Goal: Task Accomplishment & Management: Complete application form

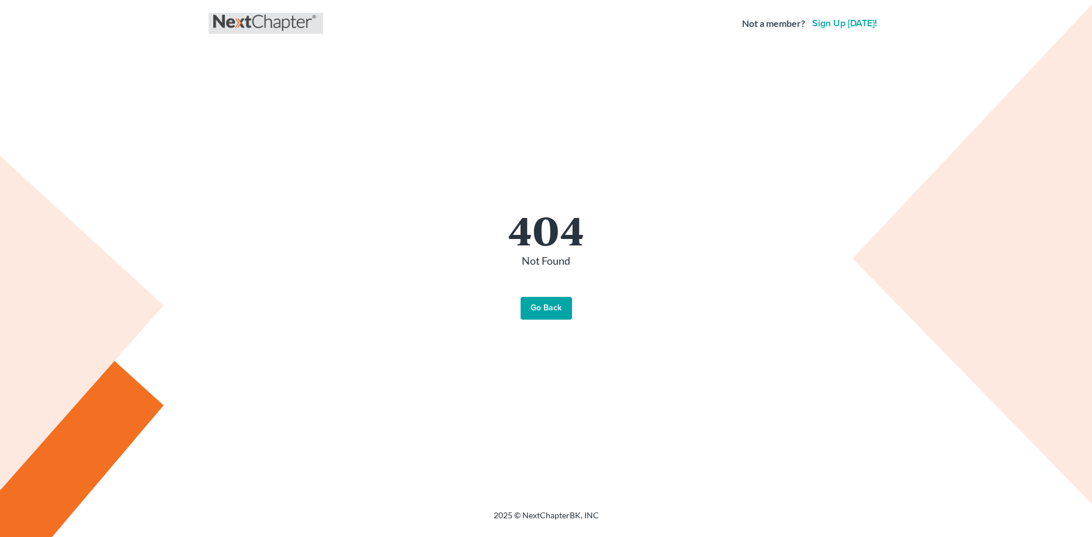
click at [272, 24] on link at bounding box center [265, 23] width 105 height 21
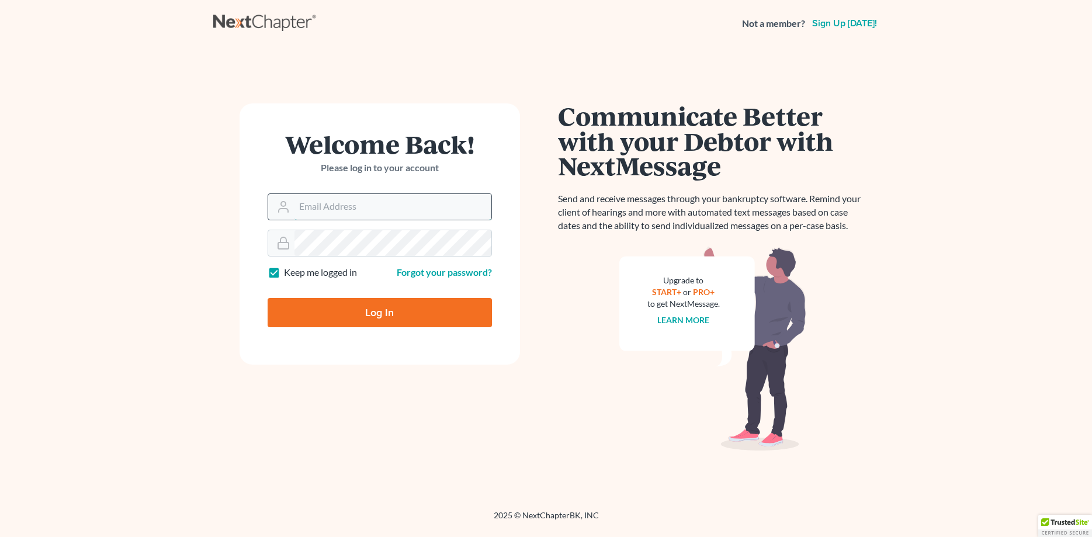
click at [349, 199] on input "Email Address" at bounding box center [393, 207] width 197 height 26
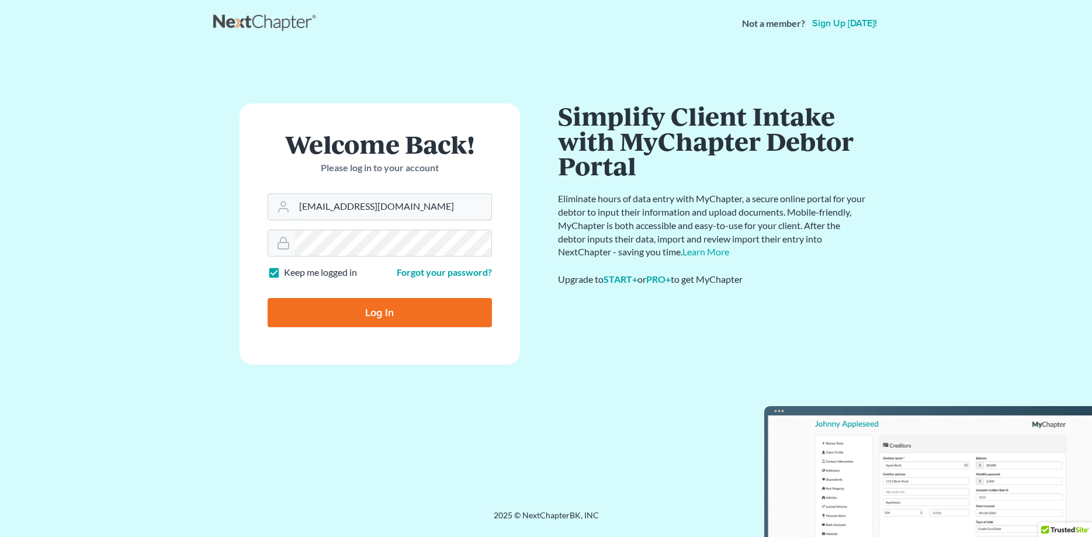
type input "[EMAIL_ADDRESS][DOMAIN_NAME]"
click at [377, 320] on input "Log In" at bounding box center [380, 312] width 224 height 29
type input "Thinking..."
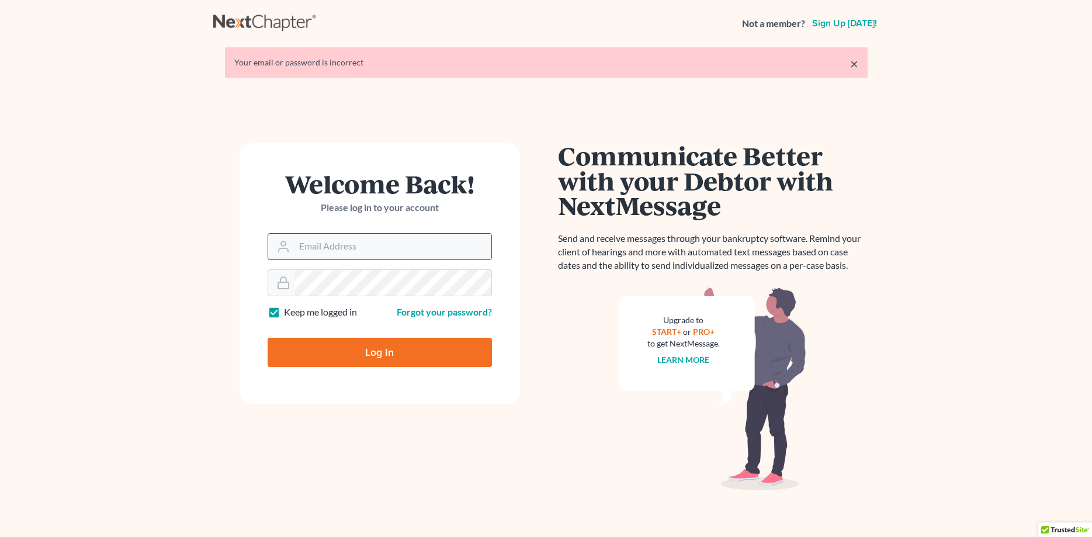
click at [354, 245] on input "Email Address" at bounding box center [393, 247] width 197 height 26
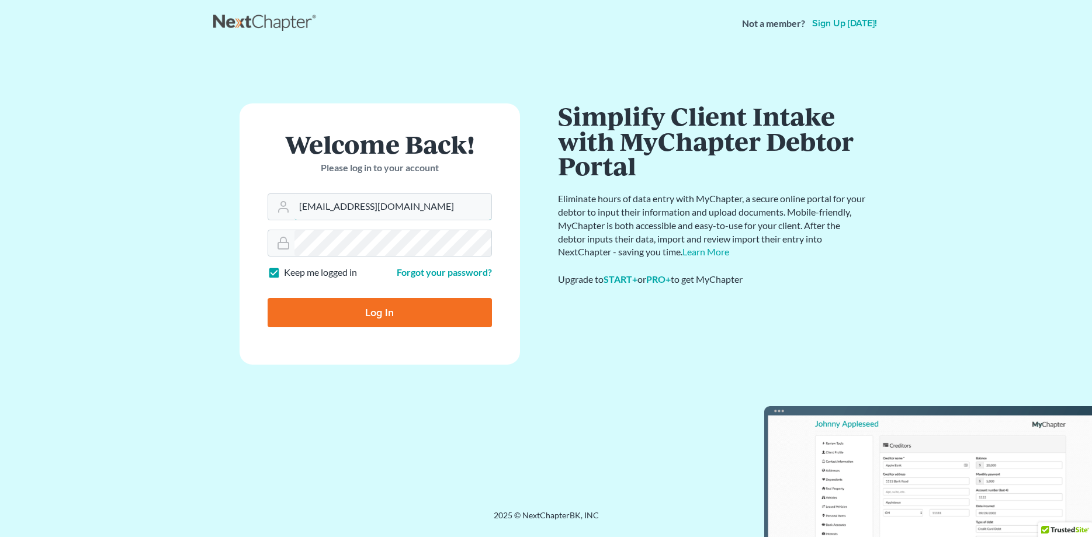
type input "[EMAIL_ADDRESS][DOMAIN_NAME]"
click at [361, 310] on input "Log In" at bounding box center [380, 312] width 224 height 29
type input "Thinking..."
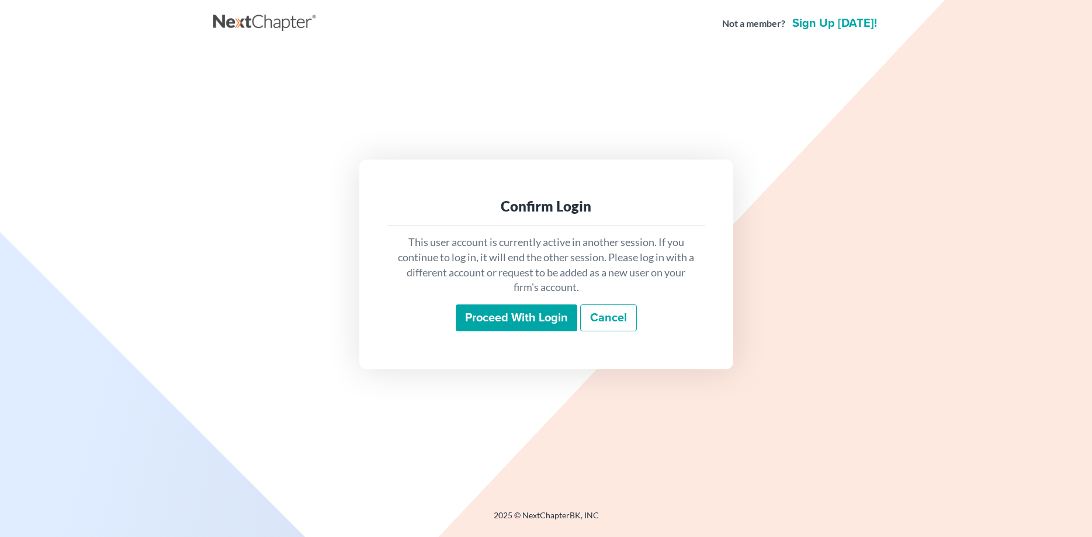
click at [600, 312] on link "Cancel" at bounding box center [608, 317] width 57 height 27
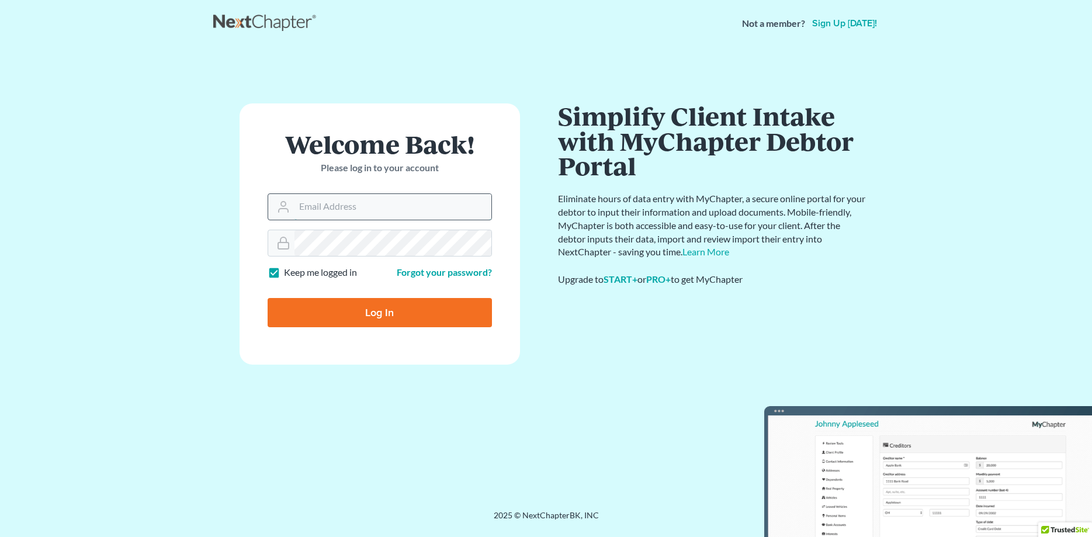
click at [326, 206] on input "Email Address" at bounding box center [393, 207] width 197 height 26
type input "jvsimmonds@aol.com"
click at [347, 313] on input "Log In" at bounding box center [380, 312] width 224 height 29
type input "Thinking..."
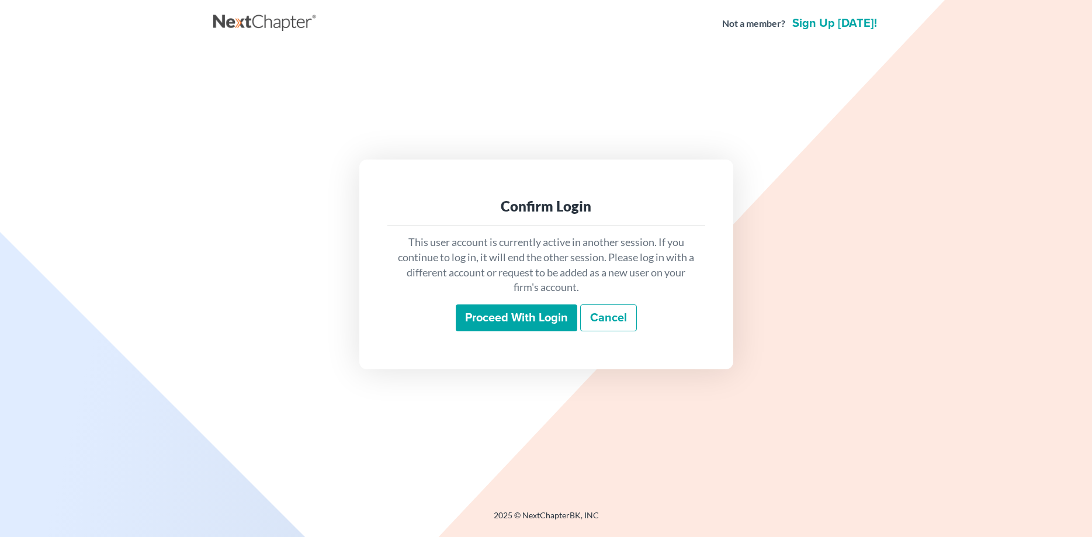
click at [502, 321] on input "Proceed with login" at bounding box center [517, 317] width 122 height 27
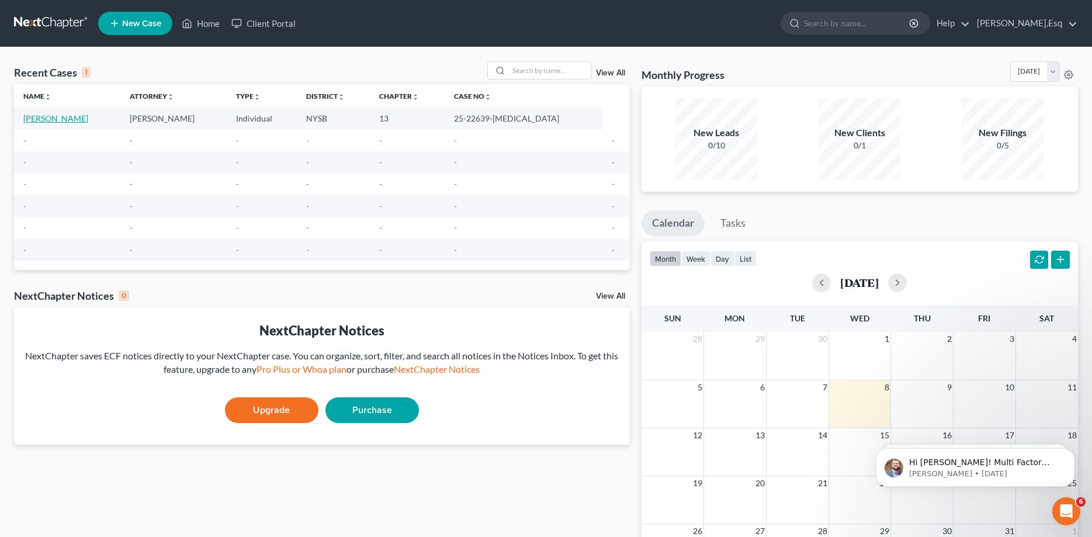
click at [46, 118] on link "[PERSON_NAME]" at bounding box center [55, 118] width 65 height 10
select select "1"
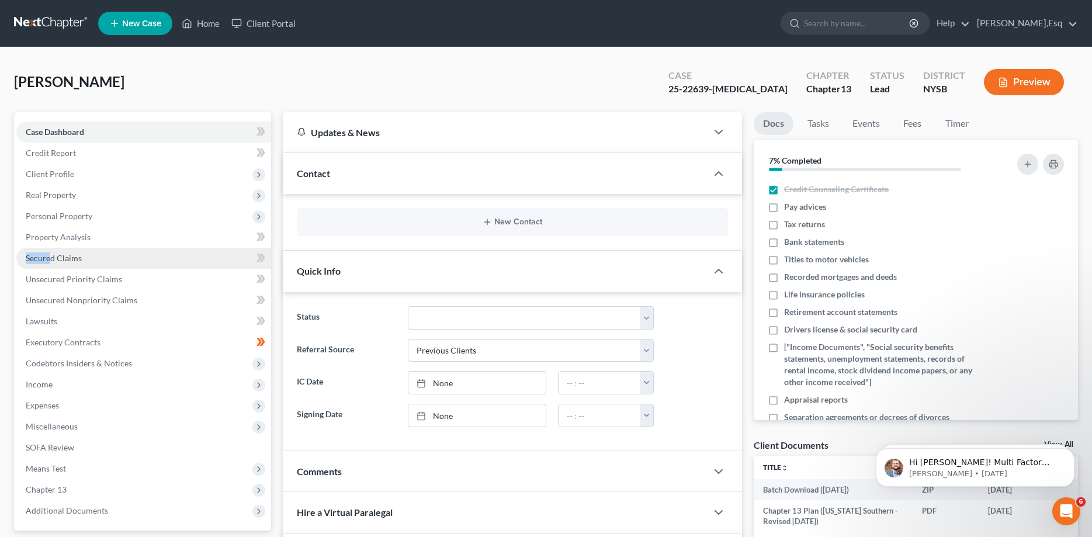
drag, startPoint x: 46, startPoint y: 118, endPoint x: 51, endPoint y: 250, distance: 132.2
click at [51, 250] on div "Case Dashboard Payments Invoices Payments Payments Credit Report Client Profile…" at bounding box center [142, 321] width 257 height 418
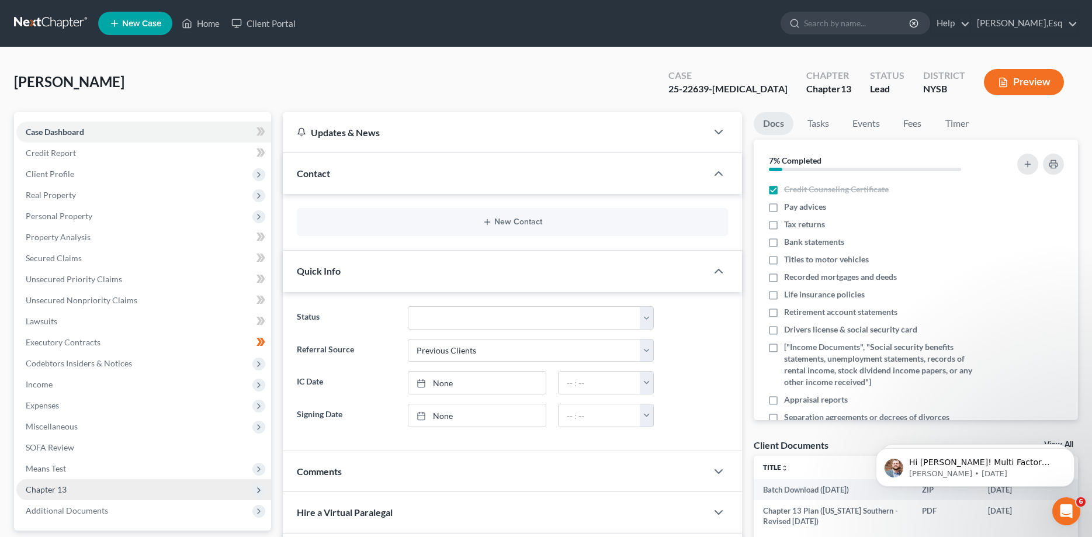
click at [48, 487] on span "Chapter 13" at bounding box center [46, 489] width 41 height 10
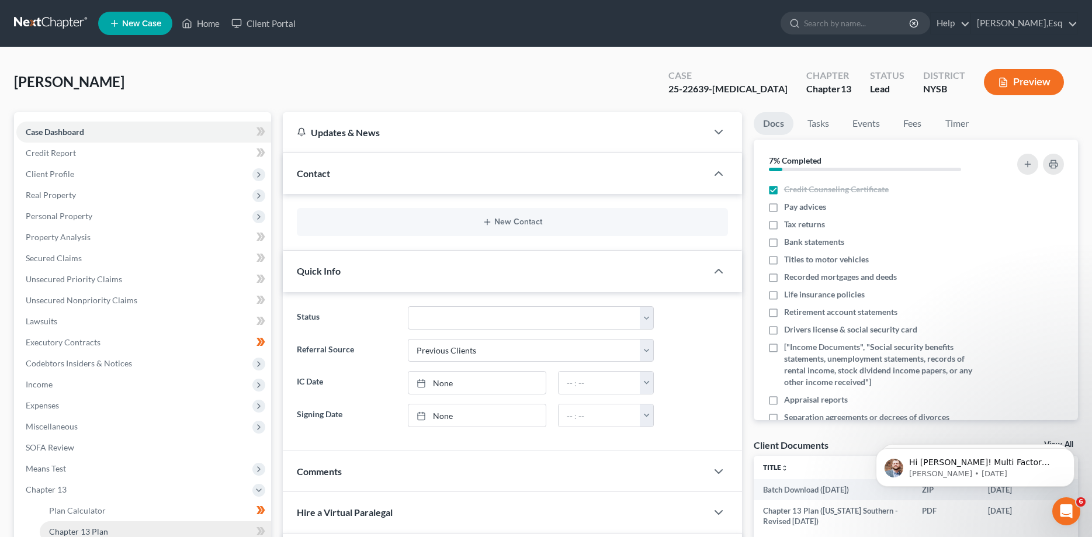
click at [64, 529] on span "Chapter 13 Plan" at bounding box center [78, 532] width 59 height 10
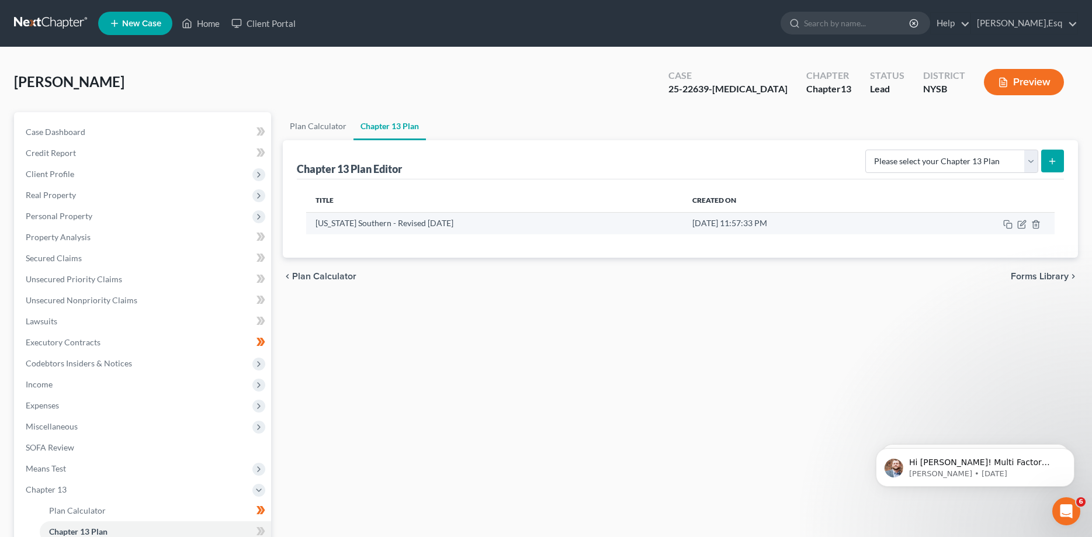
click at [468, 219] on td "[US_STATE] Southern - Revised [DATE]" at bounding box center [494, 223] width 377 height 22
click at [601, 228] on td "[US_STATE] Southern - Revised [DATE]" at bounding box center [494, 223] width 377 height 22
click at [583, 227] on td "[US_STATE] Southern - Revised [DATE]" at bounding box center [494, 223] width 377 height 22
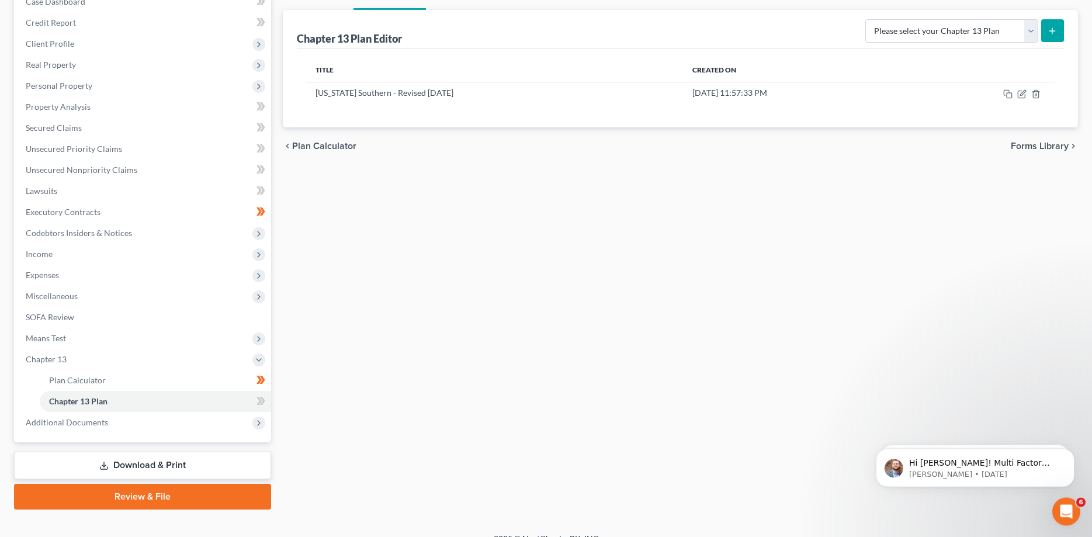
scroll to position [146, 0]
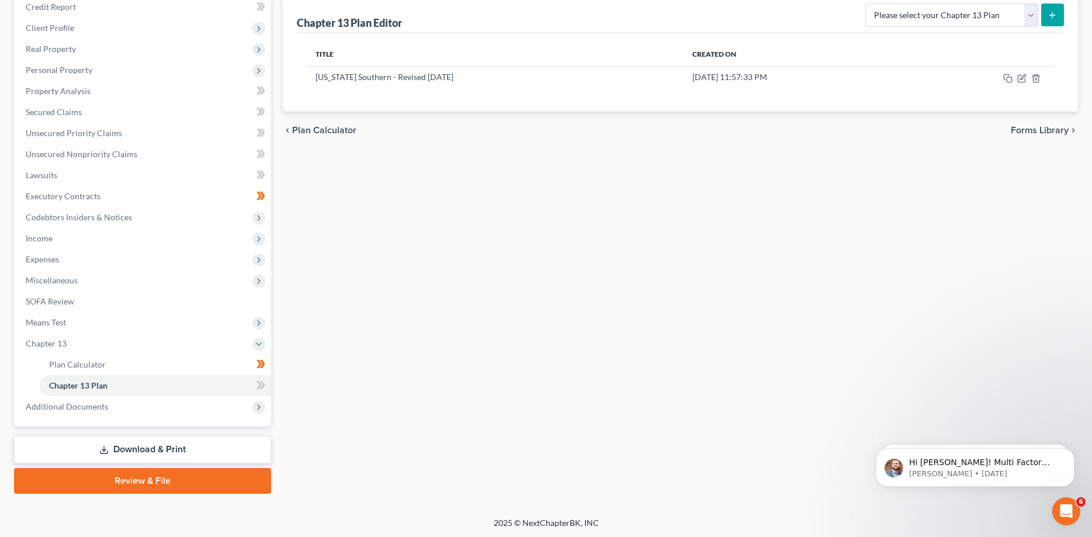
click at [122, 449] on link "Download & Print" at bounding box center [142, 449] width 257 height 27
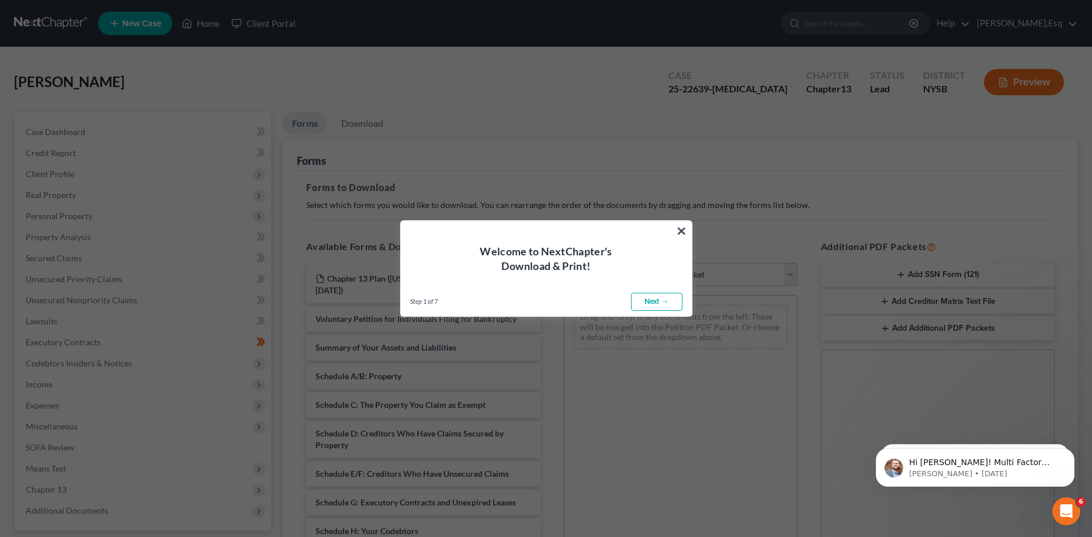
click at [646, 301] on link "Next →" at bounding box center [656, 302] width 51 height 19
select select "0"
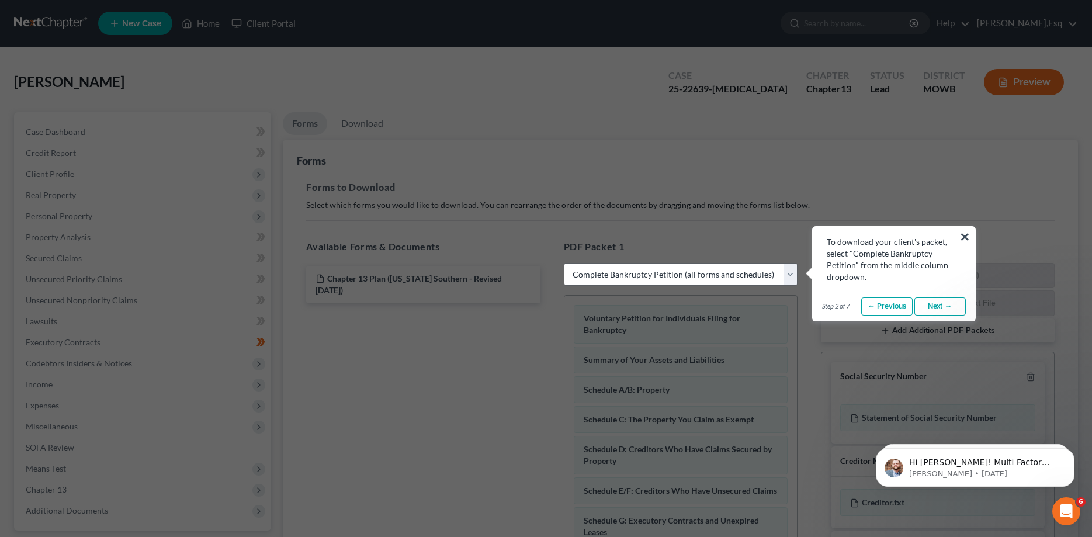
click at [927, 310] on link "Next →" at bounding box center [940, 306] width 51 height 19
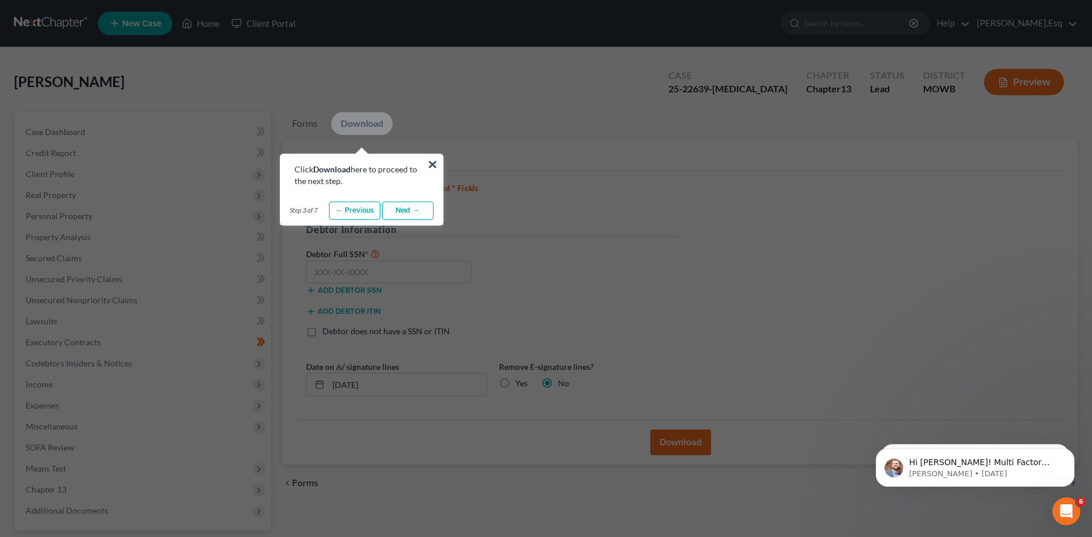
click at [397, 210] on link "Next →" at bounding box center [407, 211] width 51 height 19
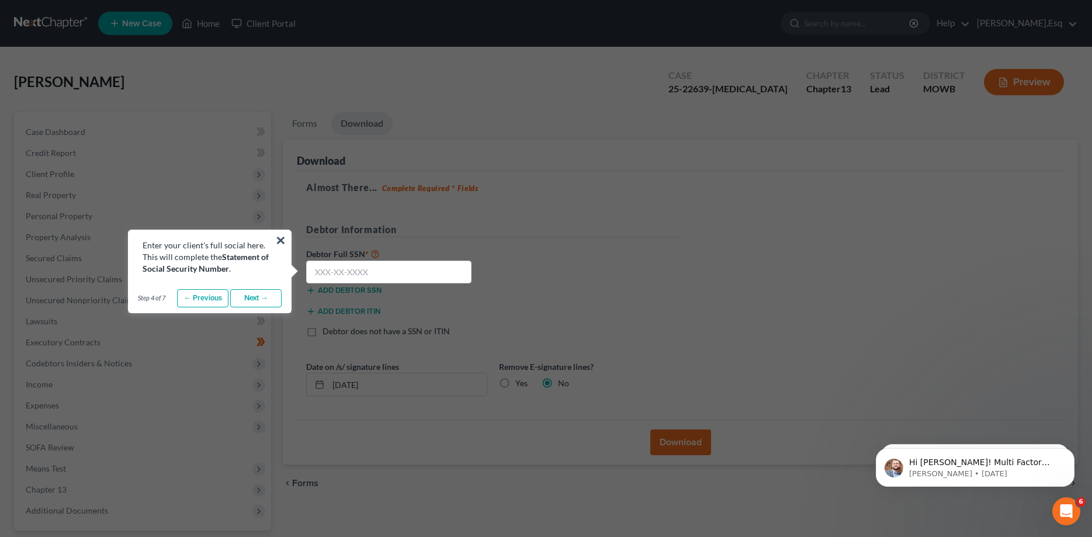
click at [210, 297] on link "← Previous" at bounding box center [202, 298] width 51 height 19
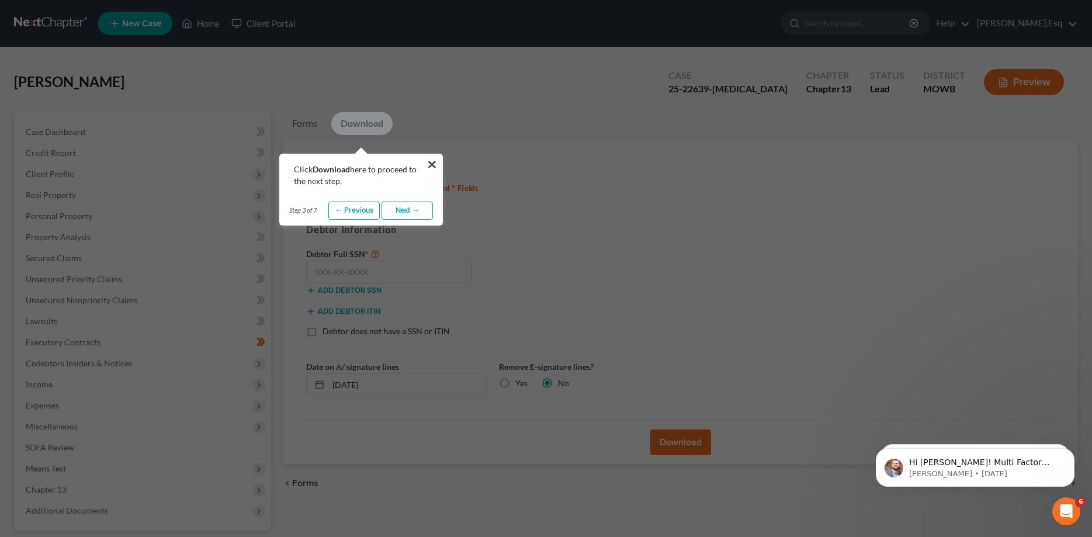
click at [340, 211] on link "← Previous" at bounding box center [353, 211] width 51 height 19
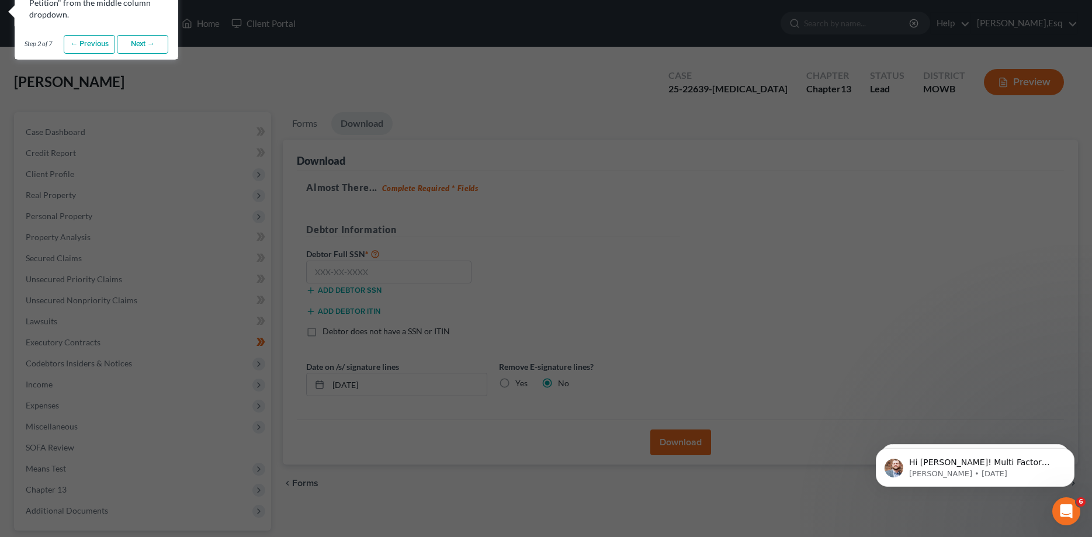
click at [81, 46] on link "← Previous" at bounding box center [89, 44] width 51 height 19
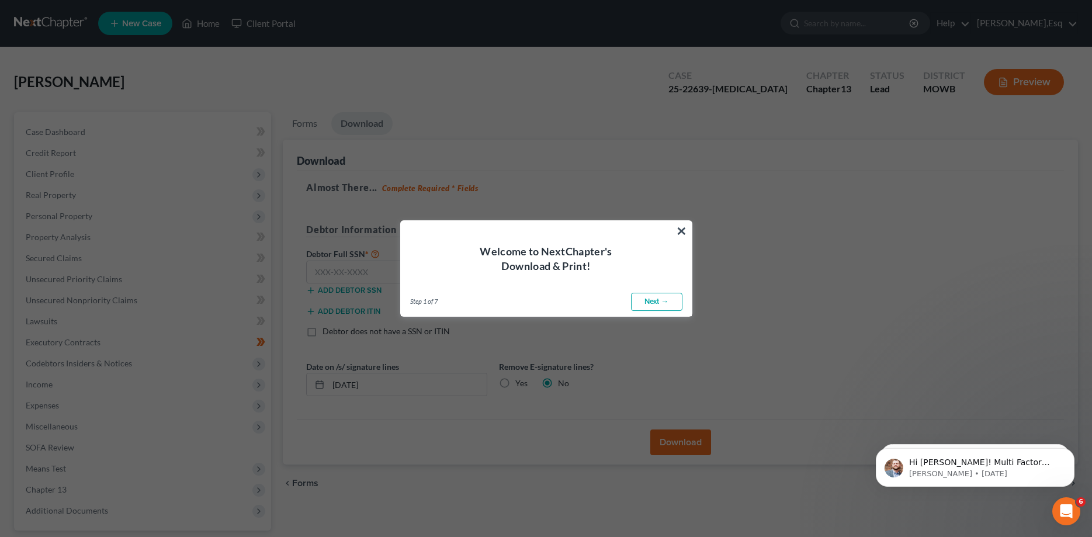
click at [651, 300] on link "Next →" at bounding box center [656, 302] width 51 height 19
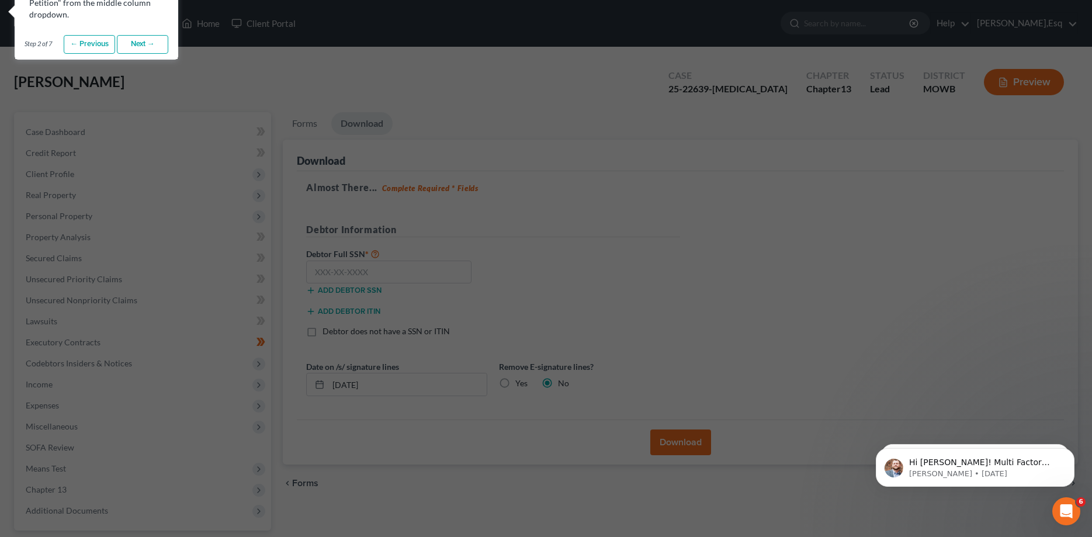
click at [129, 43] on link "Next →" at bounding box center [142, 44] width 51 height 19
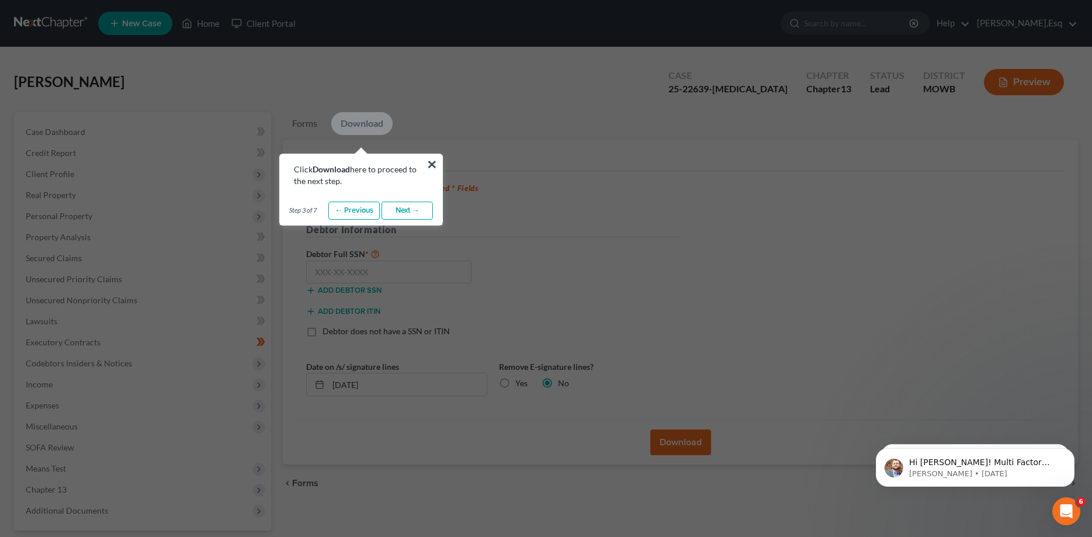
click at [398, 209] on link "Next →" at bounding box center [407, 211] width 51 height 19
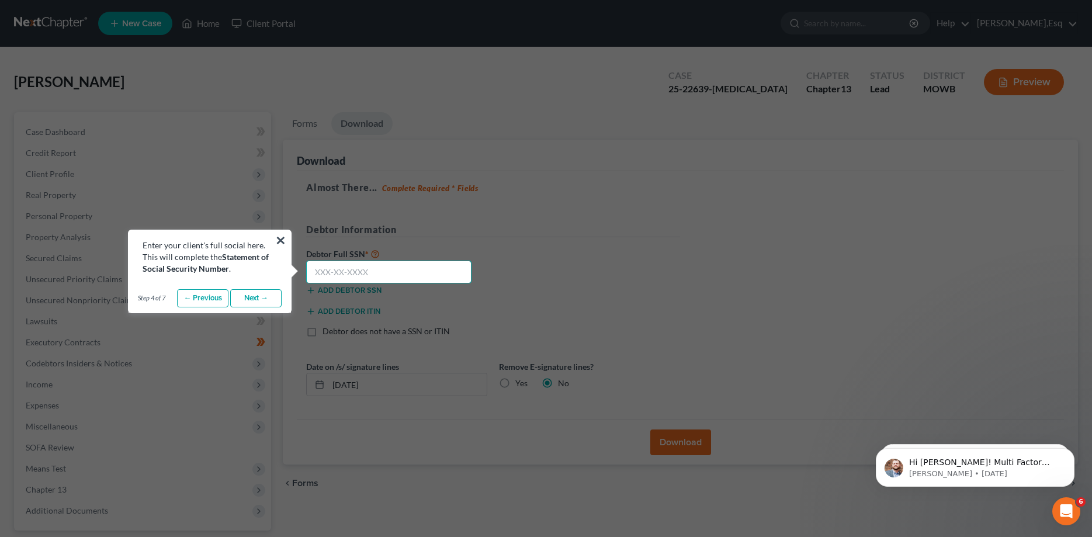
click at [378, 272] on input "text" at bounding box center [388, 272] width 165 height 23
type input "100-68-1625"
click at [250, 297] on link "Next →" at bounding box center [255, 298] width 51 height 19
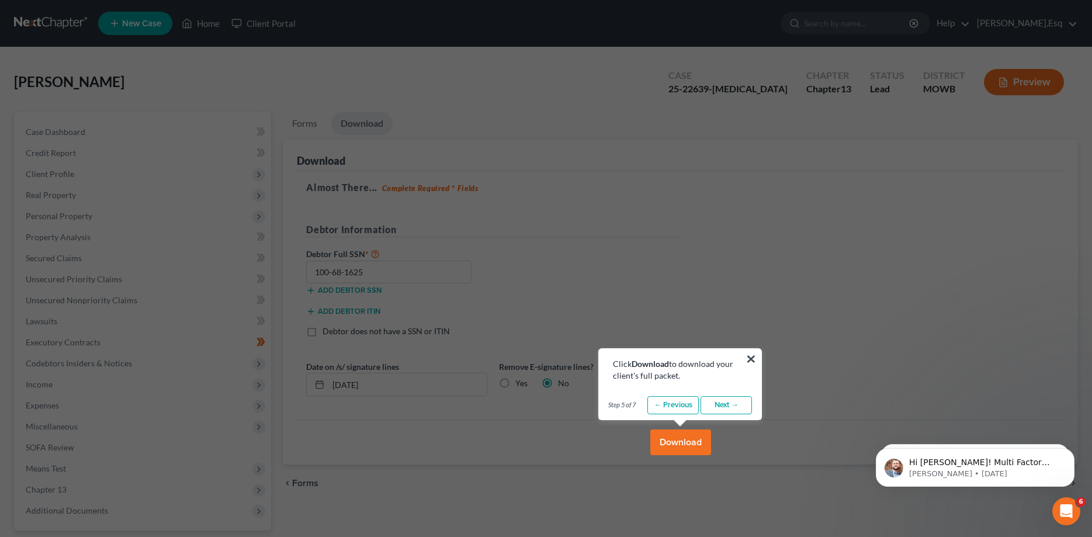
click at [729, 409] on link "Next →" at bounding box center [726, 405] width 51 height 19
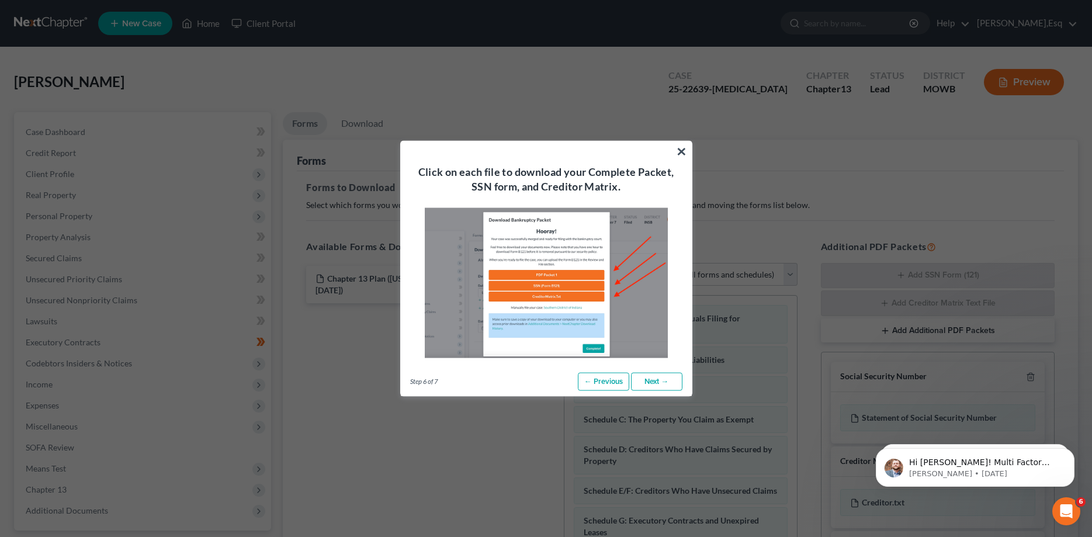
click at [650, 377] on link "Next →" at bounding box center [656, 381] width 51 height 19
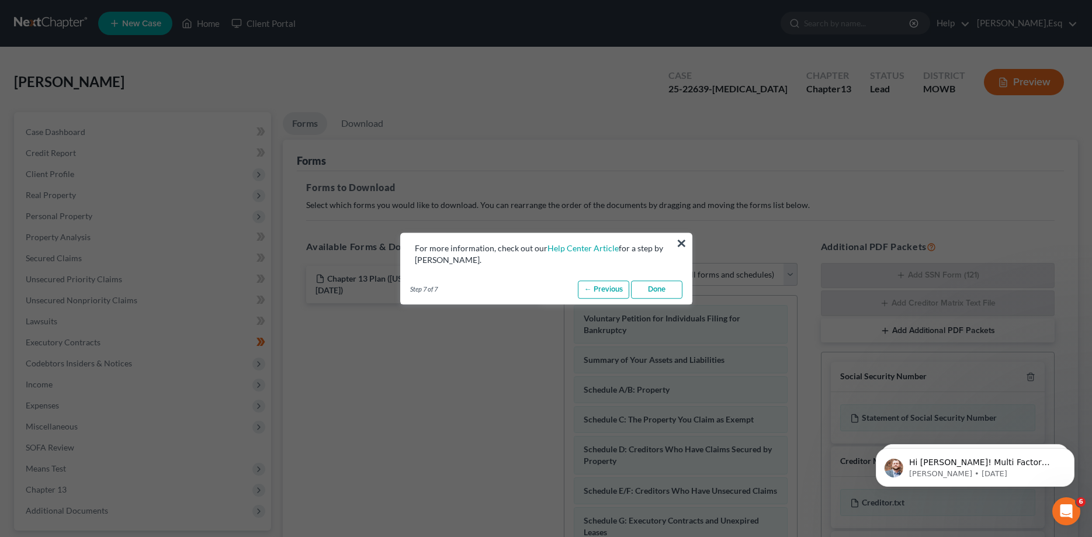
click at [682, 241] on button "×" at bounding box center [681, 243] width 11 height 19
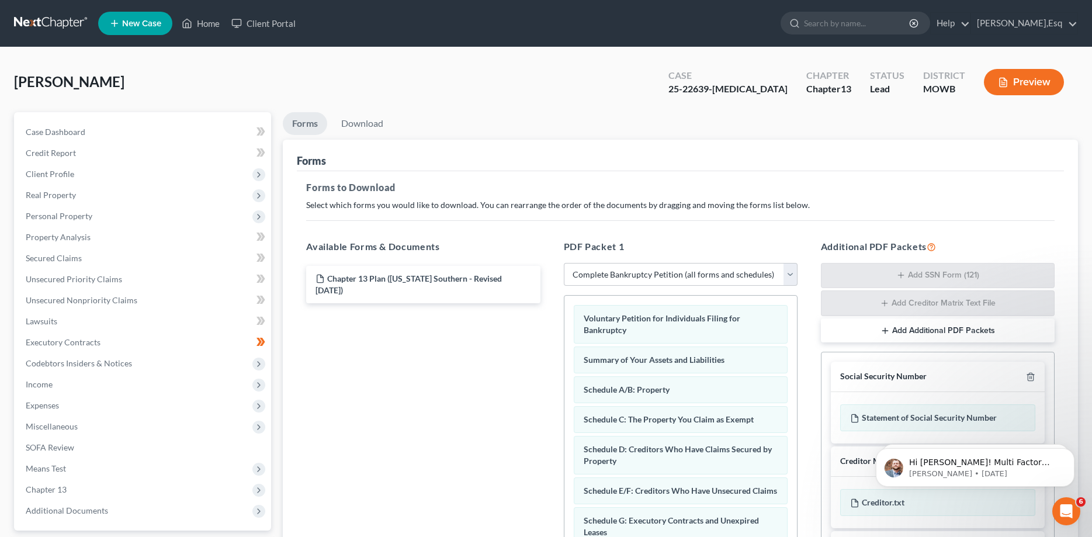
scroll to position [185, 0]
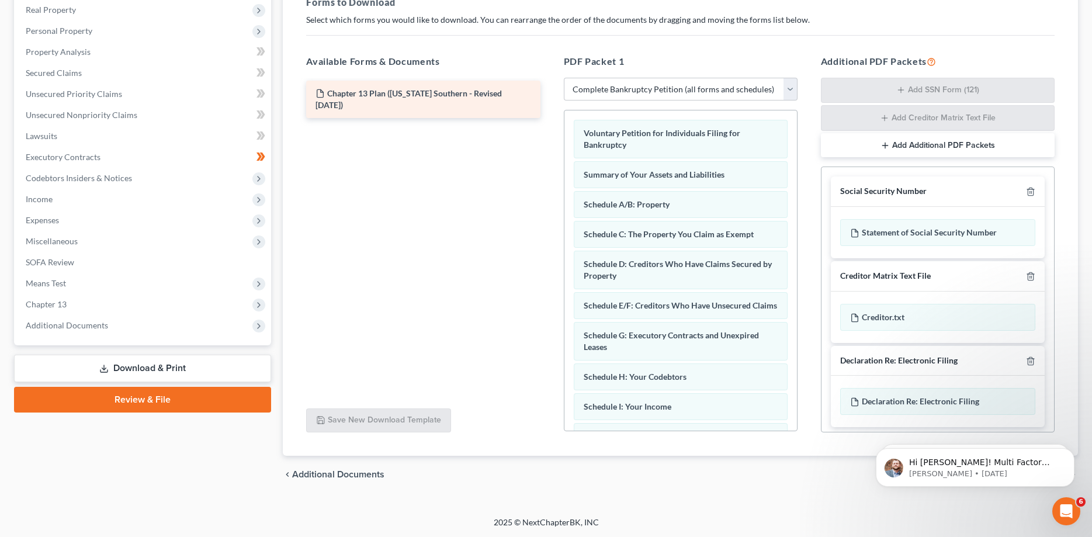
click at [407, 106] on div "Chapter 13 Plan ([US_STATE] Southern - Revised [DATE])" at bounding box center [423, 99] width 234 height 37
click at [338, 95] on div "Chapter 13 Plan ([US_STATE] Southern - Revised [DATE])" at bounding box center [423, 99] width 252 height 37
click at [338, 95] on span "Chapter 13 Plan ([US_STATE] Southern - Revised [DATE])" at bounding box center [409, 99] width 186 height 22
click at [319, 90] on icon at bounding box center [320, 94] width 6 height 8
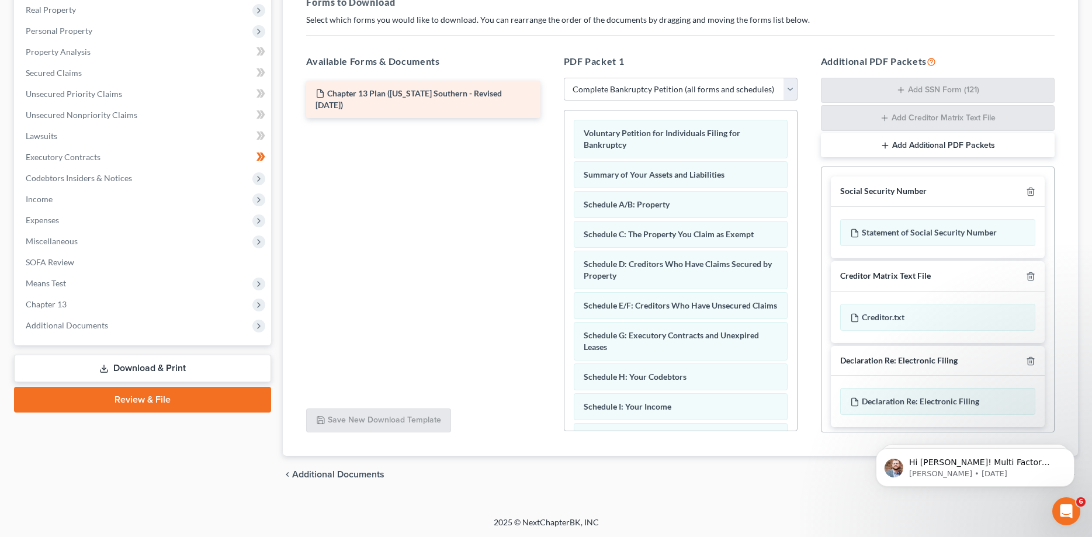
click at [319, 90] on icon at bounding box center [320, 94] width 6 height 8
click at [366, 85] on div "Chapter 13 Plan ([US_STATE] Southern - Revised [DATE])" at bounding box center [423, 99] width 234 height 37
click at [314, 95] on div "Chapter 13 Plan ([US_STATE] Southern - Revised [DATE])" at bounding box center [423, 99] width 234 height 37
click at [311, 129] on div "Chapter 13 Plan ([US_STATE] Southern - Revised [DATE])" at bounding box center [423, 238] width 252 height 321
click at [323, 91] on icon at bounding box center [320, 94] width 6 height 8
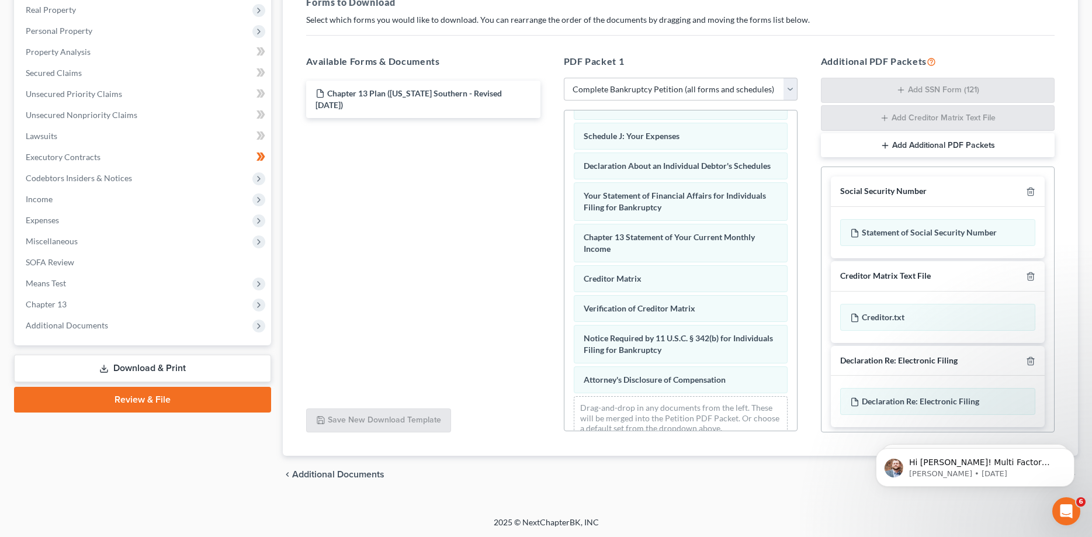
scroll to position [0, 0]
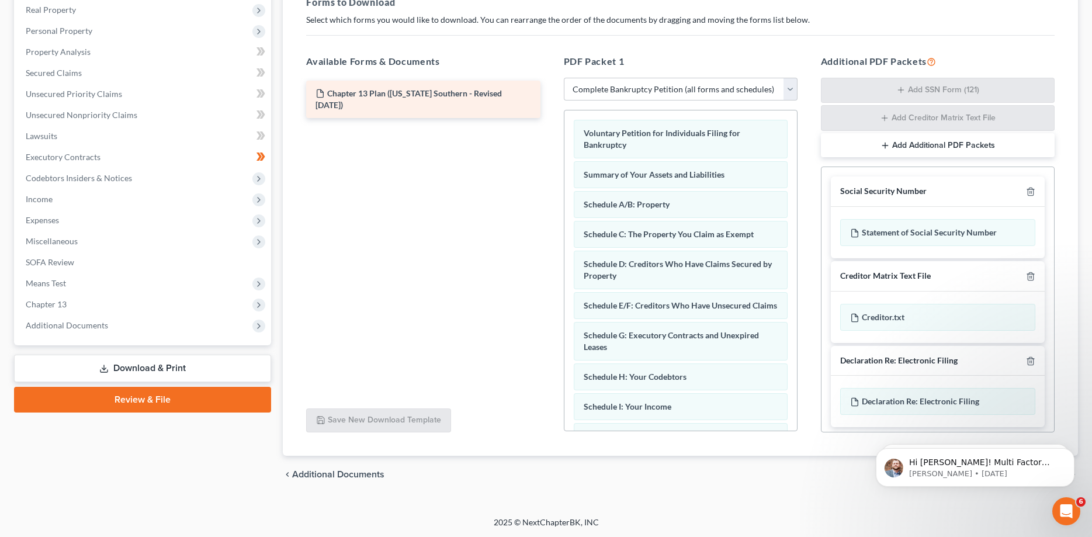
click at [340, 105] on span "Chapter 13 Plan ([US_STATE] Southern - Revised [DATE])" at bounding box center [409, 99] width 186 height 22
click at [335, 97] on span "Chapter 13 Plan ([US_STATE] Southern - Revised [DATE])" at bounding box center [409, 99] width 186 height 22
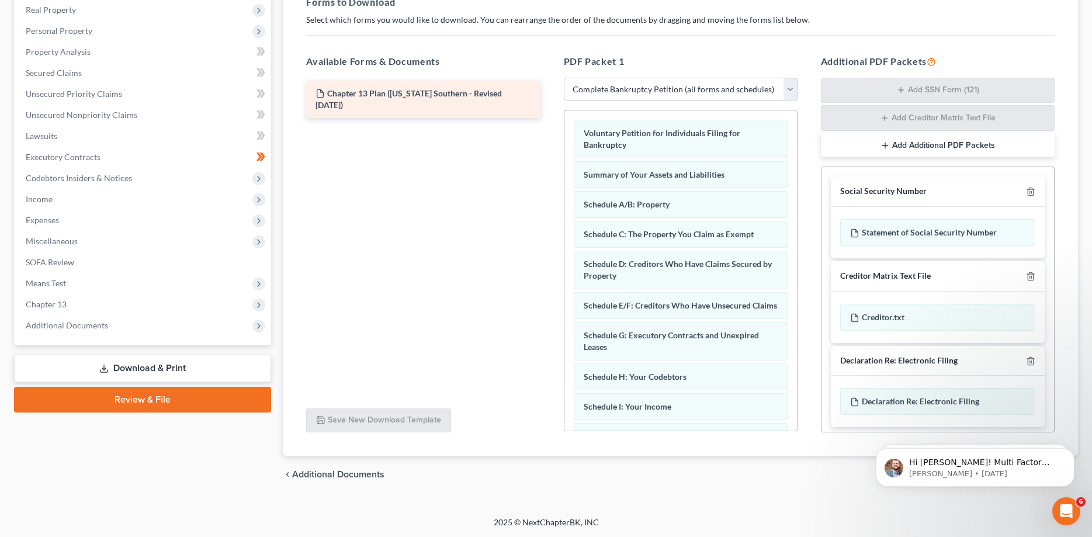
click at [335, 97] on span "Chapter 13 Plan ([US_STATE] Southern - Revised [DATE])" at bounding box center [409, 99] width 186 height 22
click at [332, 95] on div "Chapter 13 Plan ([US_STATE] Southern - Revised [DATE]) Chapter 13 Plan ([US_STA…" at bounding box center [423, 99] width 252 height 37
click at [332, 95] on span "Chapter 13 Plan ([US_STATE] Southern - Revised [DATE])" at bounding box center [409, 99] width 186 height 22
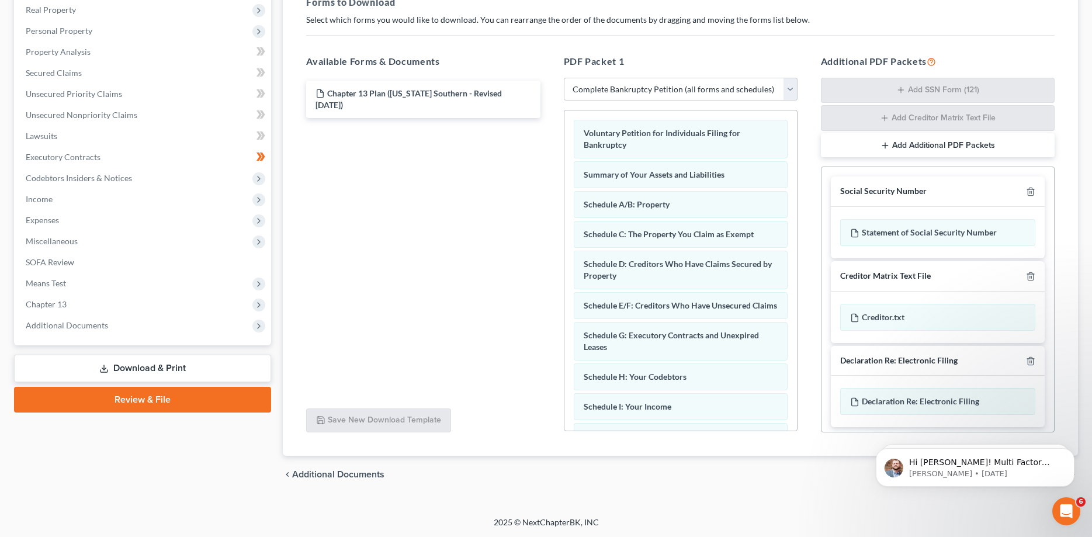
click at [332, 95] on span "Chapter 13 Plan ([US_STATE] Southern - Revised [DATE])" at bounding box center [409, 99] width 186 height 22
click at [330, 95] on span "Chapter 13 Plan ([US_STATE] Southern - Revised [DATE])" at bounding box center [409, 99] width 186 height 22
click at [61, 306] on span "Chapter 13" at bounding box center [46, 304] width 41 height 10
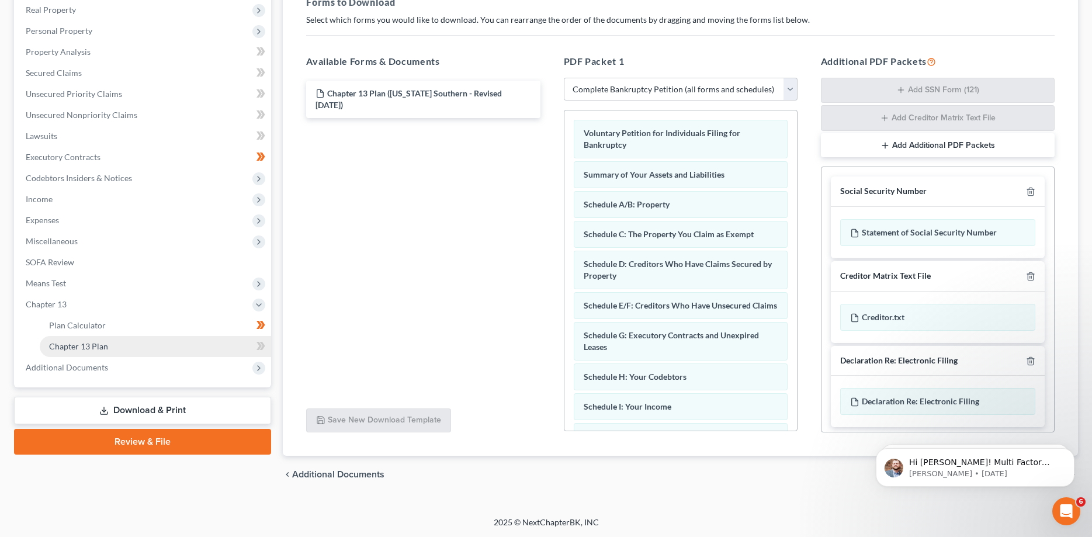
click at [81, 344] on span "Chapter 13 Plan" at bounding box center [78, 346] width 59 height 10
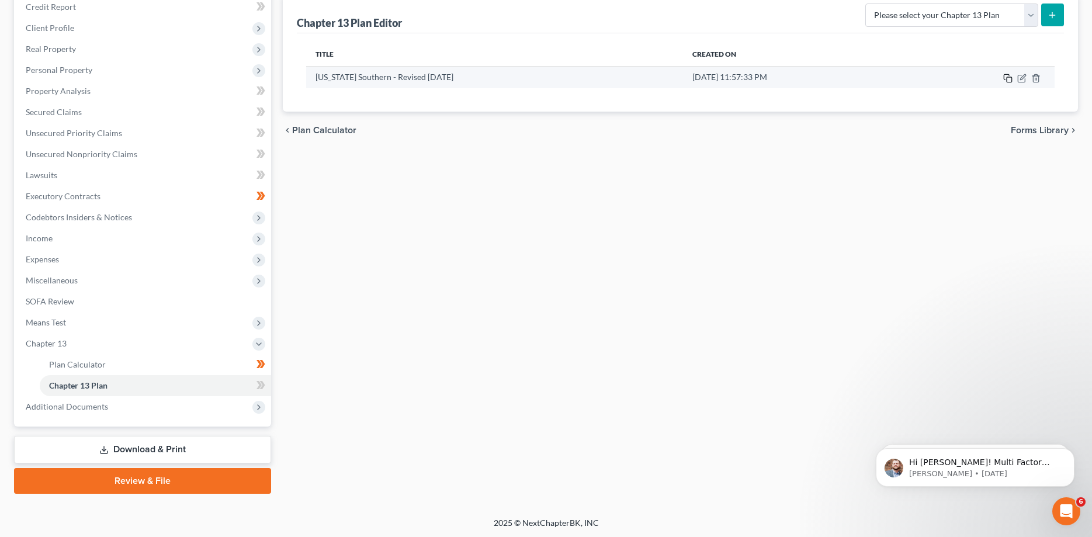
click at [1007, 75] on icon "button" at bounding box center [1007, 78] width 9 height 9
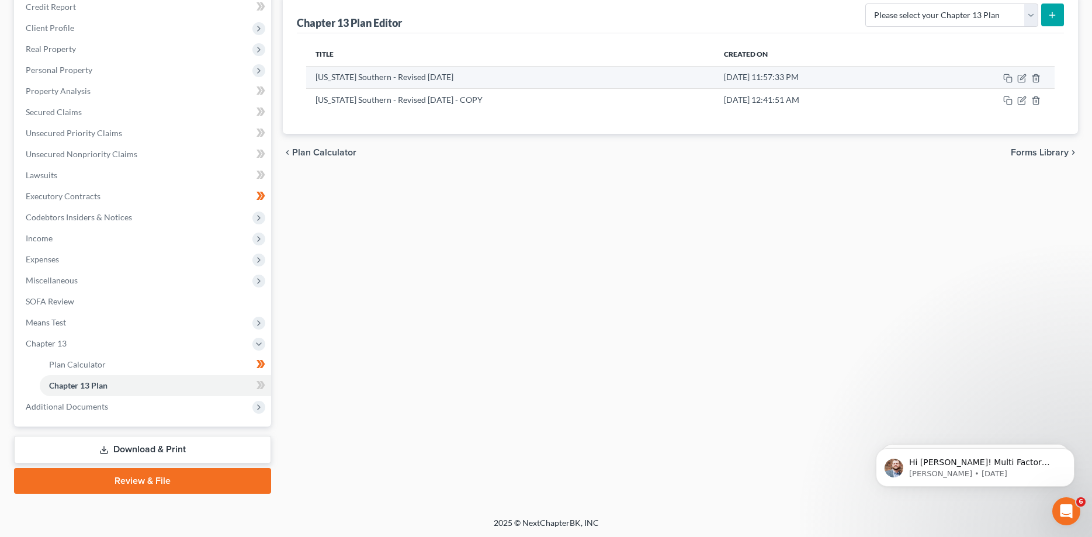
click at [716, 75] on td "[DATE] 11:57:33 PM" at bounding box center [818, 77] width 207 height 22
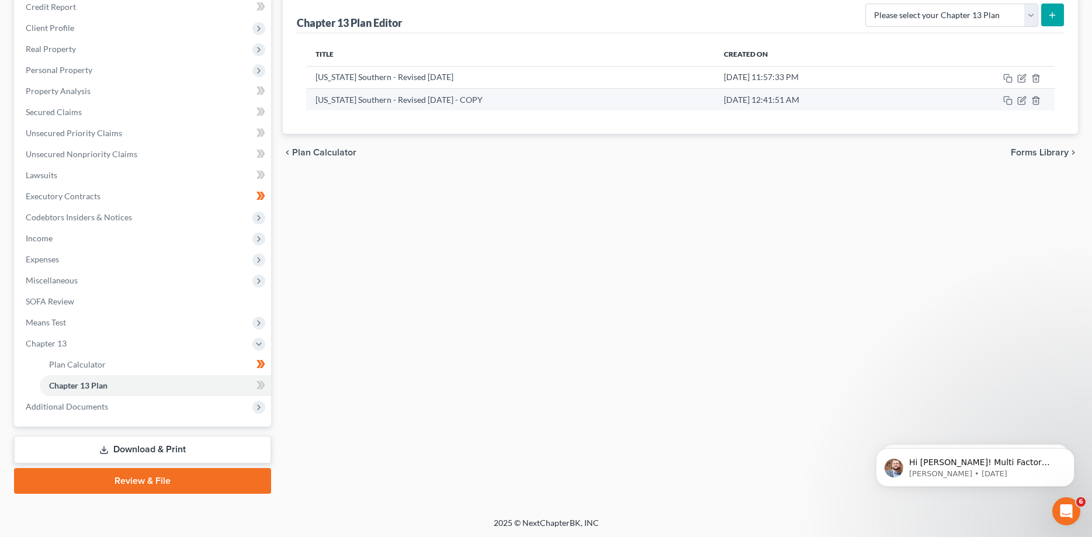
click at [465, 98] on td "[US_STATE] Southern - Revised [DATE] - COPY" at bounding box center [510, 99] width 408 height 22
click at [560, 99] on td "[US_STATE] Southern - Revised [DATE] - COPY" at bounding box center [510, 99] width 408 height 22
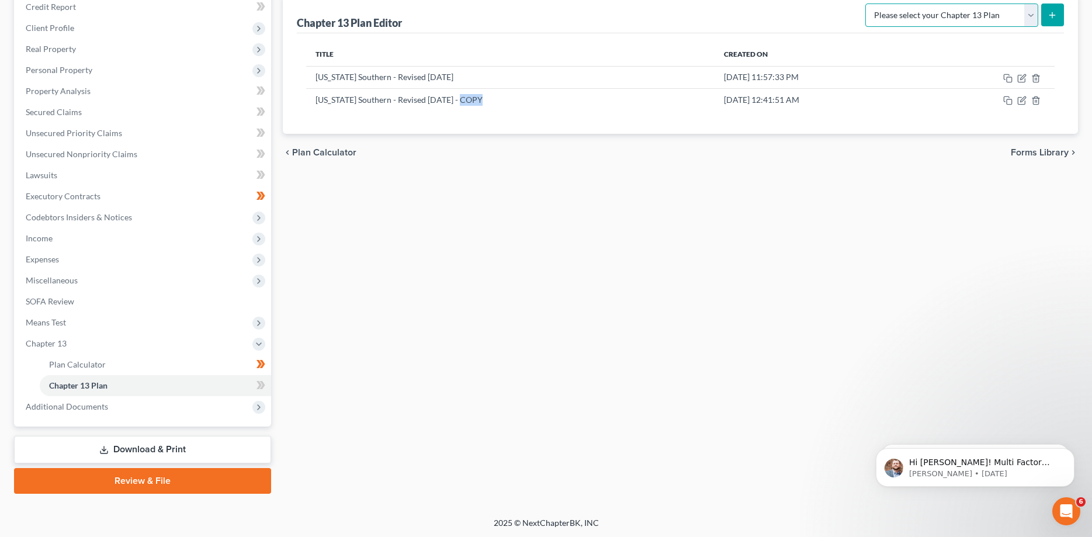
click at [865, 4] on select "Please select your Chapter 13 Plan [US_STATE] - Western Effective [DATE] Nation…" at bounding box center [951, 15] width 173 height 23
click at [722, 415] on div "Plan Calculator Chapter 13 Plan Chapter 13 Plan Editor Please select your Chapt…" at bounding box center [680, 230] width 807 height 528
click at [141, 475] on link "Review & File" at bounding box center [142, 481] width 257 height 26
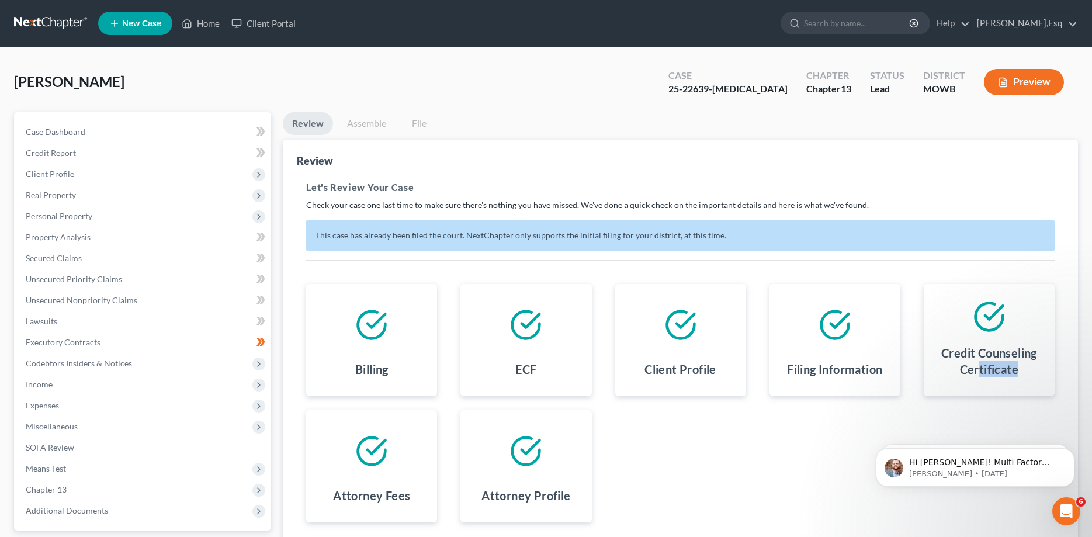
click at [978, 507] on div "Billing ECF Client Profile Filing Information Credit Counseling Certificate Att…" at bounding box center [681, 403] width 772 height 266
click at [277, 494] on div "Case Dashboard Payments Invoices Payments Payments Credit Report Client Profile" at bounding box center [142, 355] width 269 height 486
click at [33, 130] on span "Case Dashboard" at bounding box center [56, 132] width 60 height 10
select select "1"
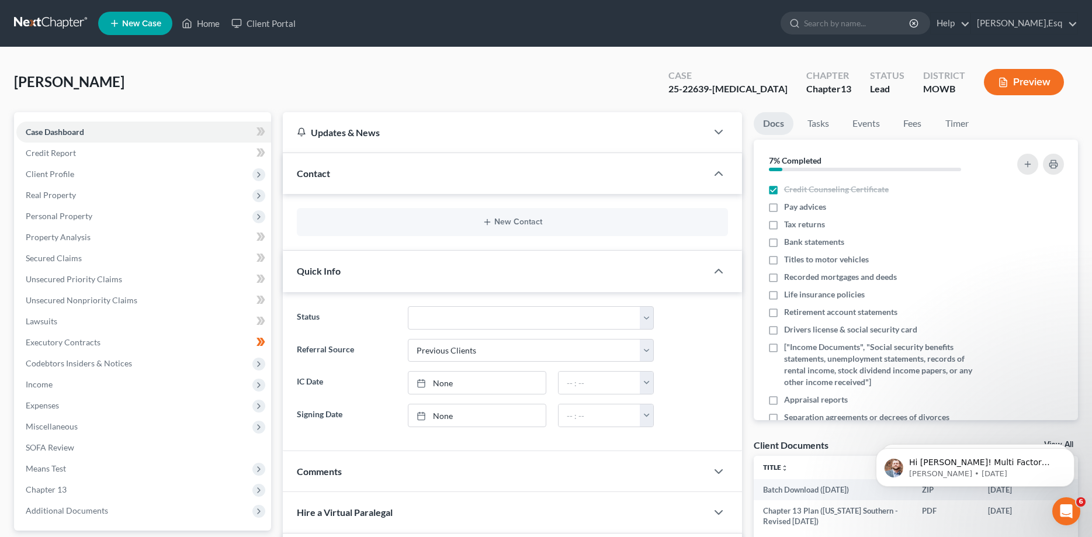
click at [278, 520] on div "Updates & News × [US_STATE][GEOGRAPHIC_DATA] Notes: Take a look at NextChapter'…" at bounding box center [512, 493] width 470 height 763
click at [244, 493] on span "Chapter 13" at bounding box center [143, 489] width 255 height 21
click at [131, 527] on link "Chapter 13 Plan" at bounding box center [155, 531] width 231 height 21
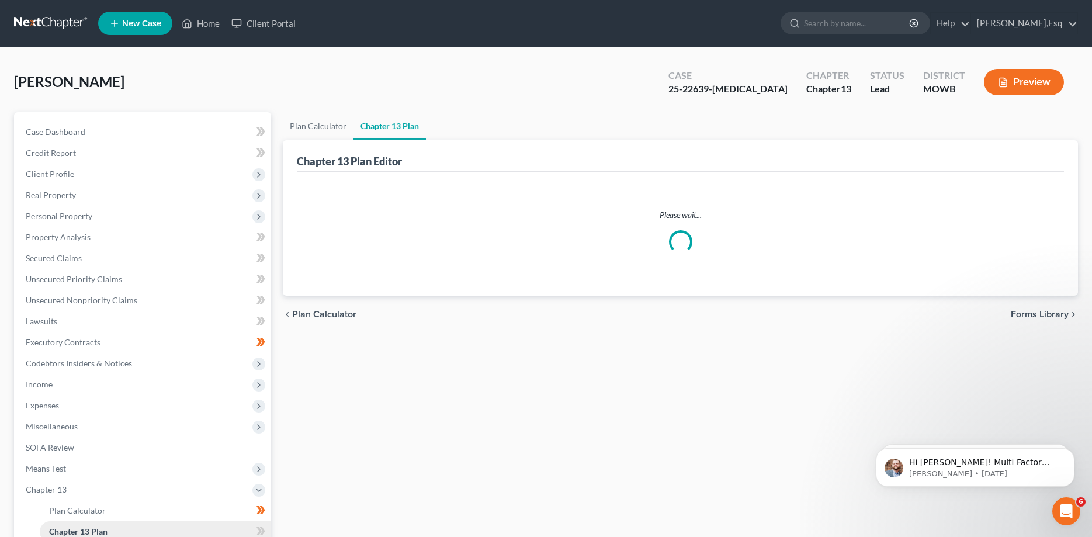
click at [131, 527] on link "Chapter 13 Plan" at bounding box center [155, 531] width 231 height 21
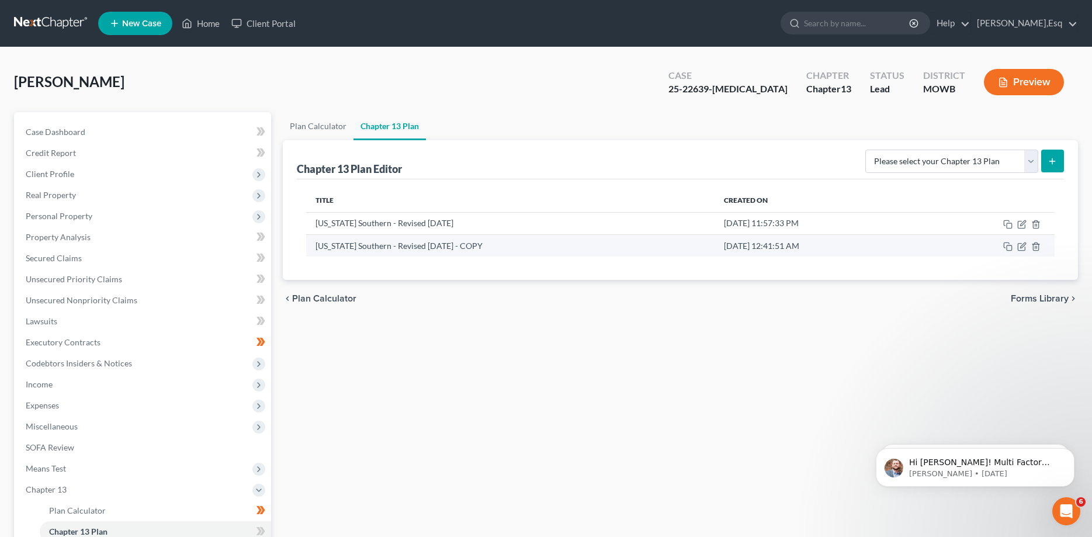
click at [453, 246] on td "[US_STATE] Southern - Revised [DATE] - COPY" at bounding box center [510, 245] width 408 height 22
click at [511, 250] on td "[US_STATE] Southern - Revised [DATE] - COPY" at bounding box center [510, 245] width 408 height 22
click at [933, 247] on td at bounding box center [988, 245] width 133 height 22
click at [1041, 81] on button "Preview" at bounding box center [1024, 82] width 80 height 26
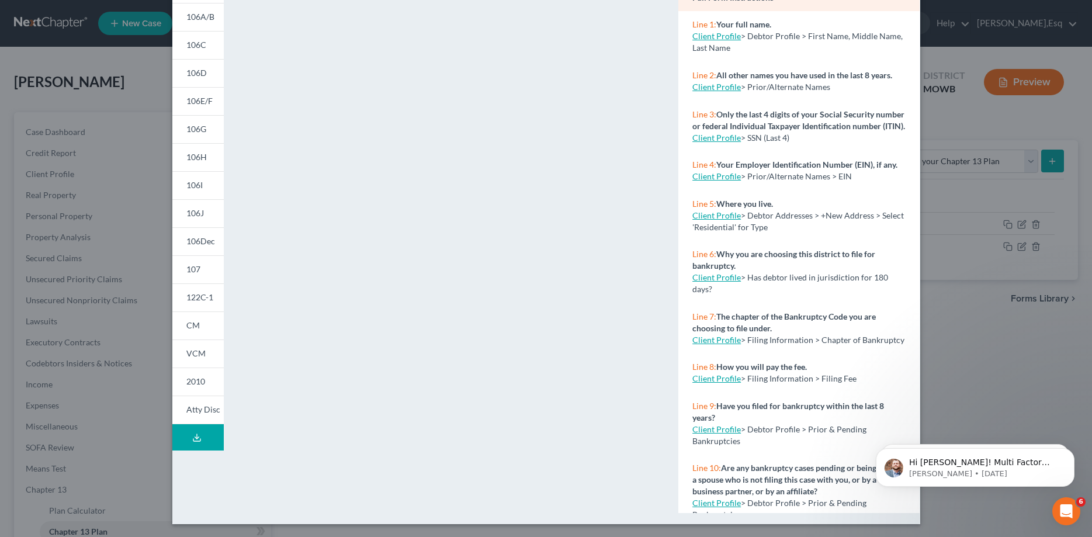
scroll to position [122, 0]
click at [195, 378] on span "2010" at bounding box center [195, 380] width 19 height 10
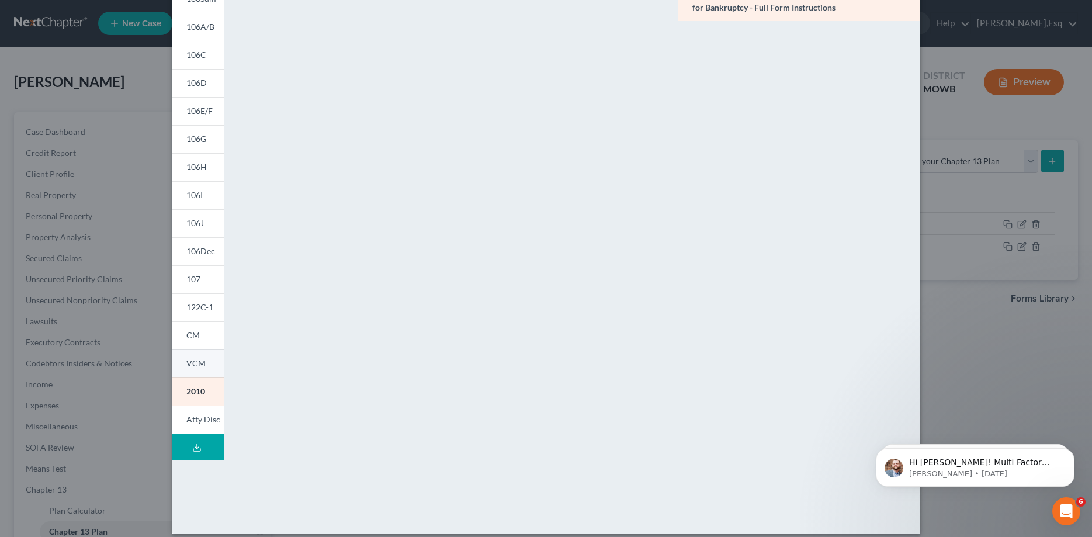
click at [193, 365] on span "VCM" at bounding box center [195, 363] width 19 height 10
click at [193, 337] on span "CM" at bounding box center [192, 335] width 13 height 10
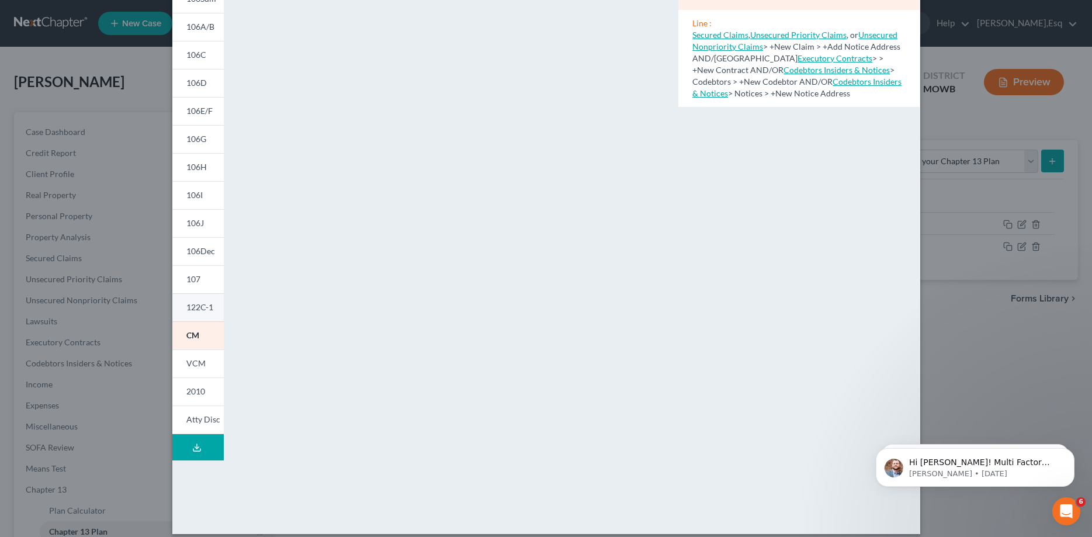
click at [196, 308] on span "122C-1" at bounding box center [199, 307] width 27 height 10
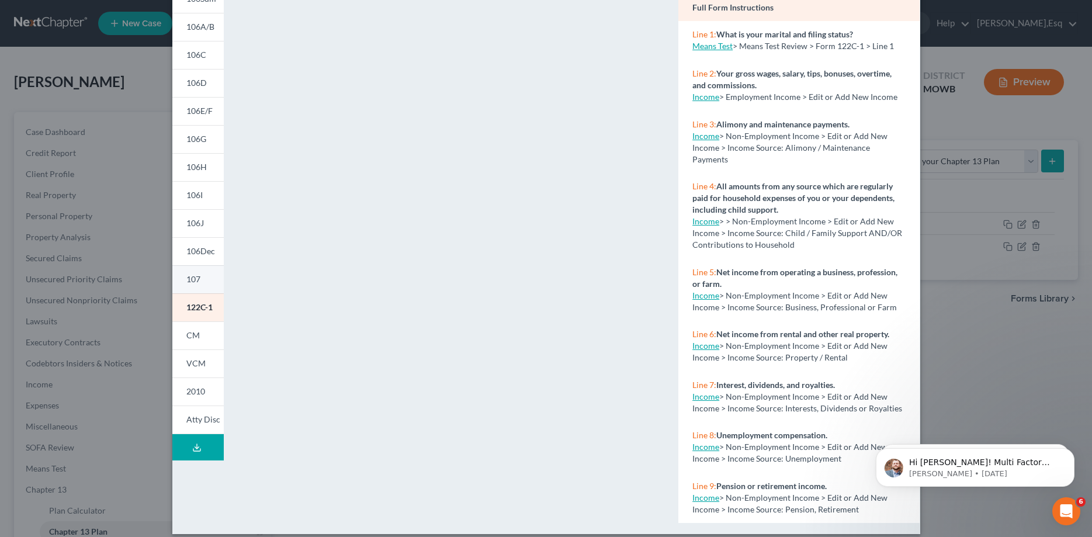
click at [197, 278] on span "107" at bounding box center [193, 279] width 14 height 10
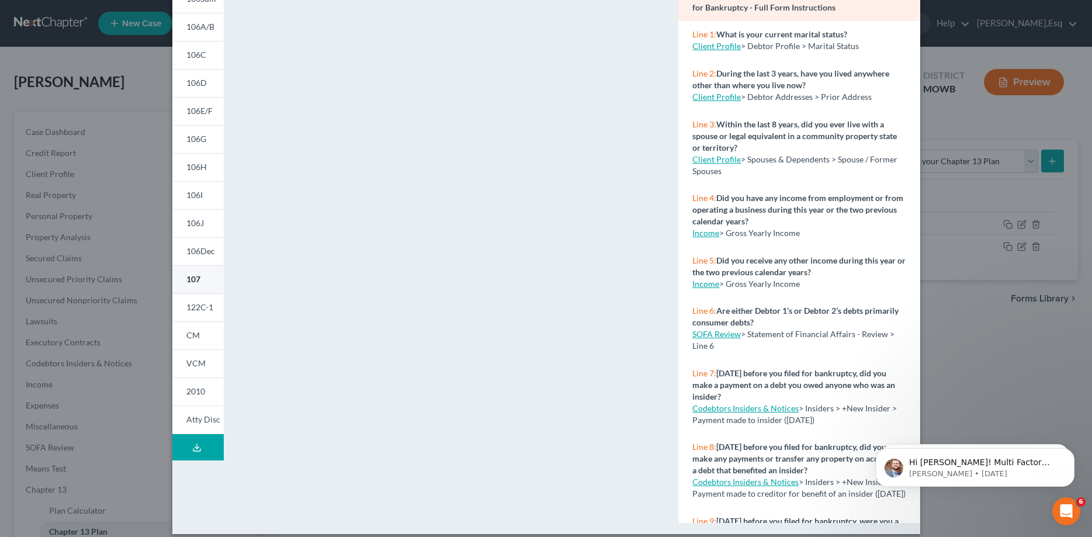
click at [195, 275] on span "107" at bounding box center [193, 279] width 14 height 10
click at [202, 226] on span "106J" at bounding box center [195, 223] width 18 height 10
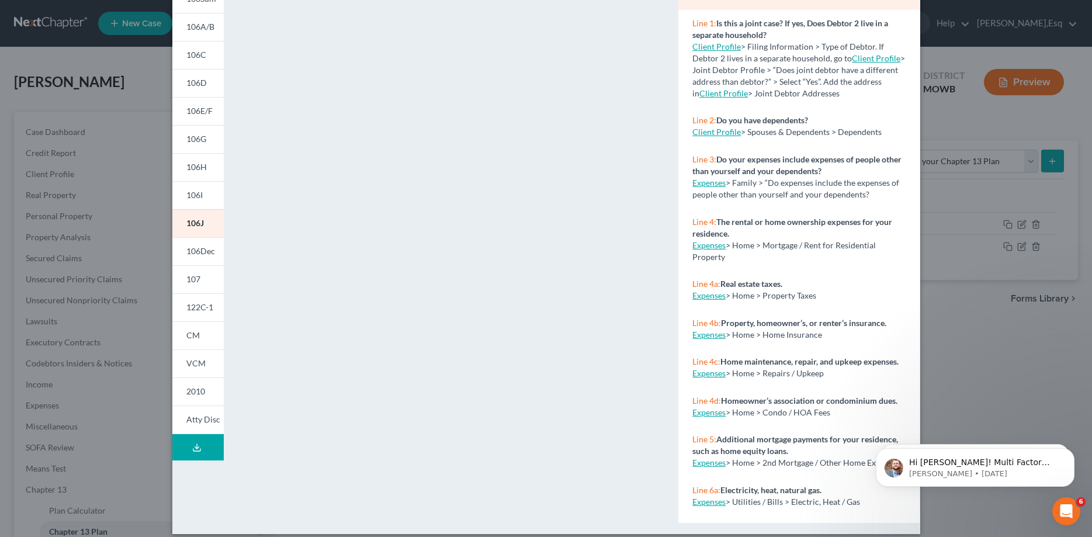
click at [94, 531] on div "Petition Preview Schedule J: Your Expenses × 101 106Sum 106A/B 106C 106D 106E/F…" at bounding box center [546, 268] width 1092 height 537
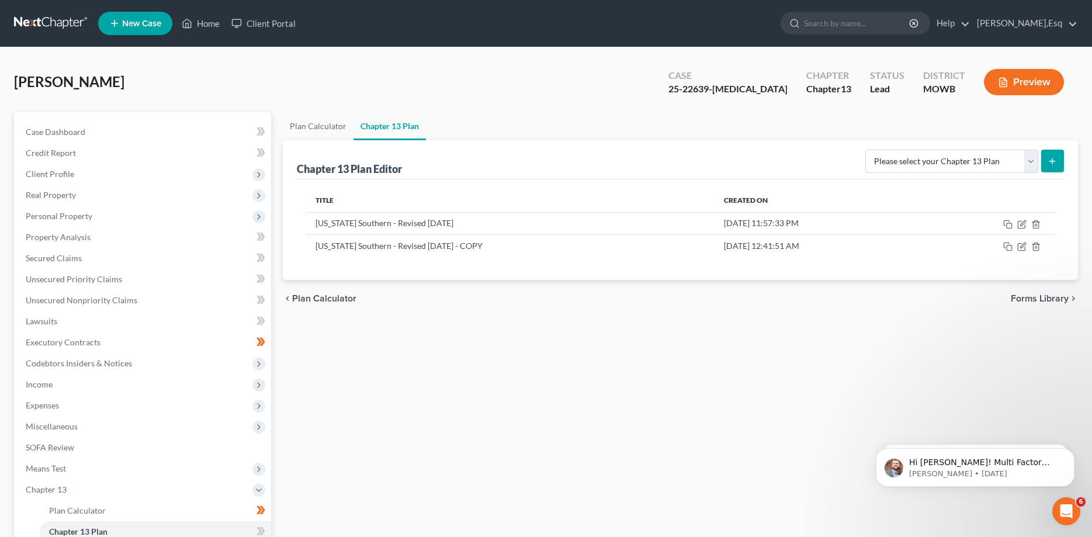
click at [1025, 296] on span "Forms Library" at bounding box center [1040, 298] width 58 height 9
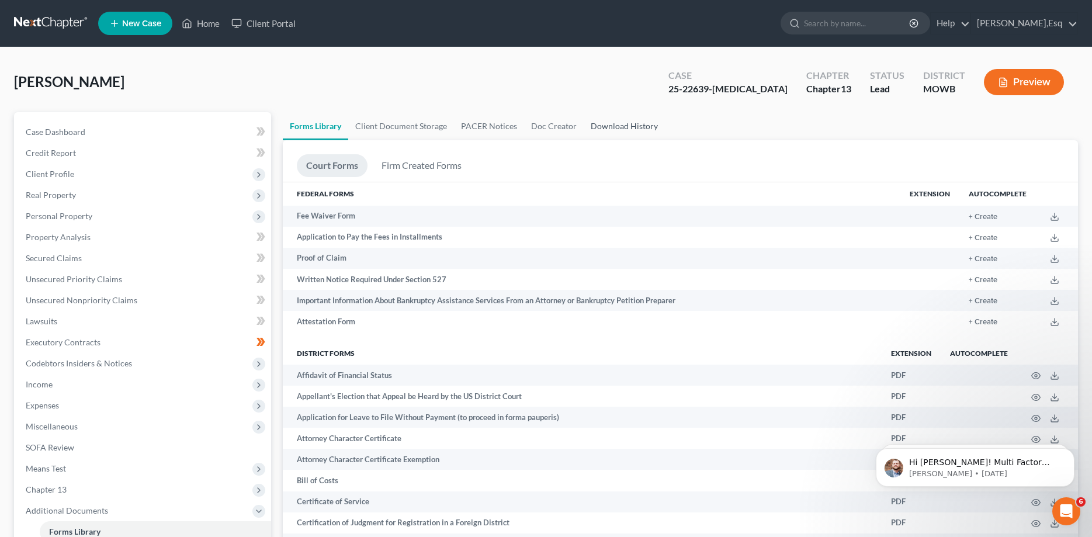
click at [605, 124] on link "Download History" at bounding box center [624, 126] width 81 height 28
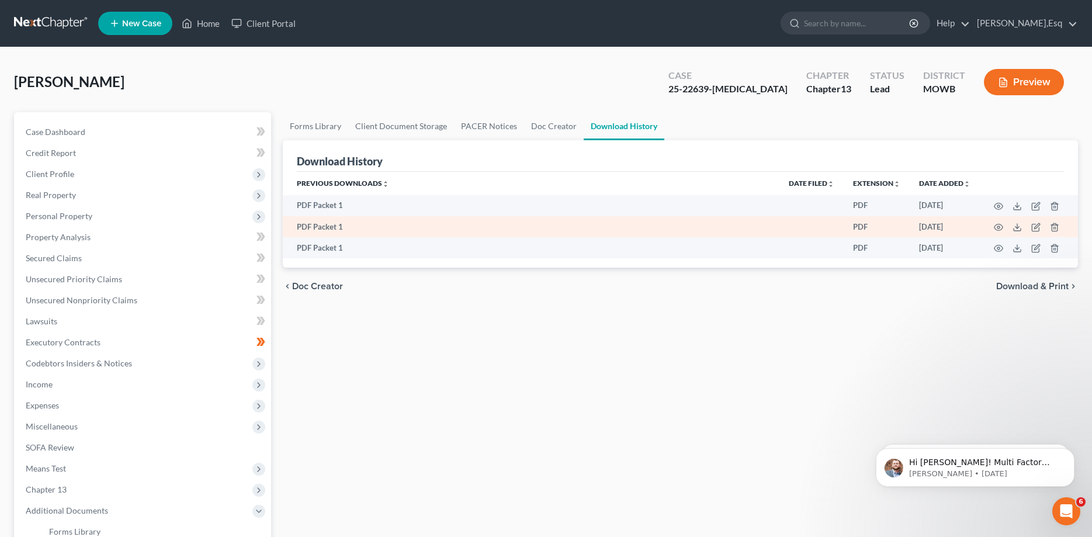
click at [349, 227] on td "PDF Packet 1" at bounding box center [531, 226] width 497 height 21
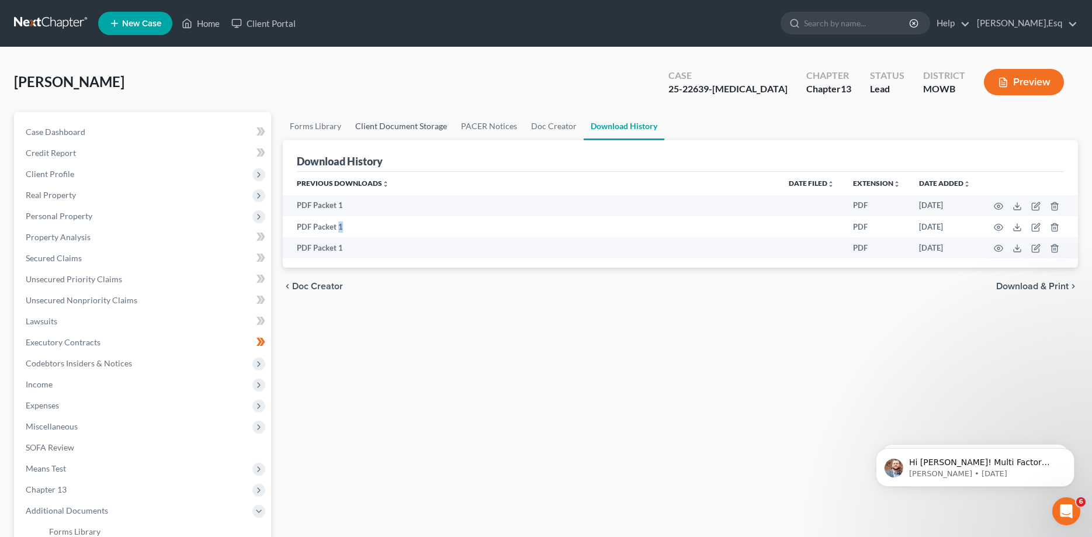
click at [377, 123] on link "Client Document Storage" at bounding box center [401, 126] width 106 height 28
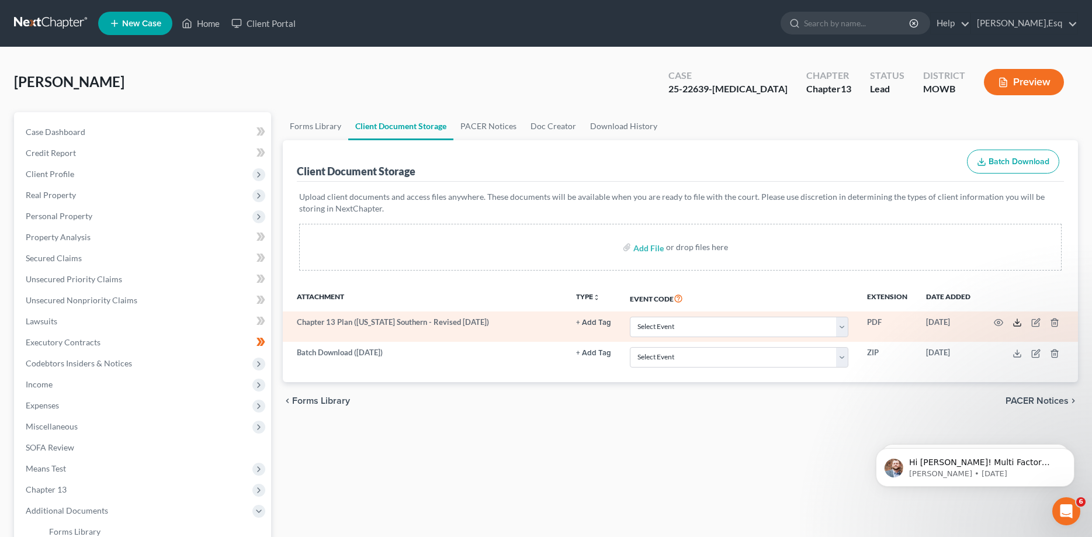
click at [1016, 321] on icon at bounding box center [1017, 322] width 9 height 9
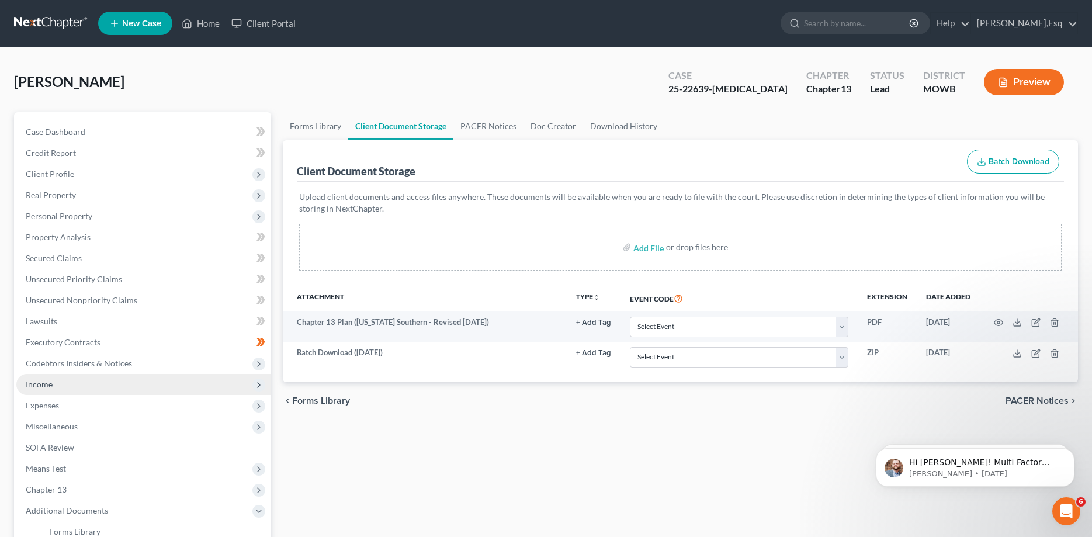
click at [197, 385] on span "Income" at bounding box center [143, 384] width 255 height 21
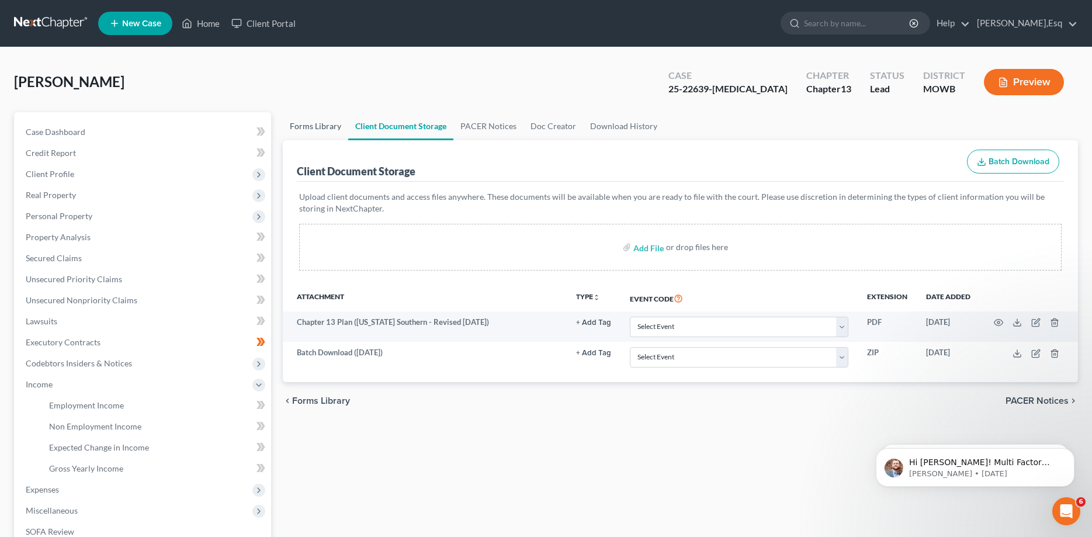
click at [309, 124] on link "Forms Library" at bounding box center [315, 126] width 65 height 28
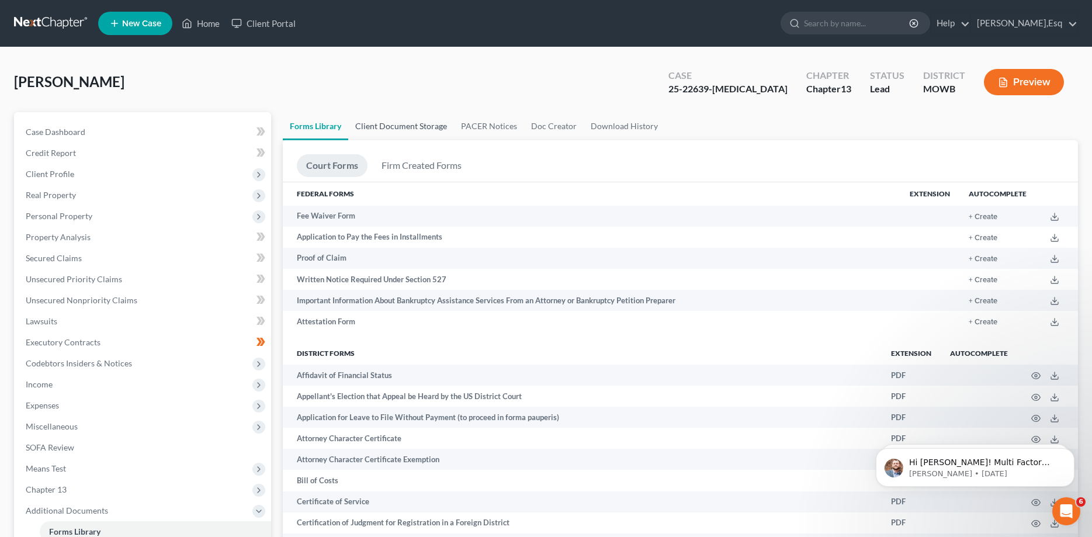
click at [373, 126] on link "Client Document Storage" at bounding box center [401, 126] width 106 height 28
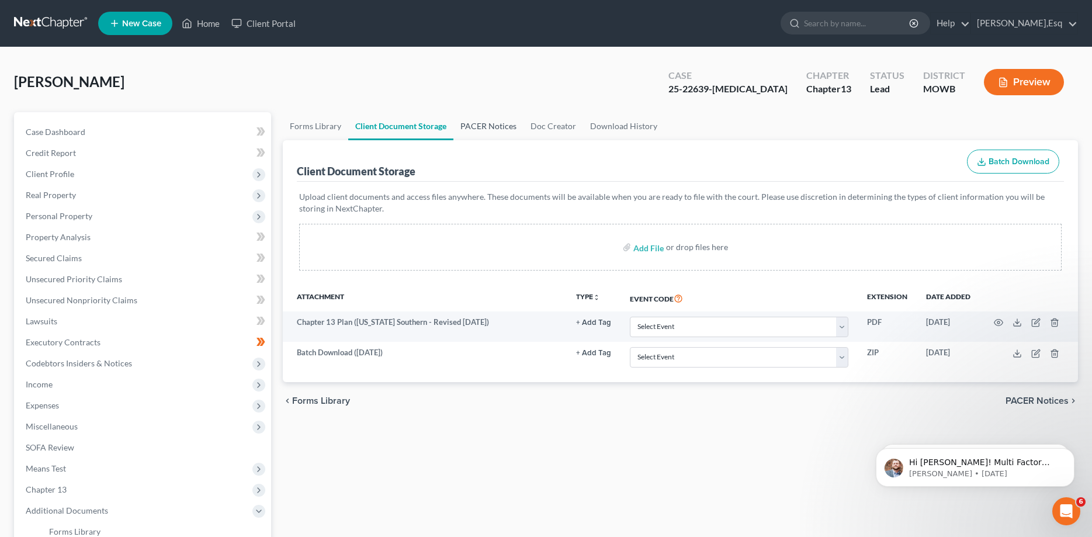
click at [472, 126] on link "PACER Notices" at bounding box center [488, 126] width 70 height 28
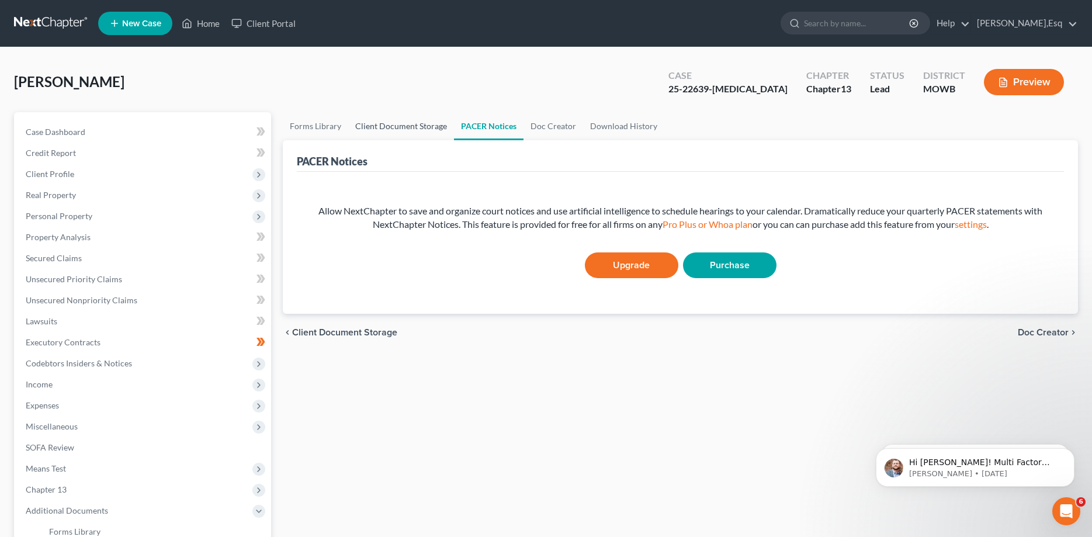
click at [426, 122] on link "Client Document Storage" at bounding box center [401, 126] width 106 height 28
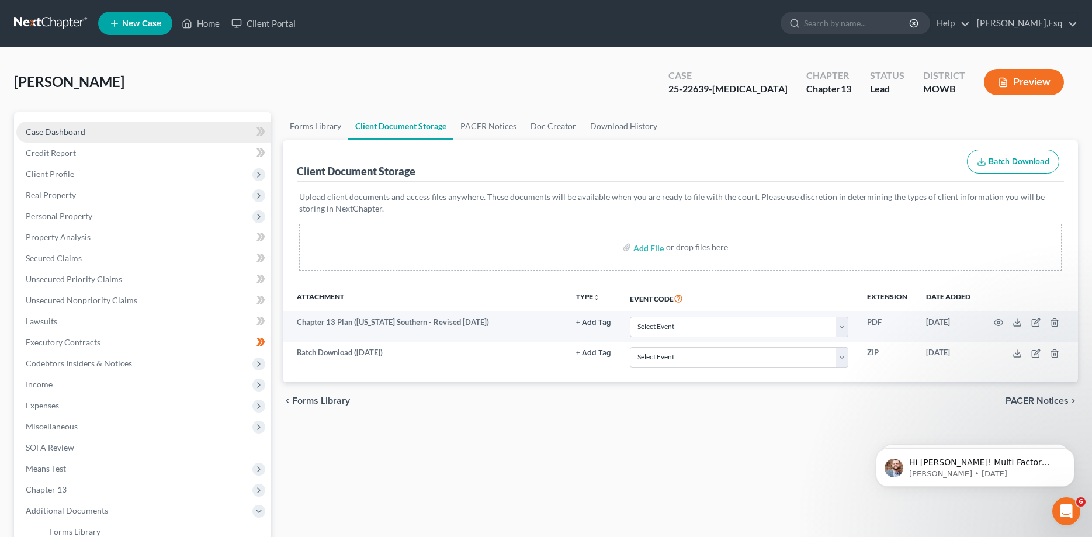
click at [77, 130] on span "Case Dashboard" at bounding box center [56, 132] width 60 height 10
select select "1"
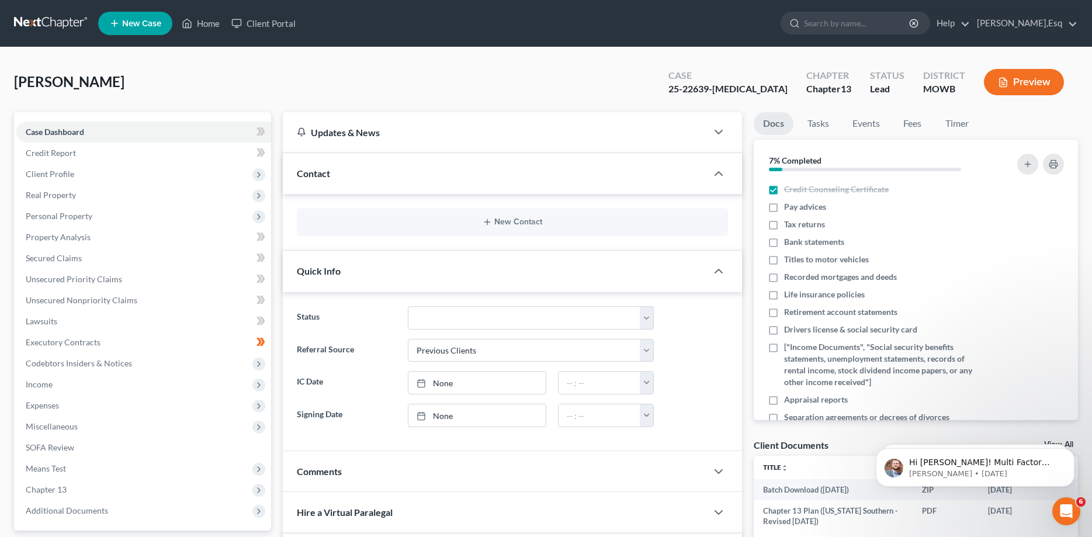
drag, startPoint x: 1091, startPoint y: 189, endPoint x: 1092, endPoint y: 377, distance: 187.6
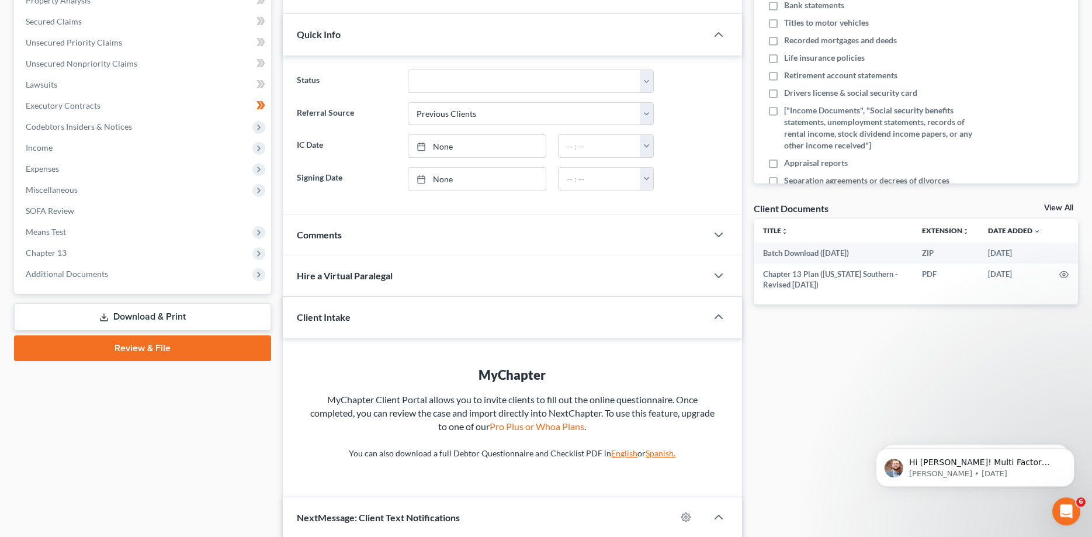
scroll to position [381, 0]
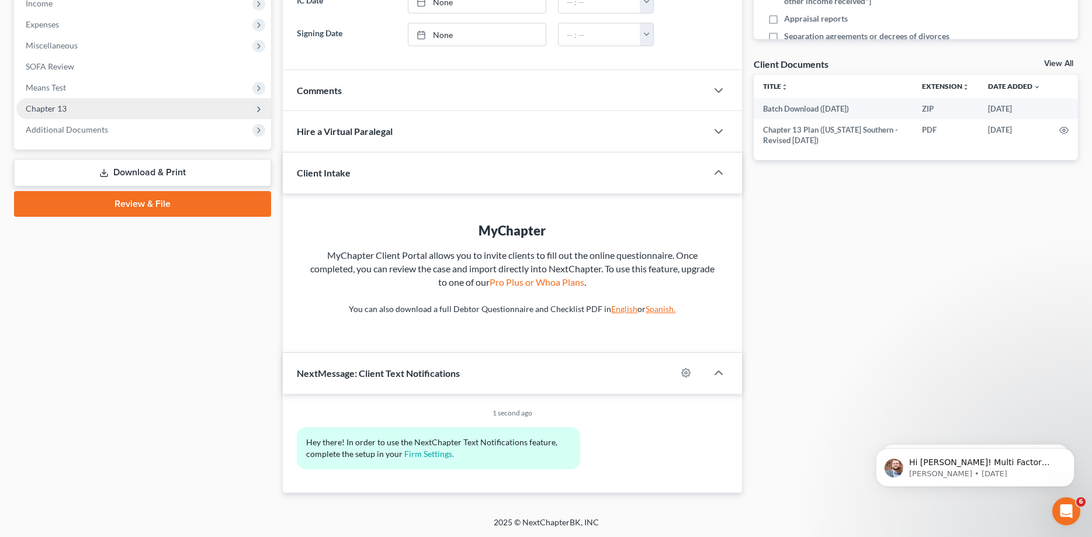
click at [53, 104] on span "Chapter 13" at bounding box center [46, 108] width 41 height 10
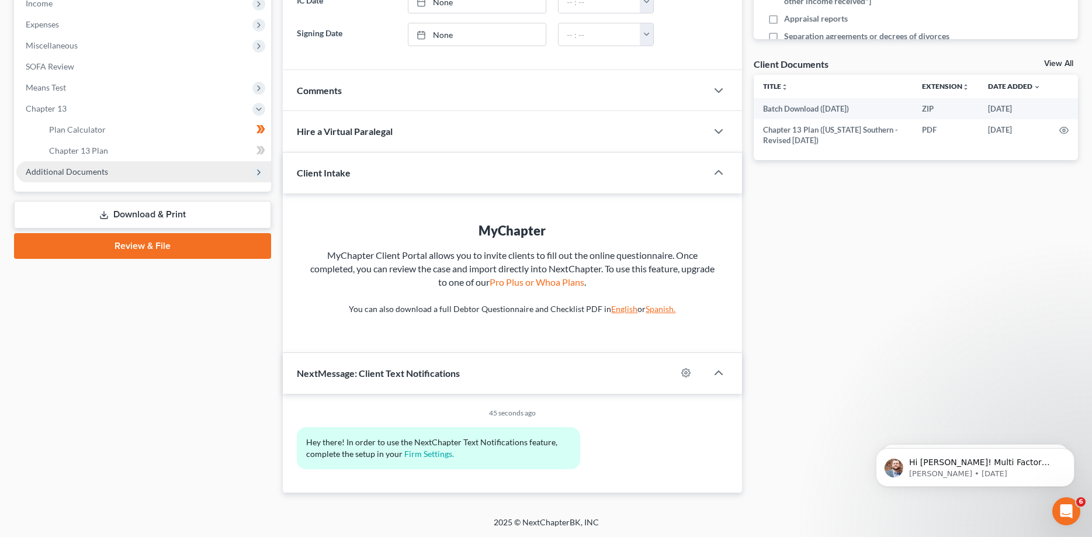
click at [42, 167] on span "Additional Documents" at bounding box center [67, 172] width 82 height 10
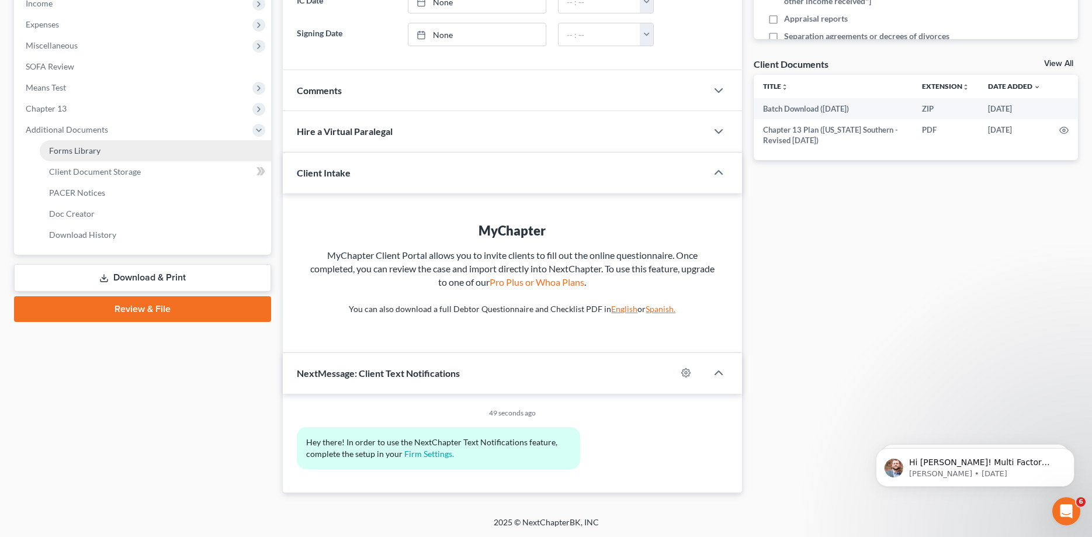
click at [59, 147] on span "Forms Library" at bounding box center [74, 151] width 51 height 10
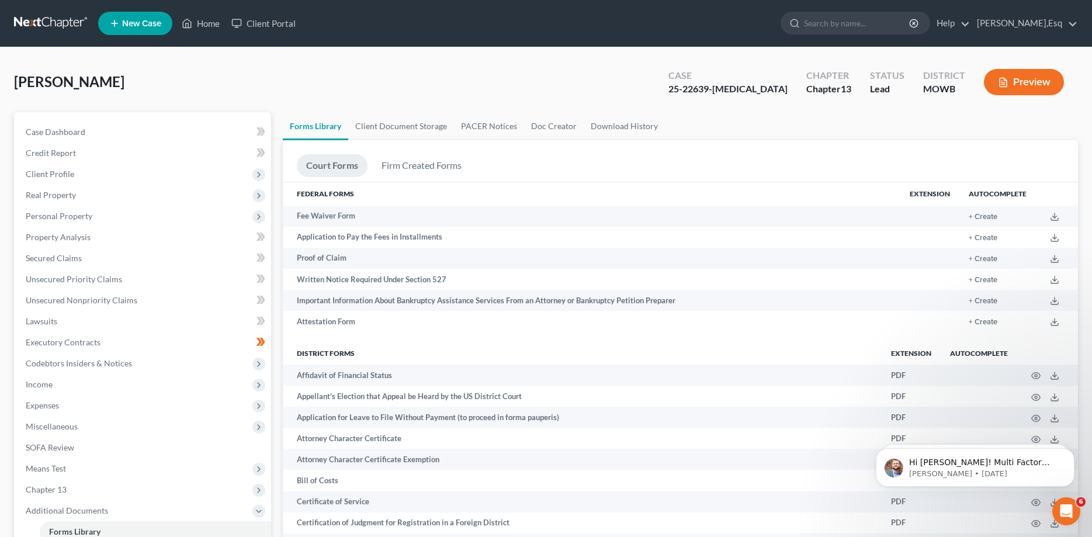
click at [1027, 86] on button "Preview" at bounding box center [1024, 82] width 80 height 26
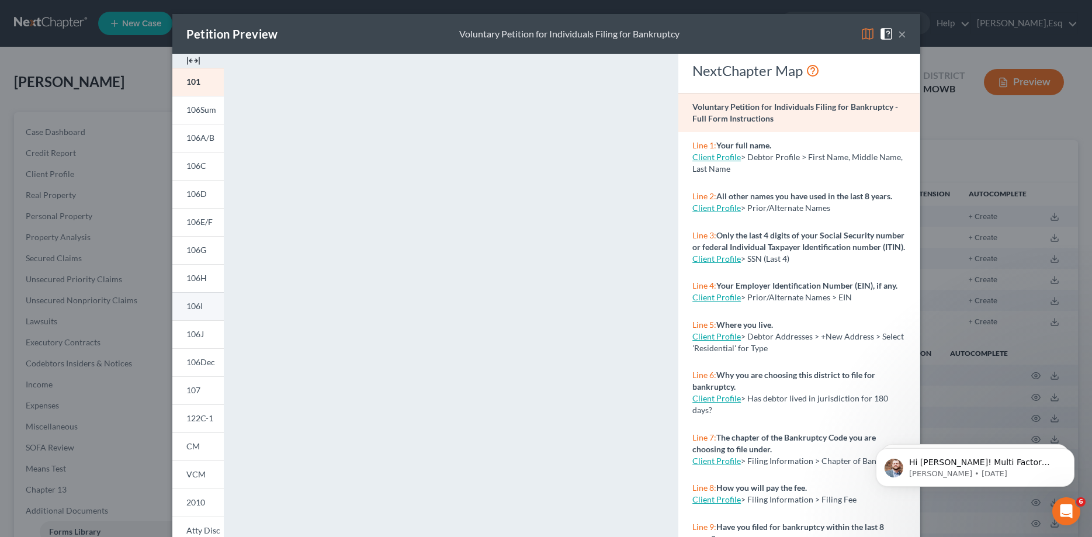
click at [196, 307] on span "106I" at bounding box center [194, 306] width 16 height 10
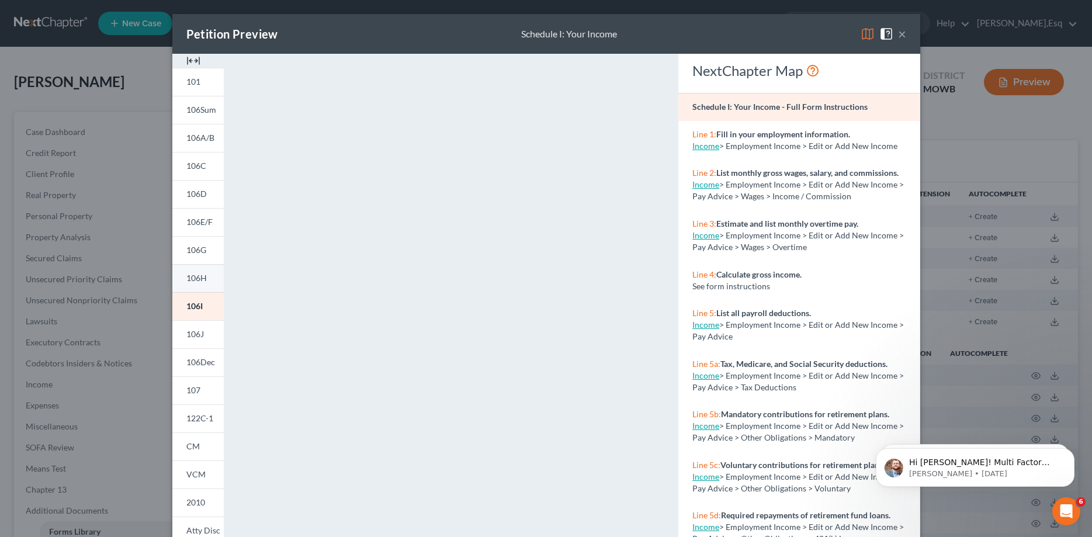
click at [198, 282] on span "106H" at bounding box center [196, 278] width 20 height 10
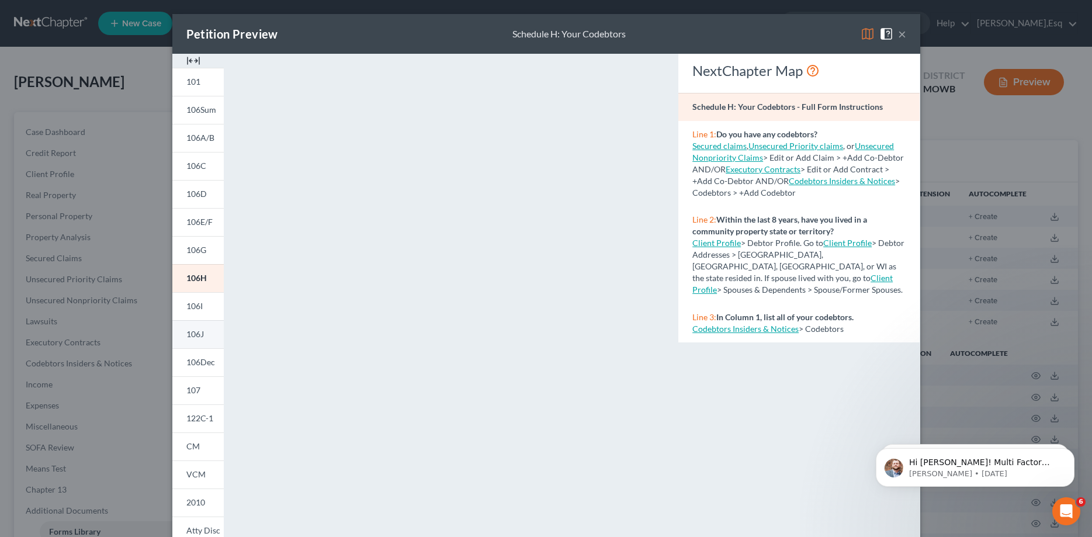
click at [193, 333] on span "106J" at bounding box center [195, 334] width 18 height 10
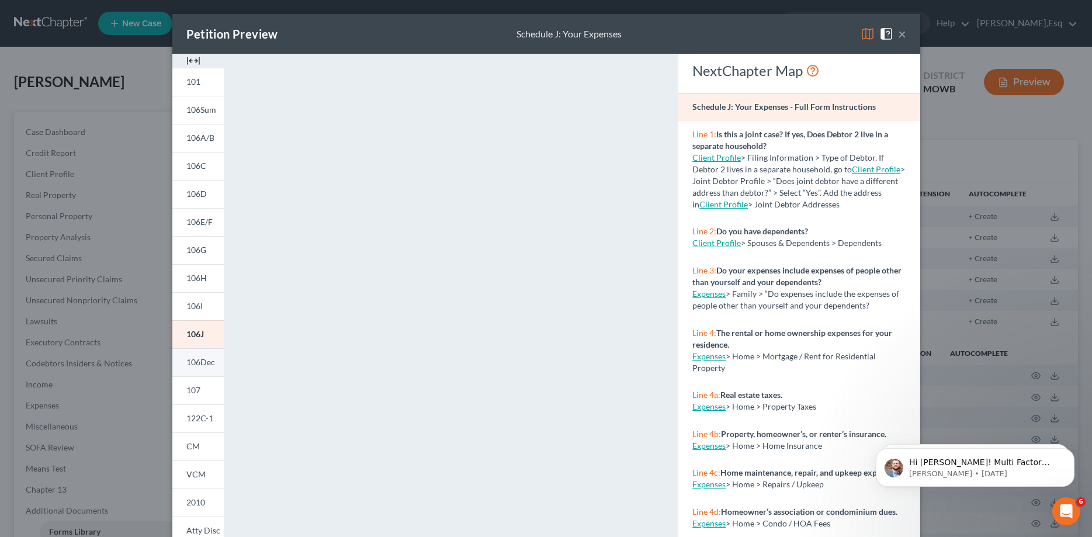
click at [193, 362] on span "106Dec" at bounding box center [200, 362] width 29 height 10
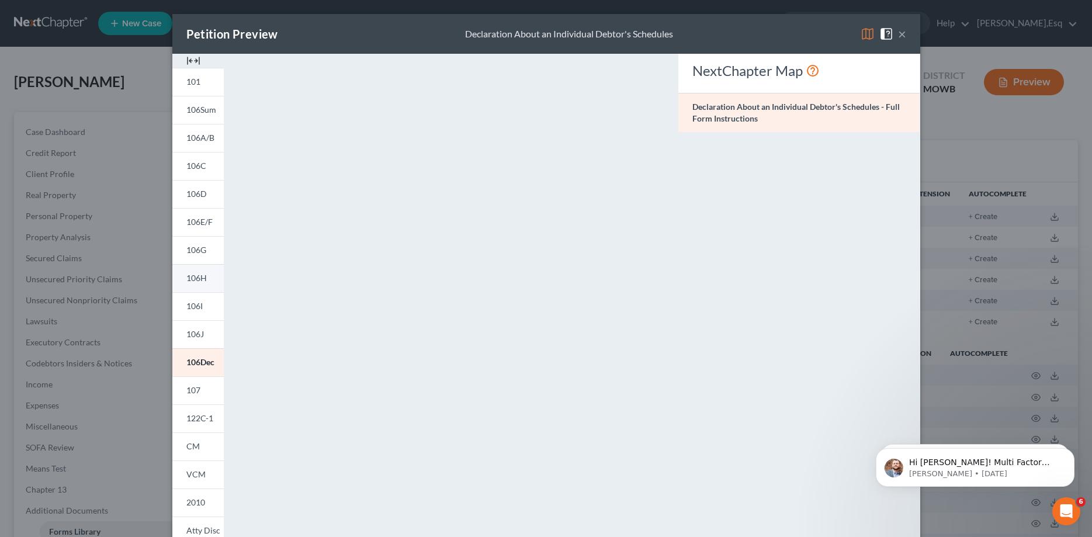
click at [199, 279] on span "106H" at bounding box center [196, 278] width 20 height 10
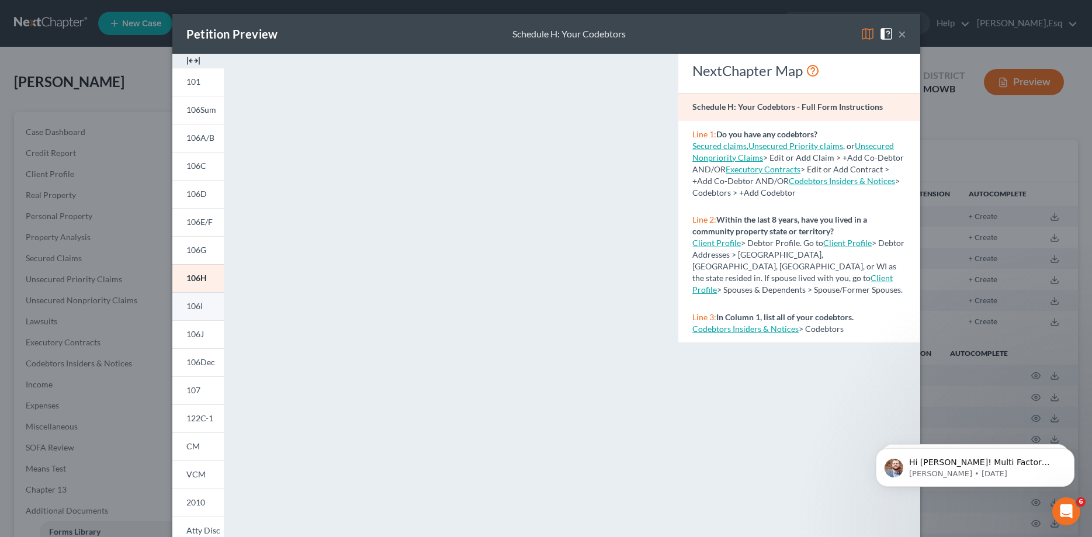
click at [195, 307] on span "106I" at bounding box center [194, 306] width 16 height 10
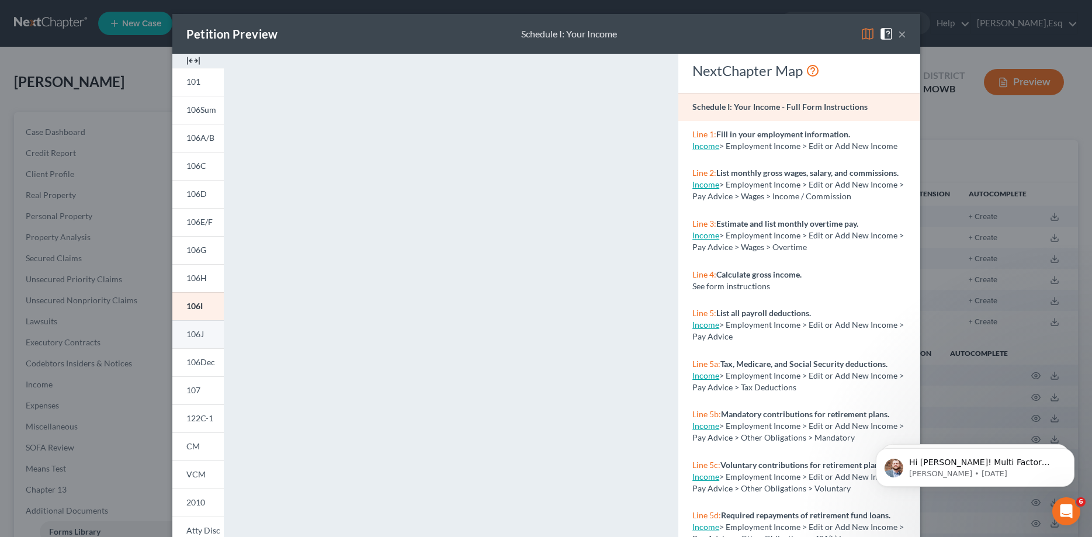
click at [195, 335] on span "106J" at bounding box center [195, 334] width 18 height 10
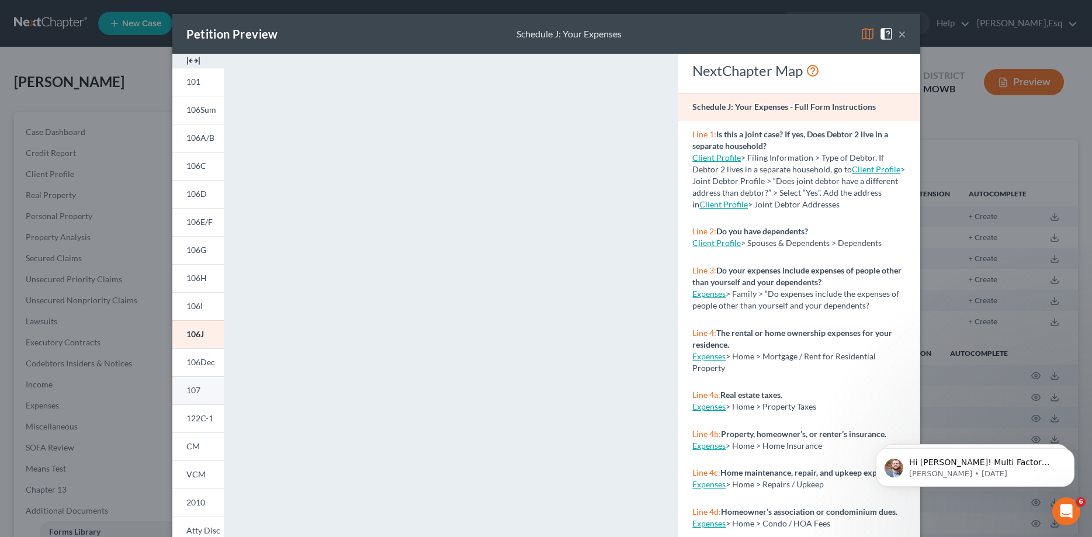
click at [189, 393] on span "107" at bounding box center [193, 390] width 14 height 10
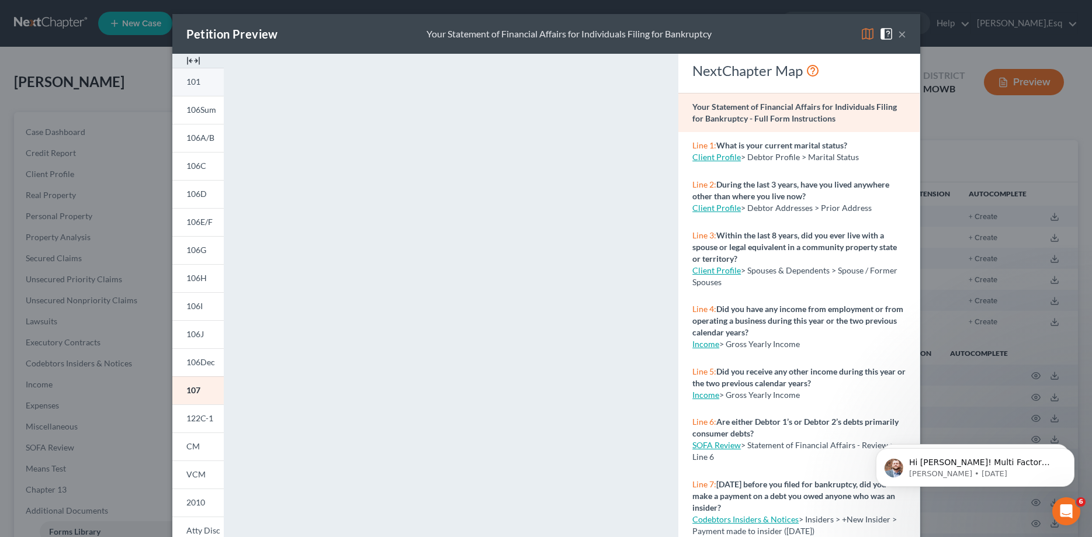
click at [197, 78] on span "101" at bounding box center [193, 82] width 14 height 10
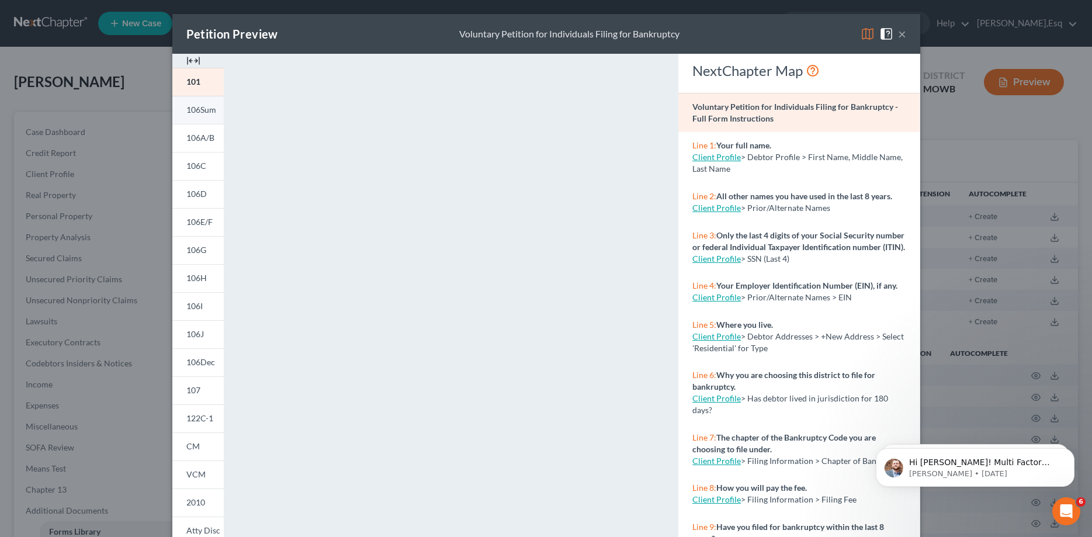
click at [203, 109] on span "106Sum" at bounding box center [201, 110] width 30 height 10
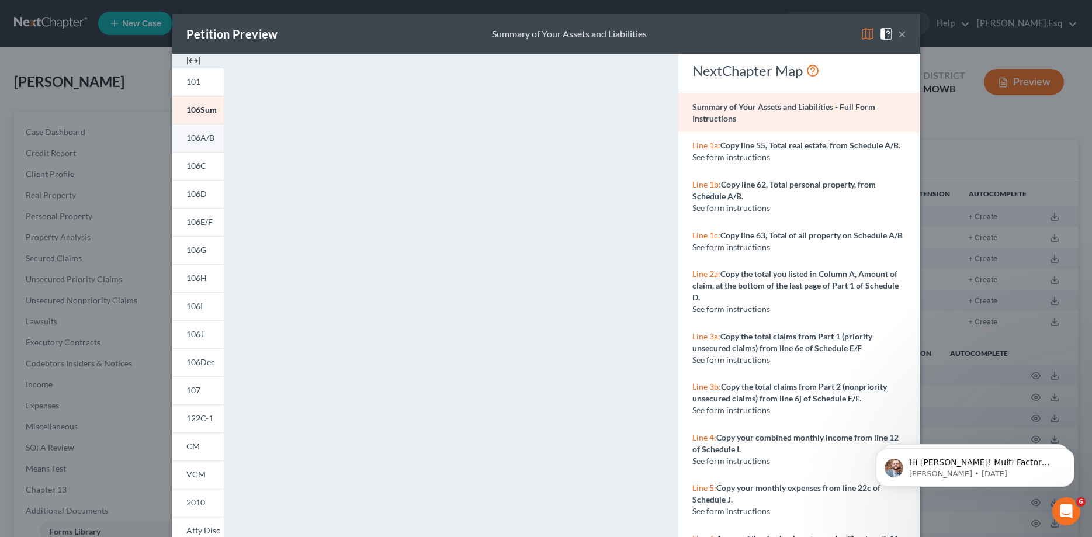
click at [191, 138] on span "106A/B" at bounding box center [200, 138] width 28 height 10
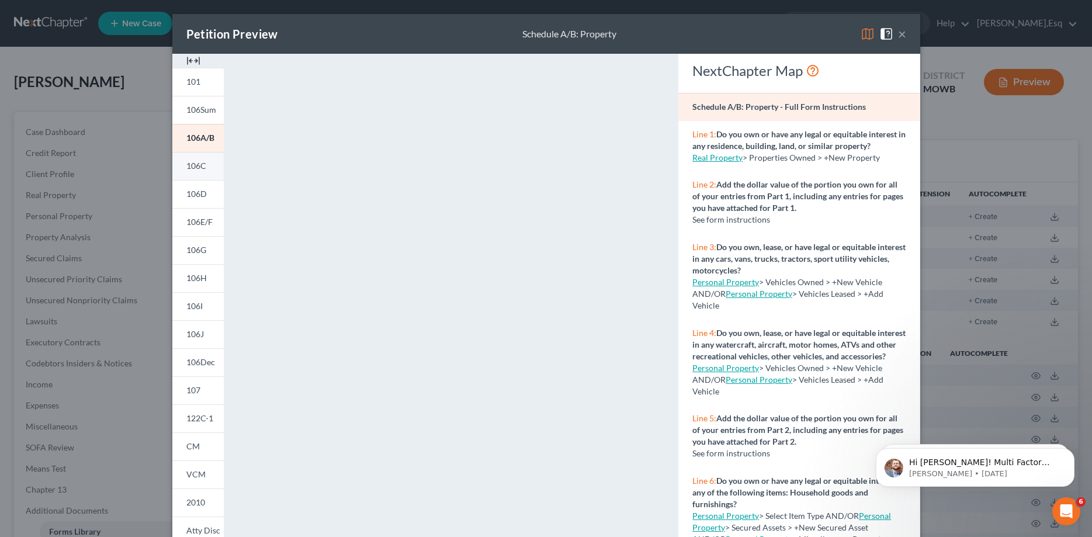
click at [193, 169] on span "106C" at bounding box center [196, 166] width 20 height 10
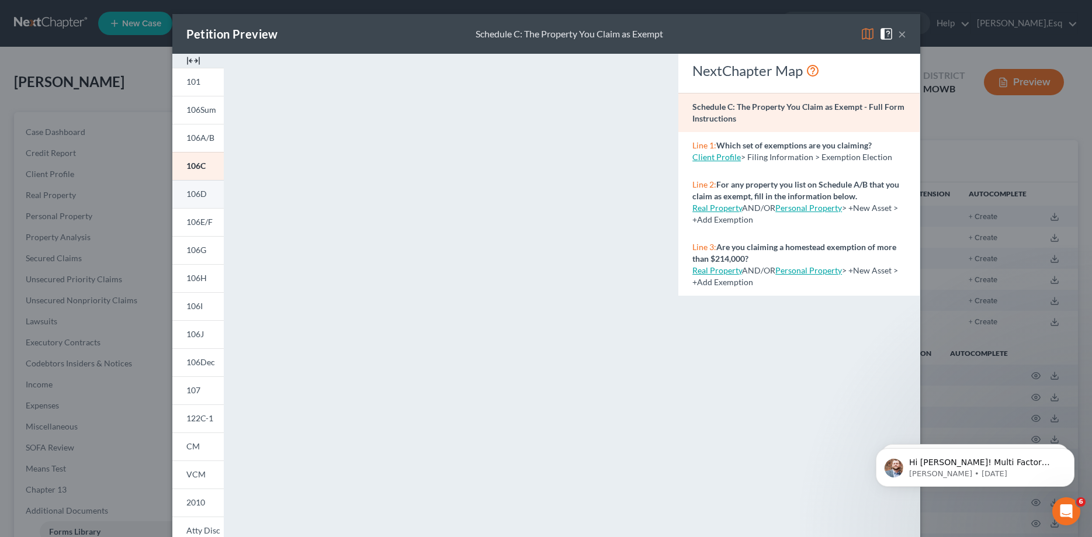
click at [191, 193] on span "106D" at bounding box center [196, 194] width 20 height 10
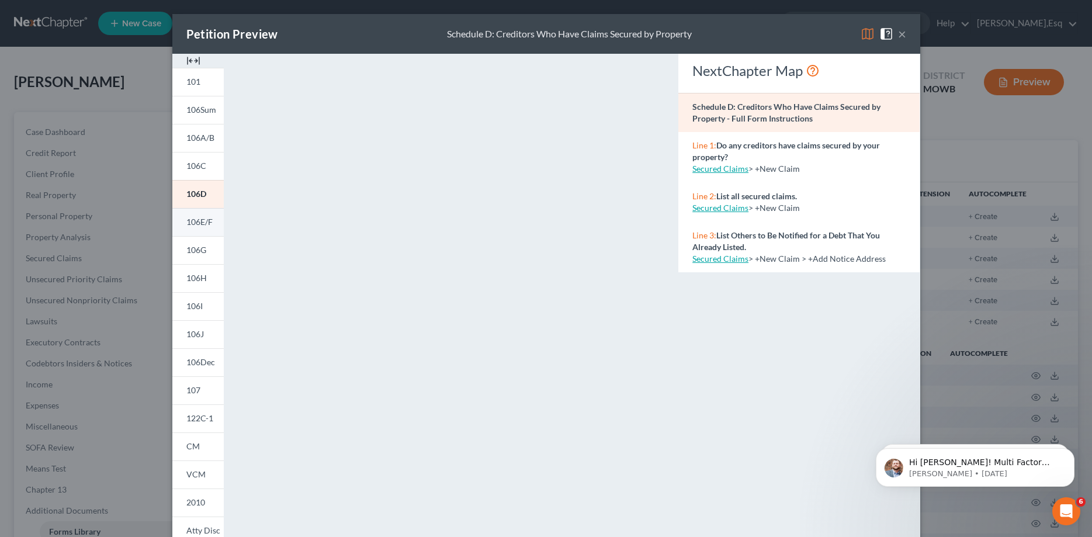
click at [195, 221] on span "106E/F" at bounding box center [199, 222] width 26 height 10
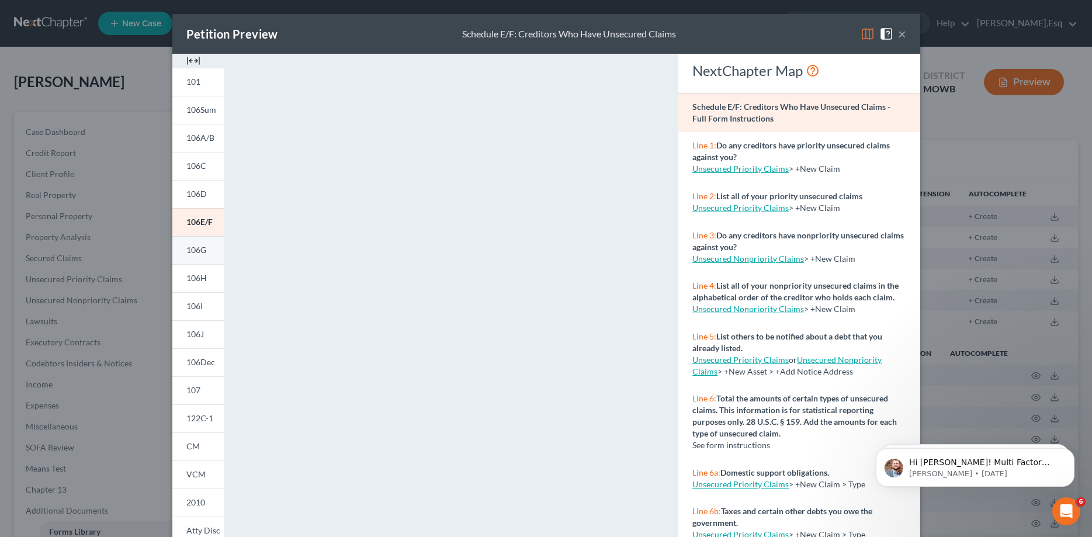
click at [195, 249] on span "106G" at bounding box center [196, 250] width 20 height 10
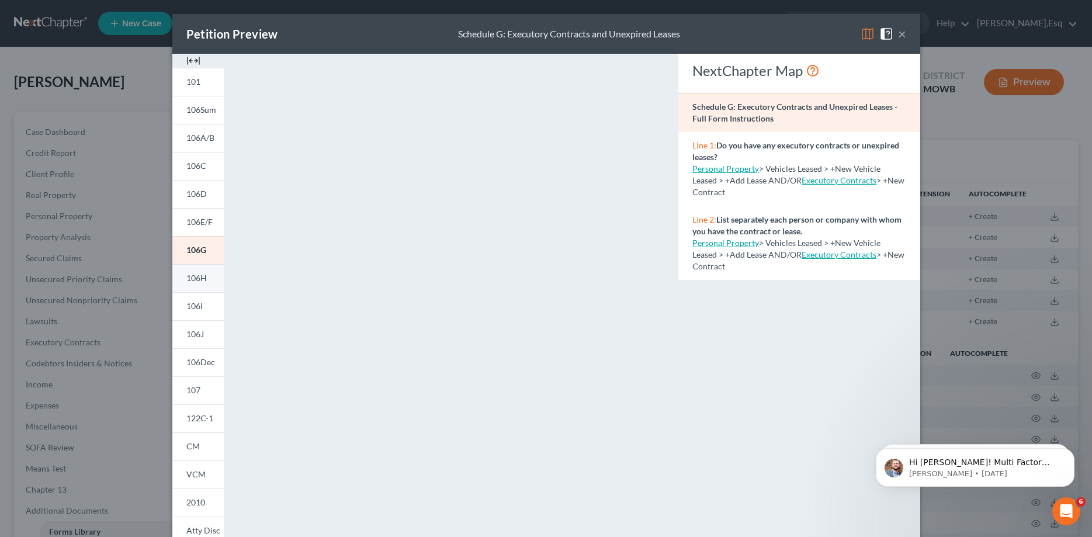
click at [195, 280] on span "106H" at bounding box center [196, 278] width 20 height 10
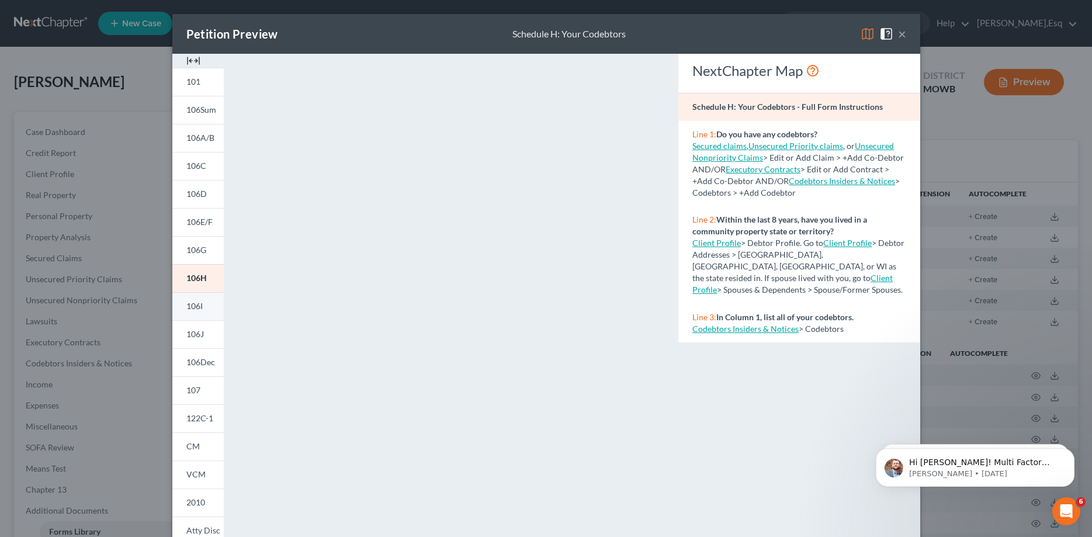
click at [193, 311] on span "106I" at bounding box center [194, 306] width 16 height 10
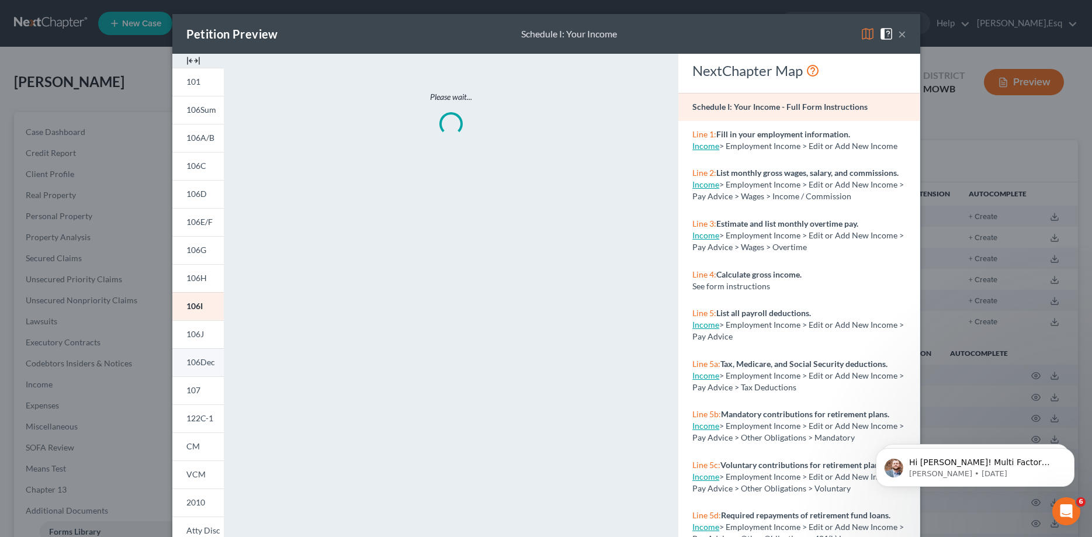
click at [192, 361] on span "106Dec" at bounding box center [200, 362] width 29 height 10
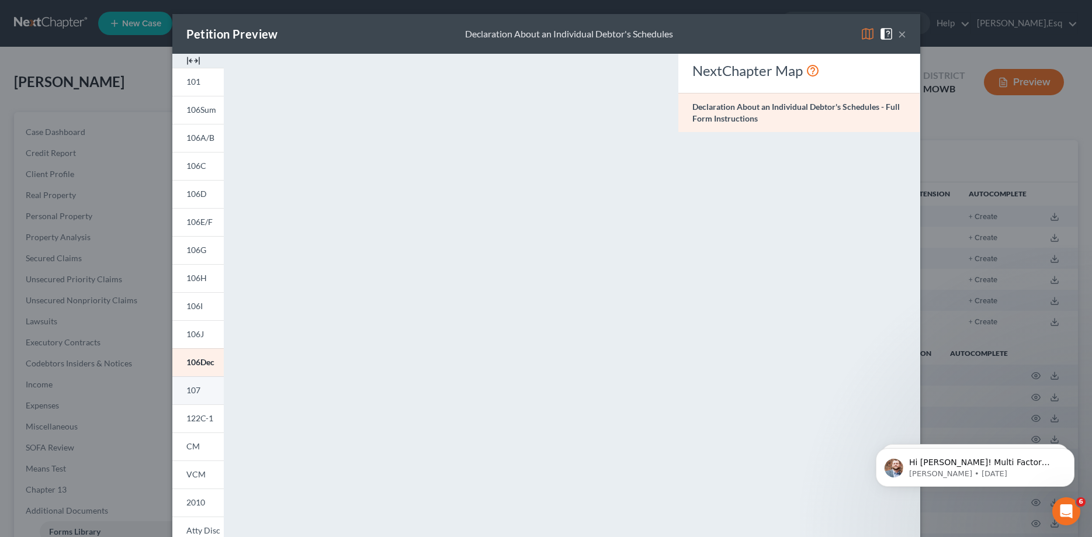
click at [192, 392] on span "107" at bounding box center [193, 390] width 14 height 10
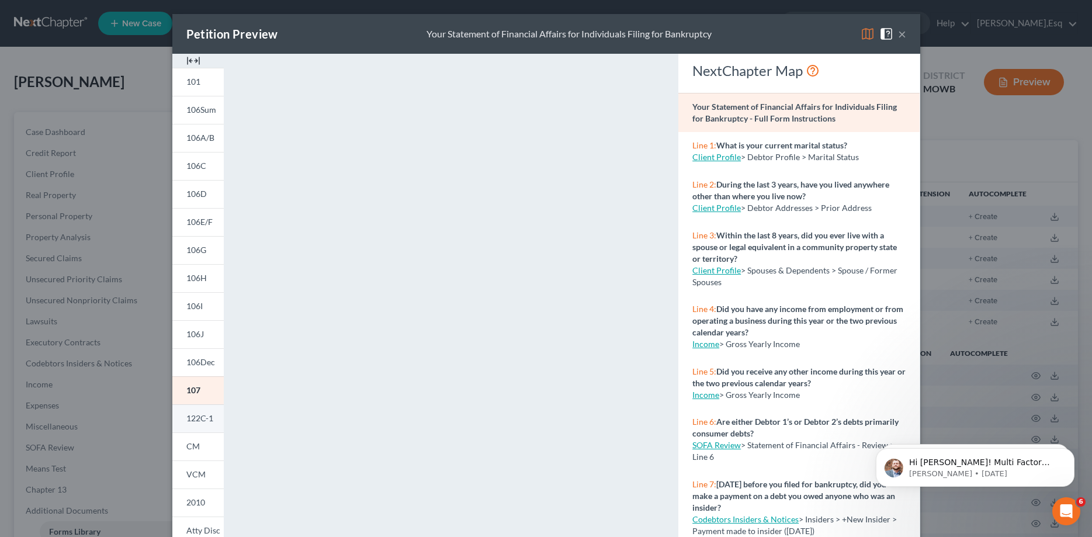
click at [190, 417] on span "122C-1" at bounding box center [199, 418] width 27 height 10
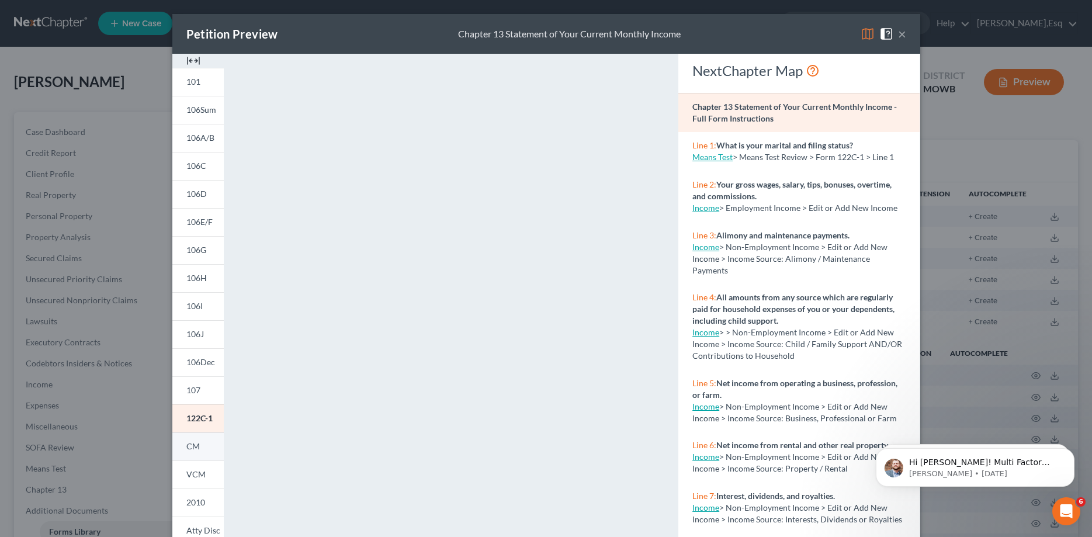
click at [191, 446] on span "CM" at bounding box center [192, 446] width 13 height 10
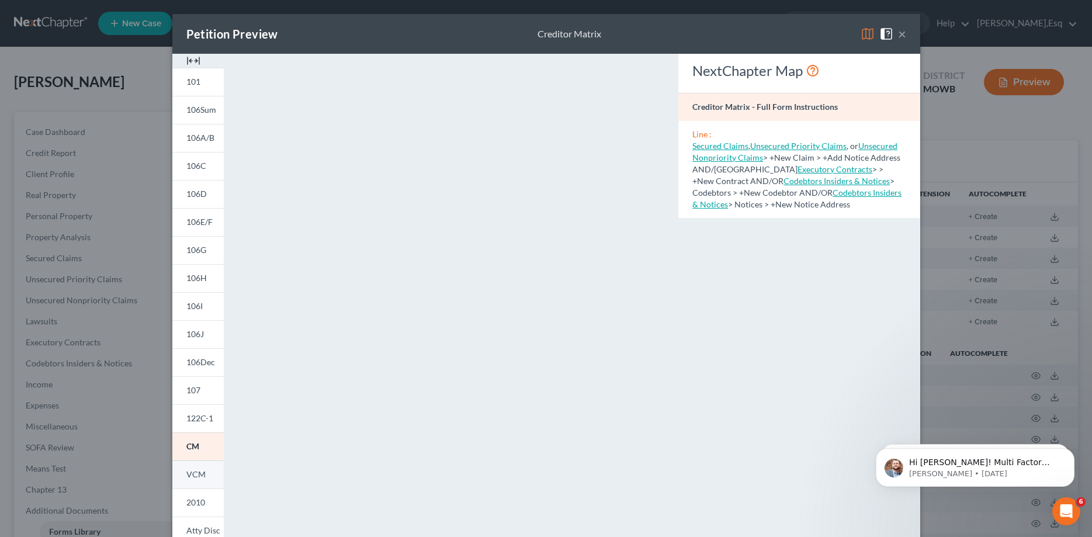
click at [192, 474] on span "VCM" at bounding box center [195, 474] width 19 height 10
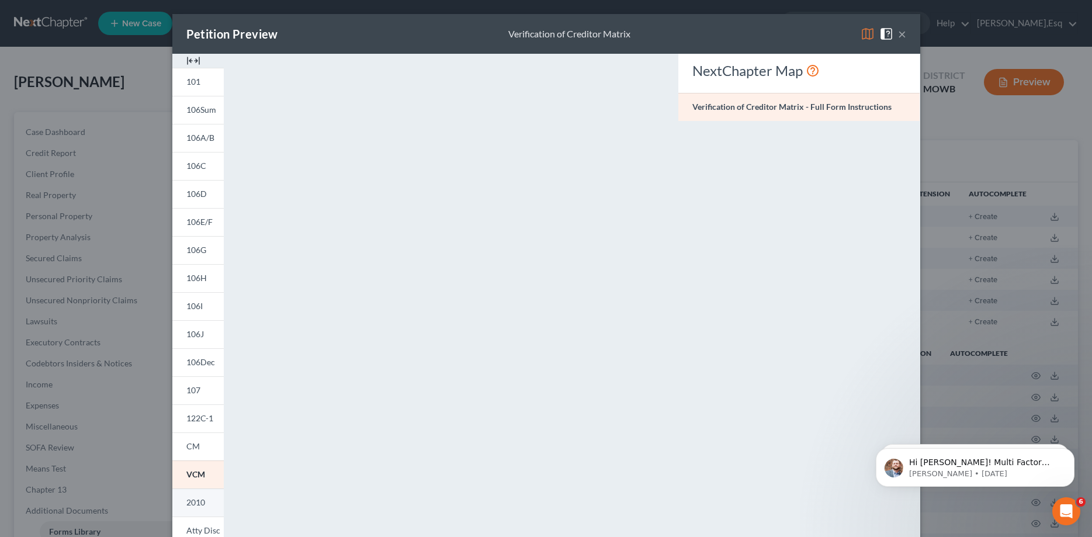
click at [189, 502] on span "2010" at bounding box center [195, 502] width 19 height 10
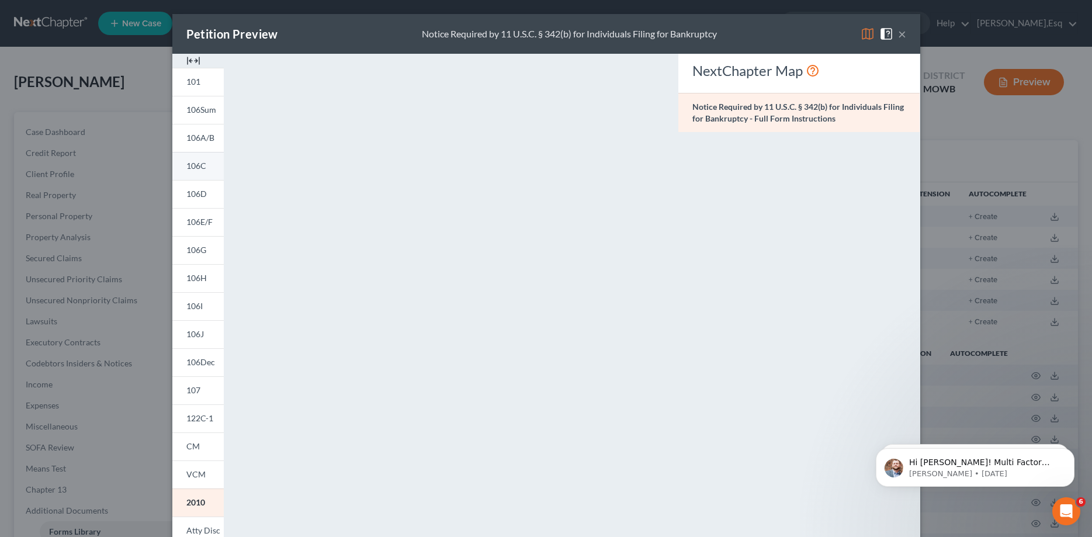
click at [187, 172] on link "106C" at bounding box center [197, 166] width 51 height 28
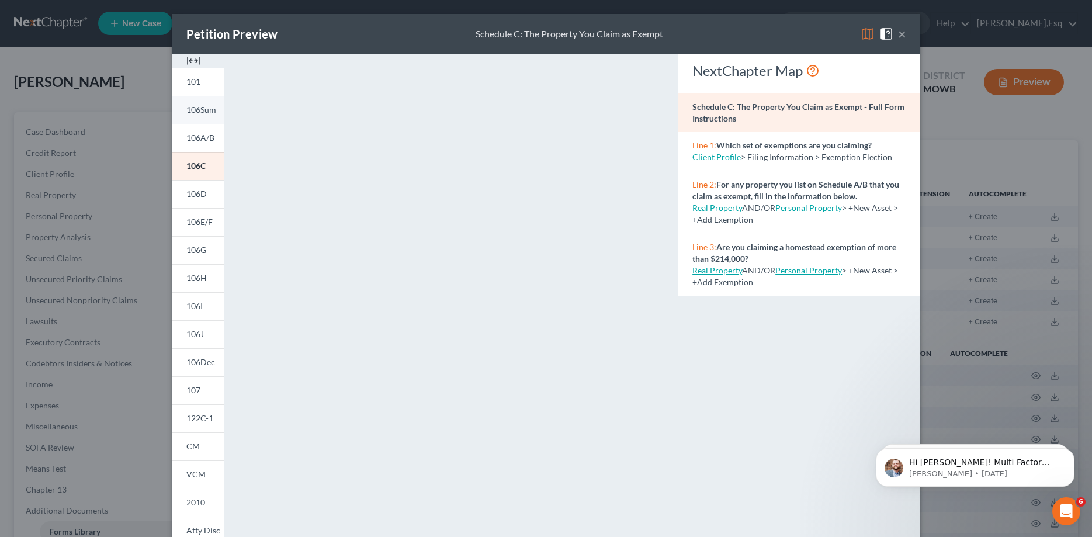
click at [199, 111] on span "106Sum" at bounding box center [201, 110] width 30 height 10
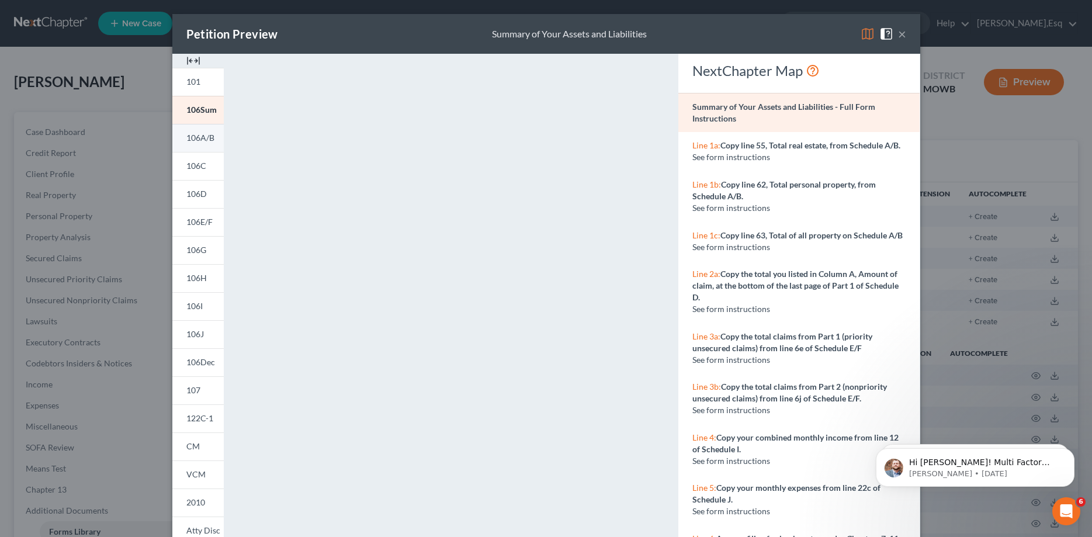
click at [191, 138] on span "106A/B" at bounding box center [200, 138] width 28 height 10
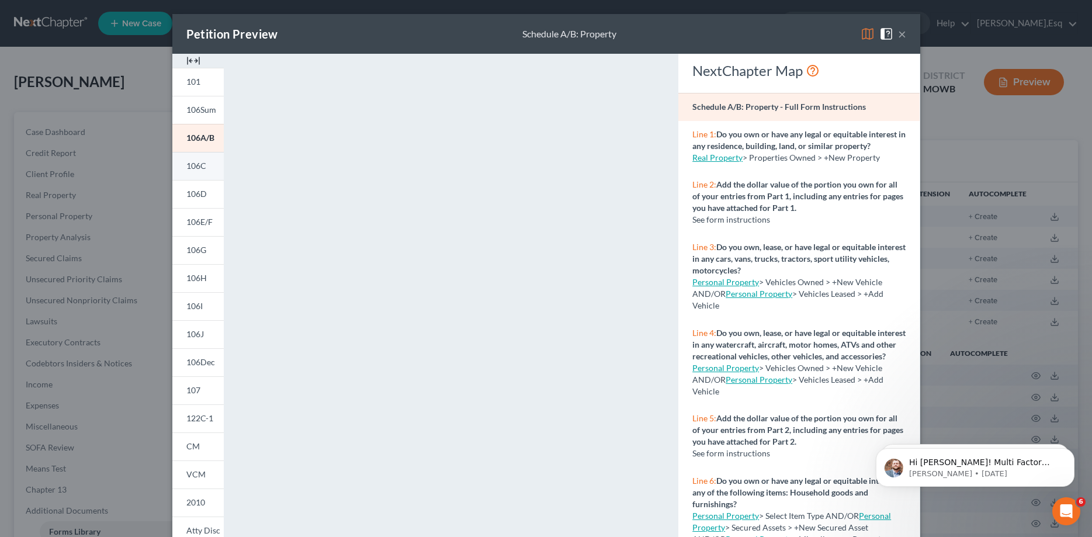
click at [193, 167] on span "106C" at bounding box center [196, 166] width 20 height 10
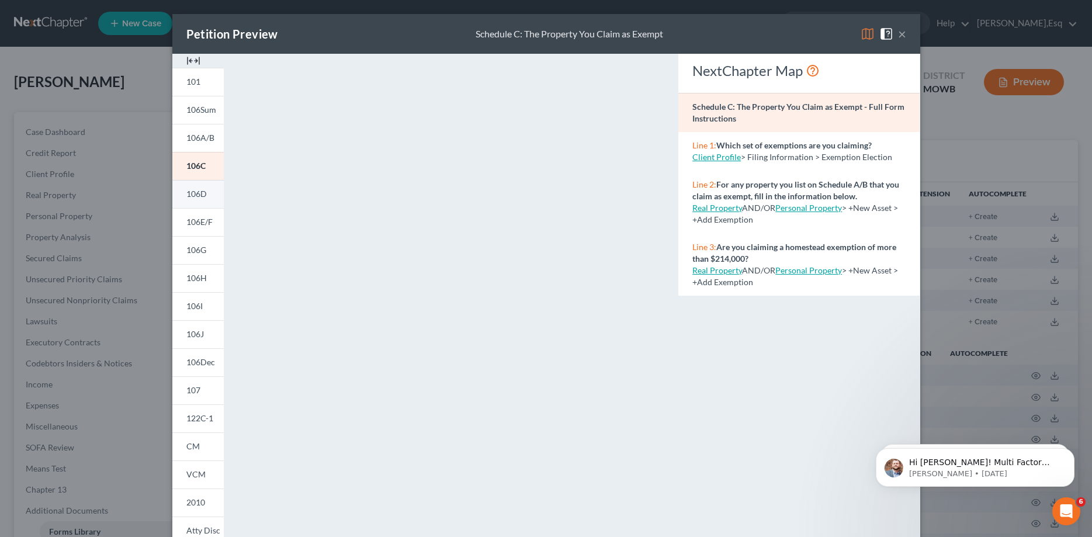
click at [193, 192] on span "106D" at bounding box center [196, 194] width 20 height 10
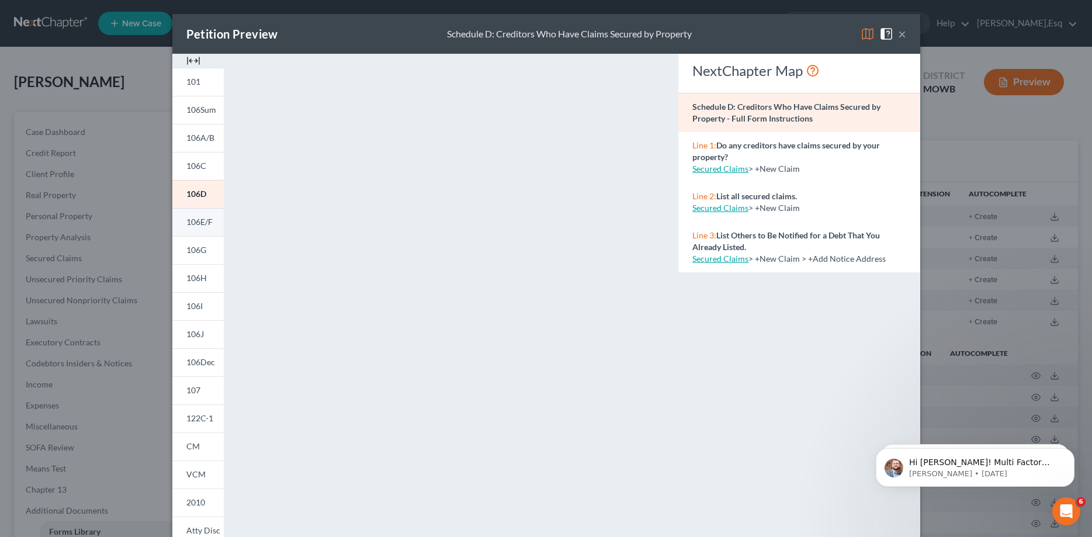
click at [195, 224] on span "106E/F" at bounding box center [199, 222] width 26 height 10
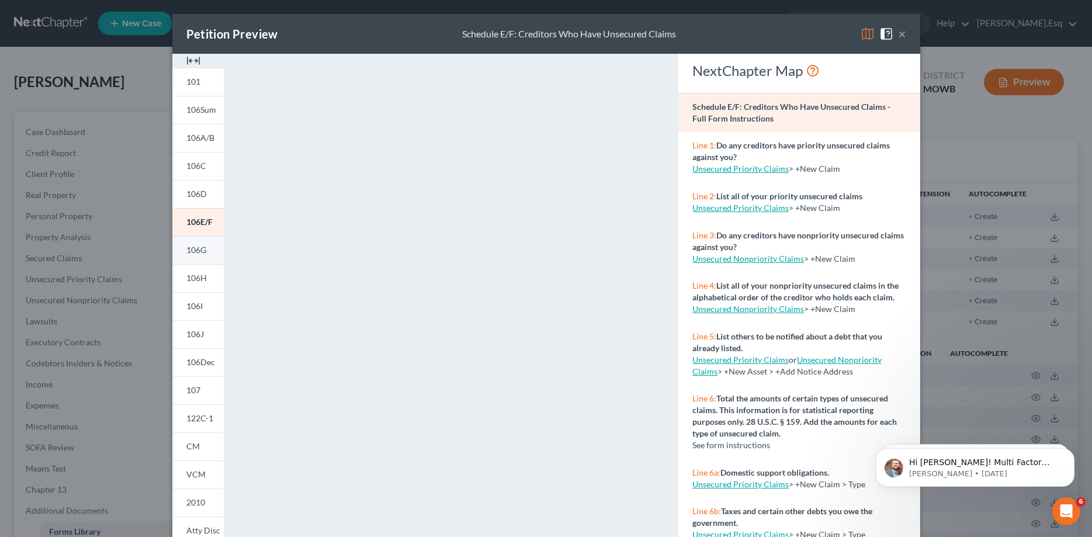
click at [193, 249] on span "106G" at bounding box center [196, 250] width 20 height 10
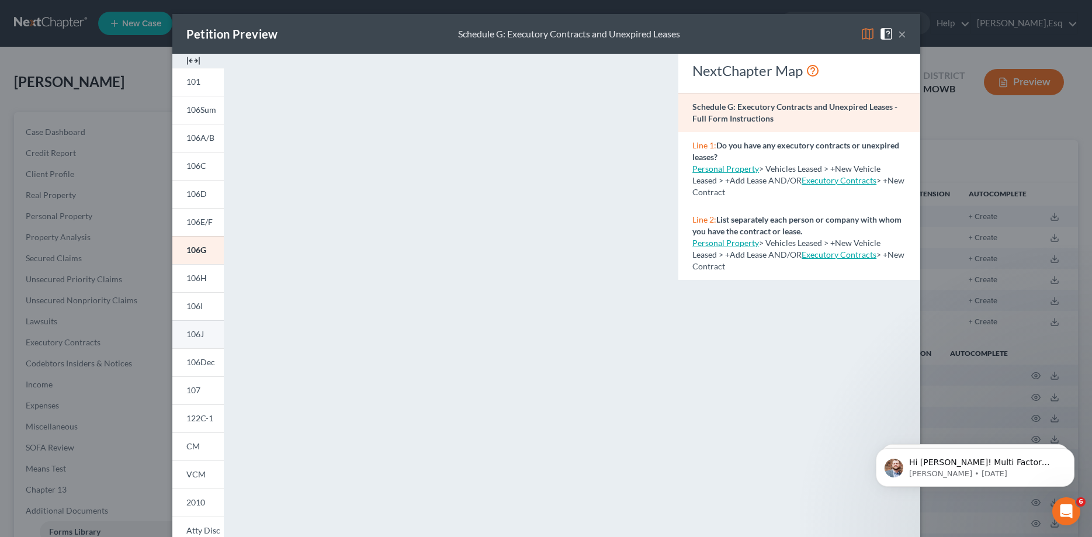
click at [192, 336] on span "106J" at bounding box center [195, 334] width 18 height 10
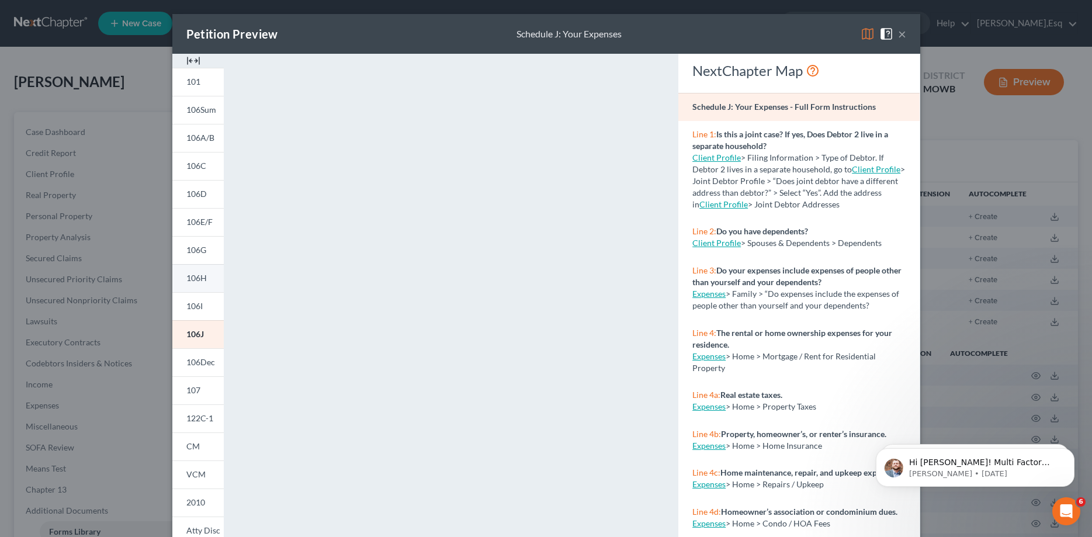
click at [195, 279] on span "106H" at bounding box center [196, 278] width 20 height 10
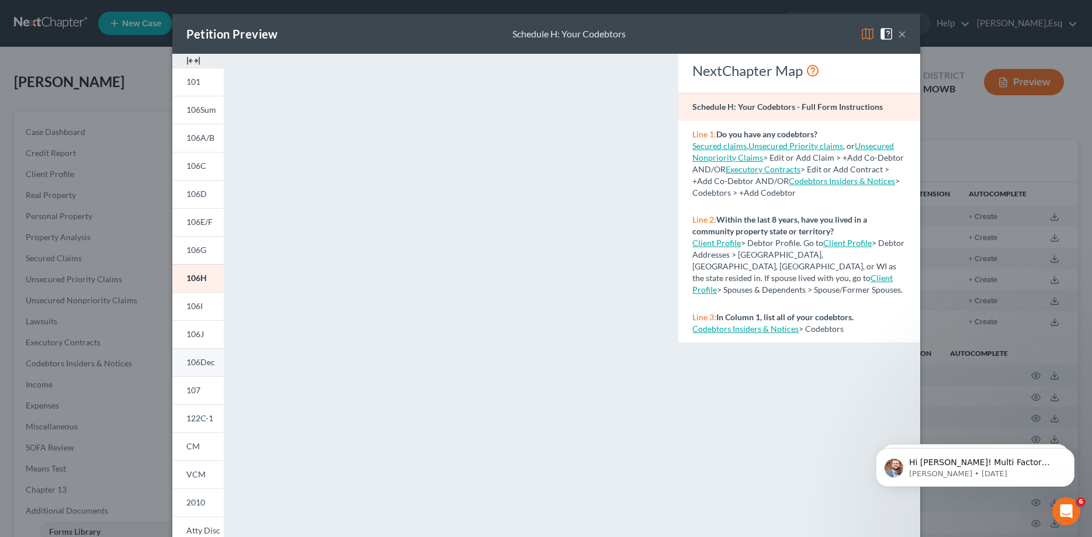
click at [190, 367] on span "106Dec" at bounding box center [200, 362] width 29 height 10
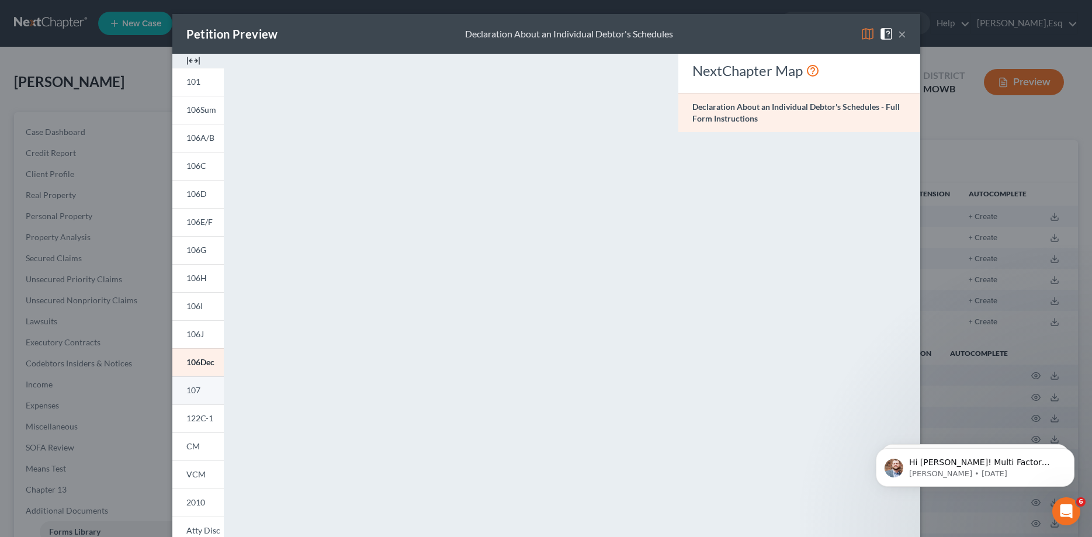
click at [191, 390] on span "107" at bounding box center [193, 390] width 14 height 10
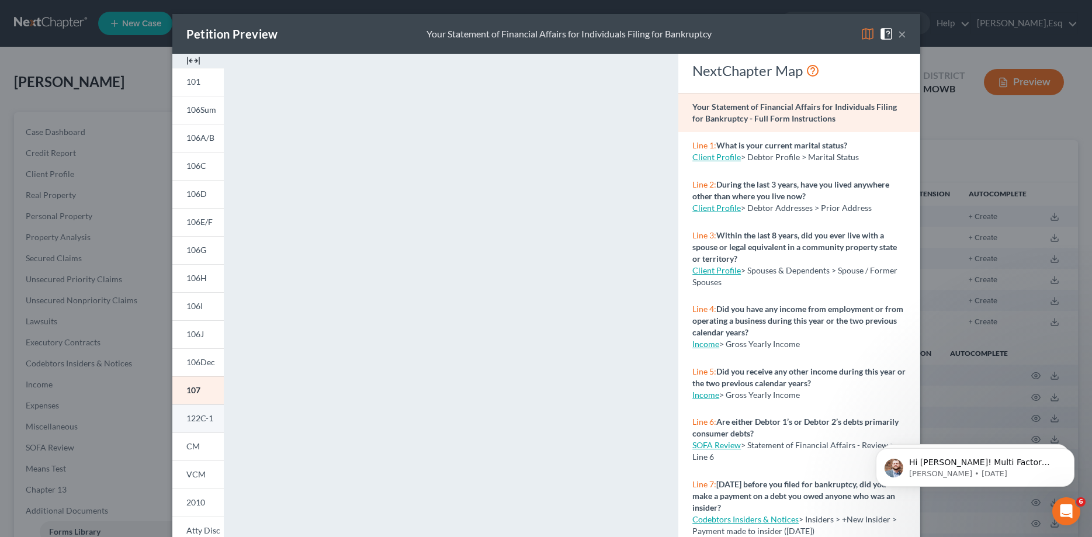
click at [189, 420] on span "122C-1" at bounding box center [199, 418] width 27 height 10
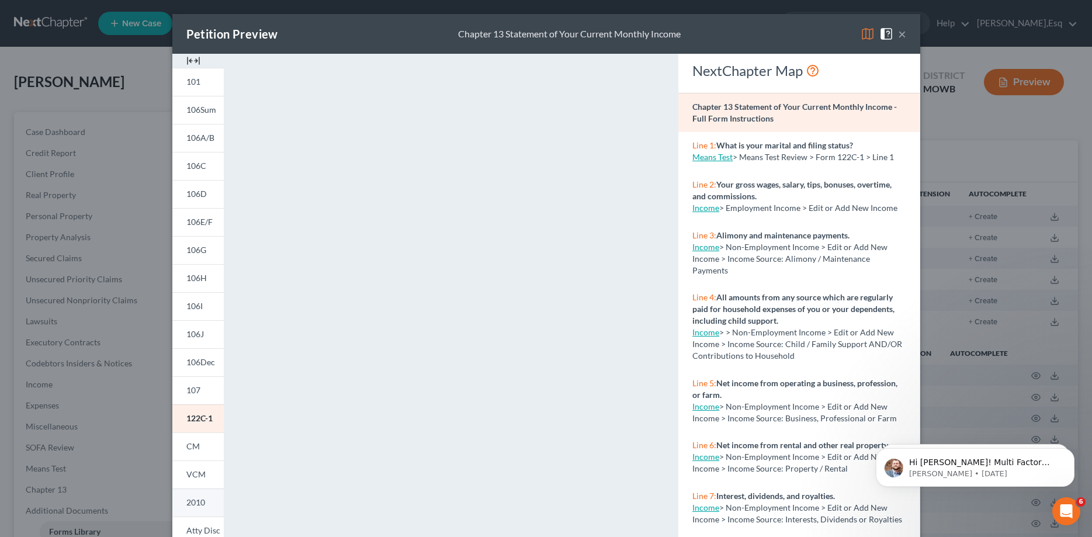
click at [193, 501] on span "2010" at bounding box center [195, 502] width 19 height 10
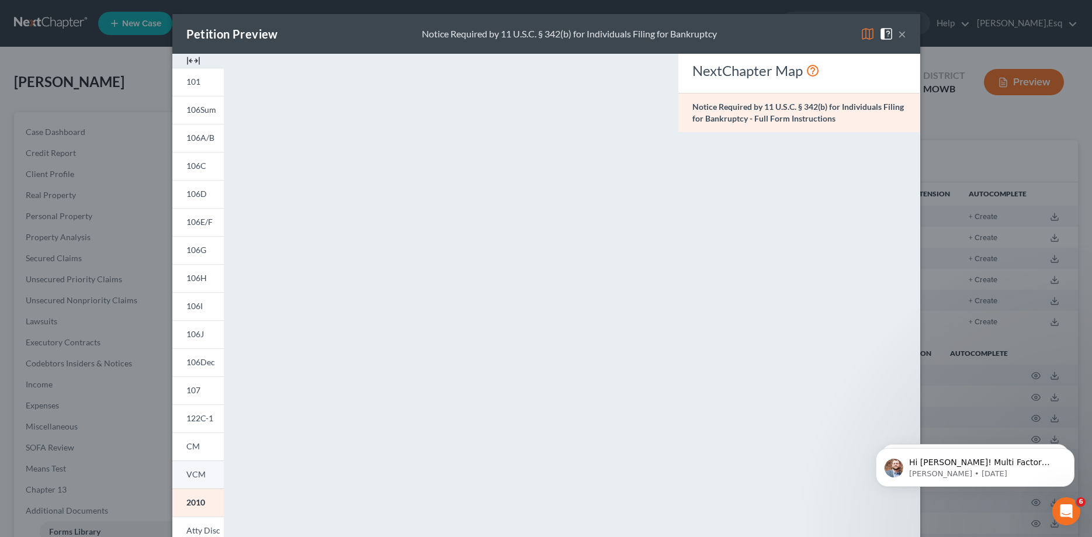
click at [194, 476] on span "VCM" at bounding box center [195, 474] width 19 height 10
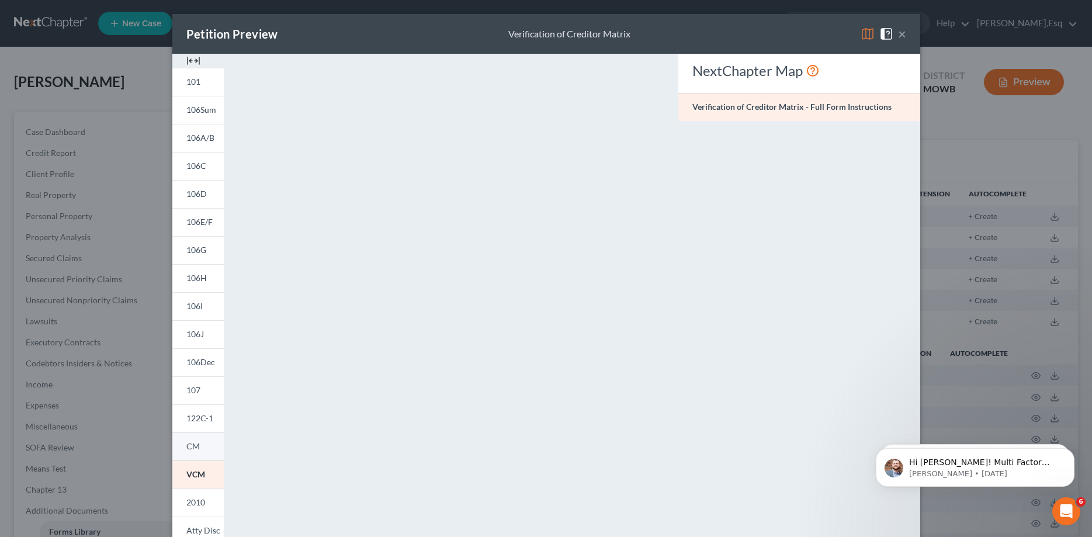
click at [193, 448] on span "CM" at bounding box center [192, 446] width 13 height 10
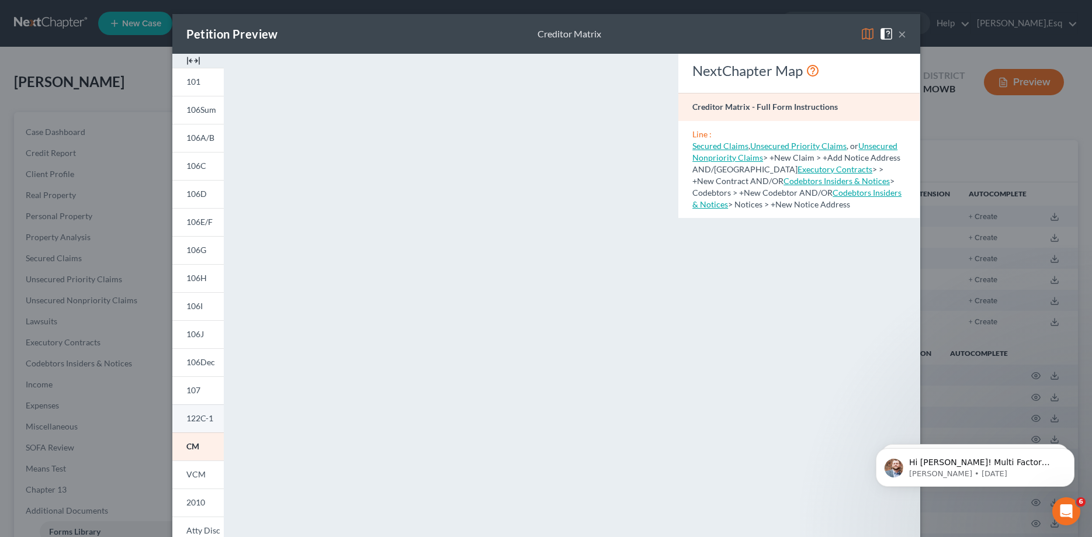
click at [191, 420] on span "122C-1" at bounding box center [199, 418] width 27 height 10
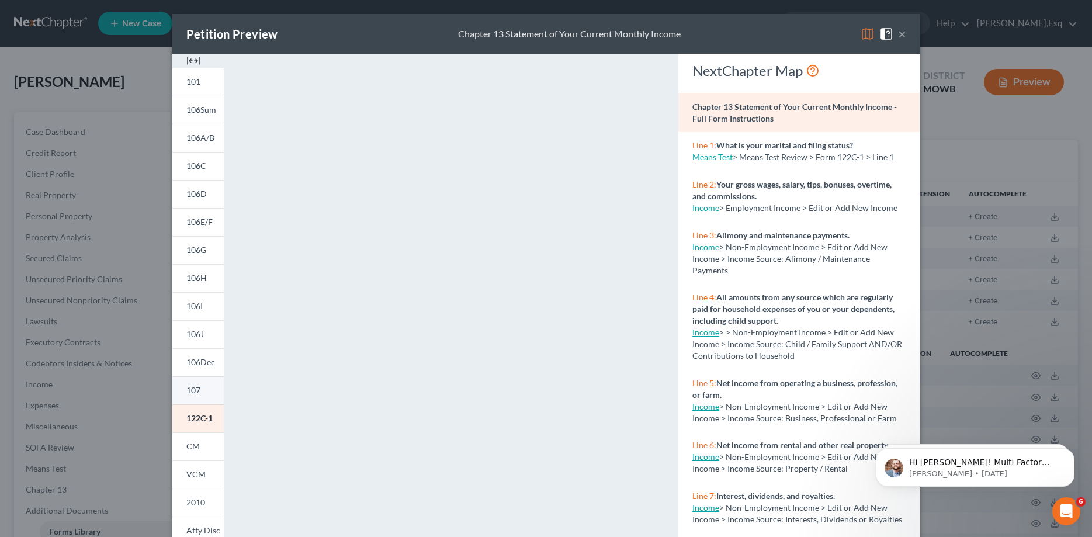
click at [191, 389] on span "107" at bounding box center [193, 390] width 14 height 10
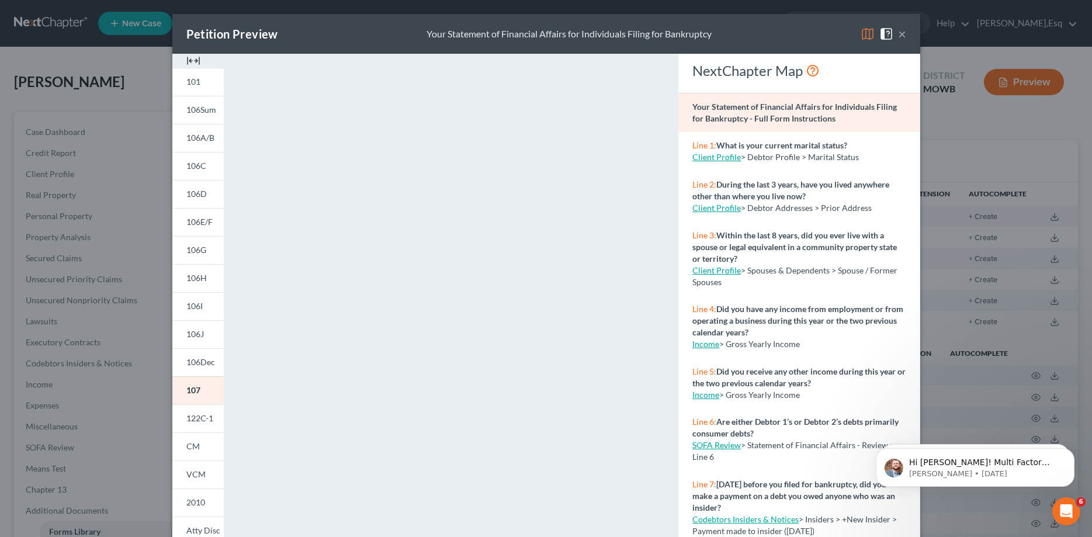
click at [34, 324] on div "Petition Preview Your Statement of Financial Affairs for Individuals Filing for…" at bounding box center [546, 268] width 1092 height 537
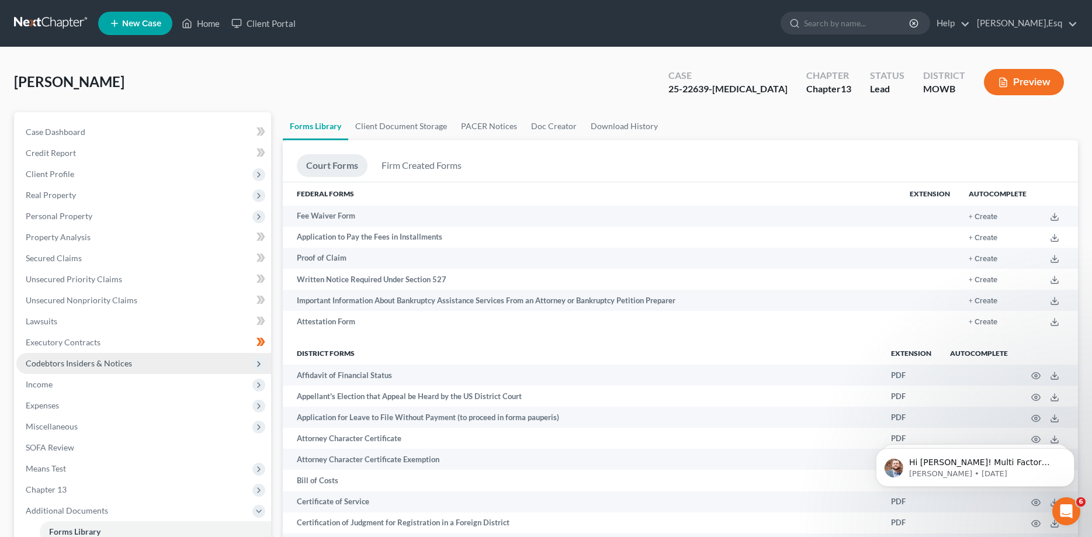
click at [55, 365] on span "Codebtors Insiders & Notices" at bounding box center [79, 363] width 106 height 10
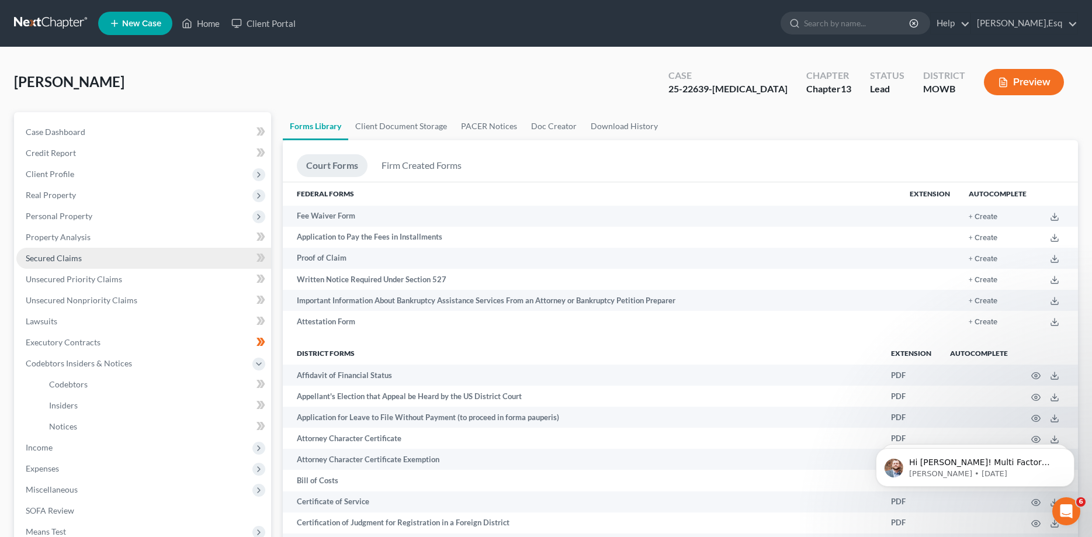
click at [223, 257] on link "Secured Claims" at bounding box center [143, 258] width 255 height 21
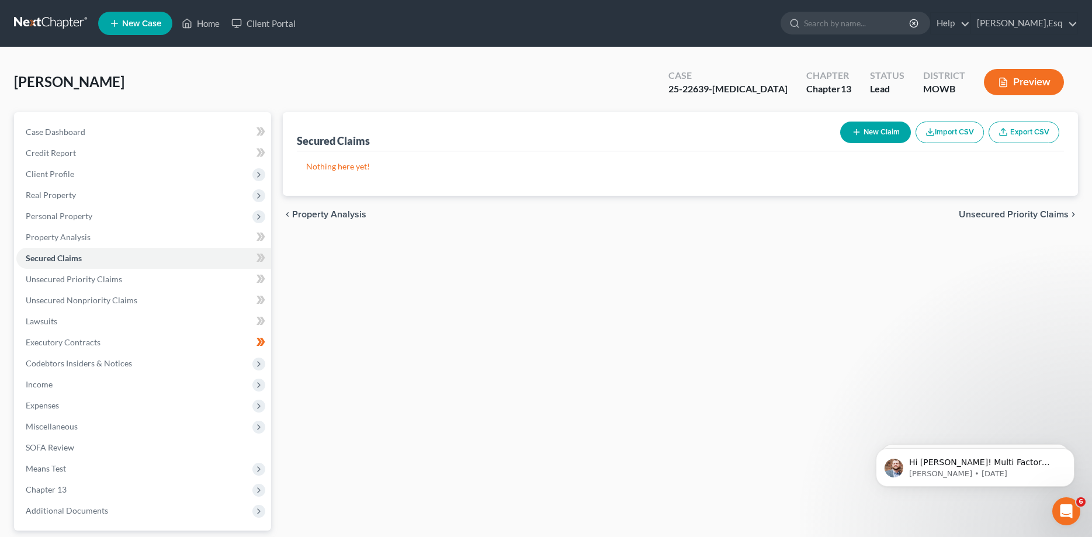
click at [1008, 81] on icon "button" at bounding box center [1003, 82] width 11 height 11
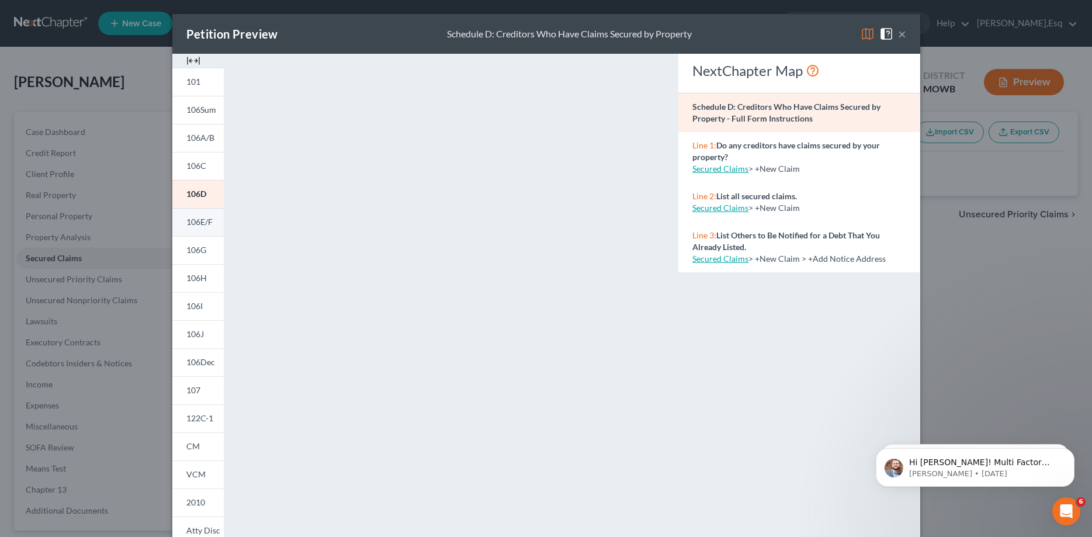
click at [202, 224] on span "106E/F" at bounding box center [199, 222] width 26 height 10
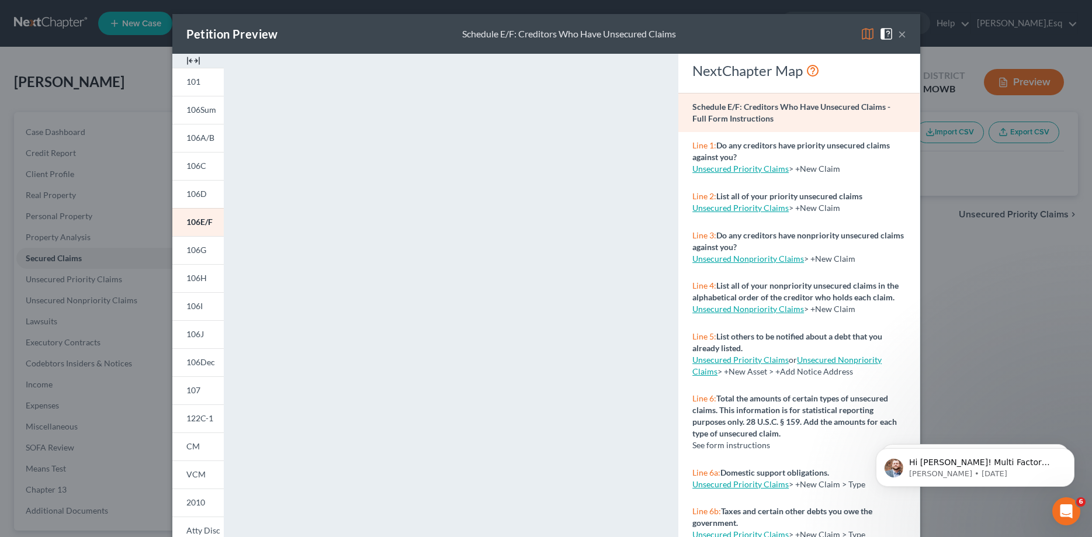
drag, startPoint x: 662, startPoint y: 303, endPoint x: 657, endPoint y: 376, distance: 73.7
click at [657, 376] on div "<object ng-attr-data='[URL][DOMAIN_NAME]' type='application/pdf' width='100%' h…" at bounding box center [451, 349] width 431 height 591
click at [195, 250] on span "106G" at bounding box center [196, 250] width 20 height 10
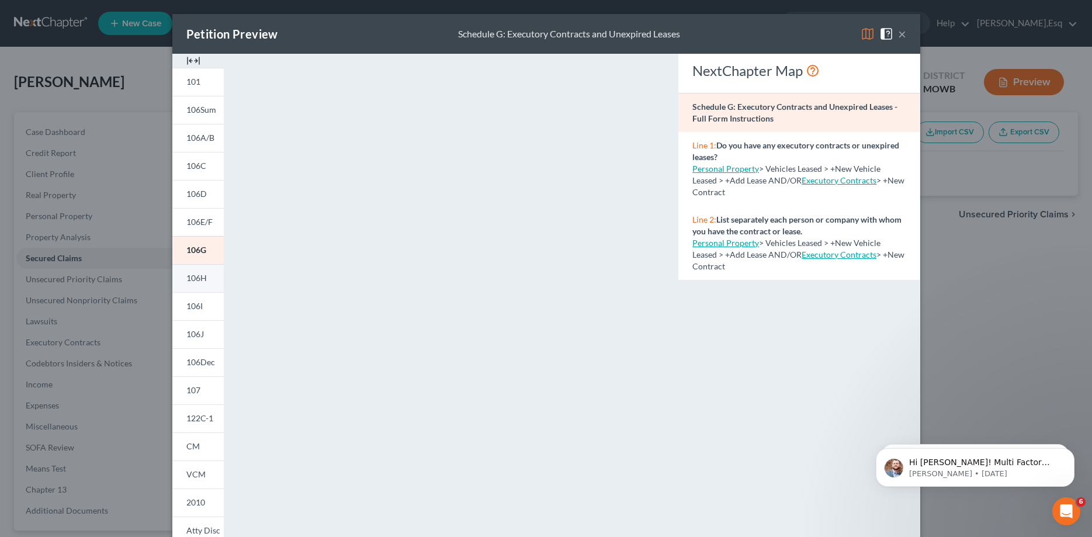
click at [193, 286] on link "106H" at bounding box center [197, 278] width 51 height 28
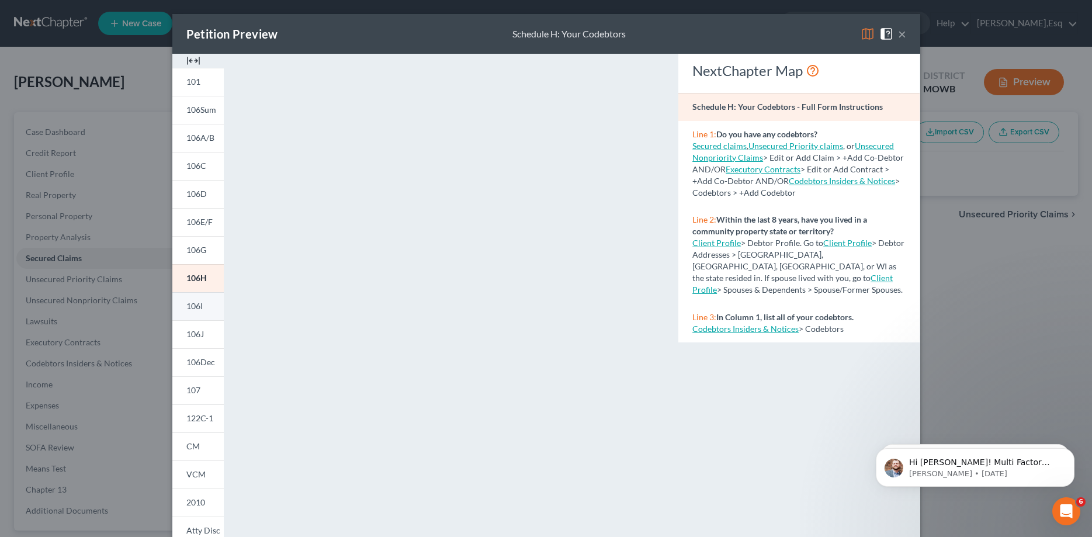
click at [196, 299] on link "106I" at bounding box center [197, 306] width 51 height 28
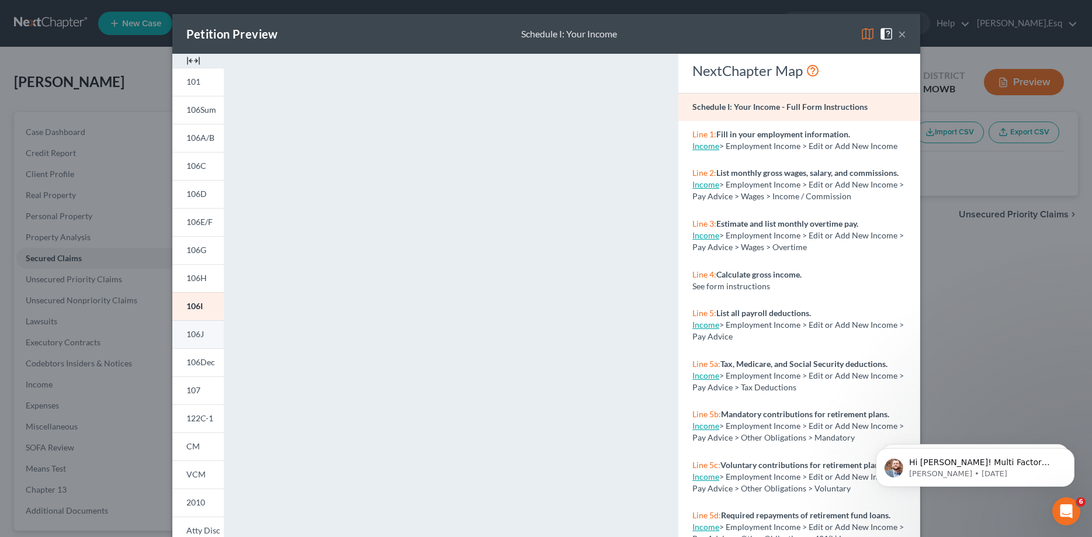
click at [196, 332] on span "106J" at bounding box center [195, 334] width 18 height 10
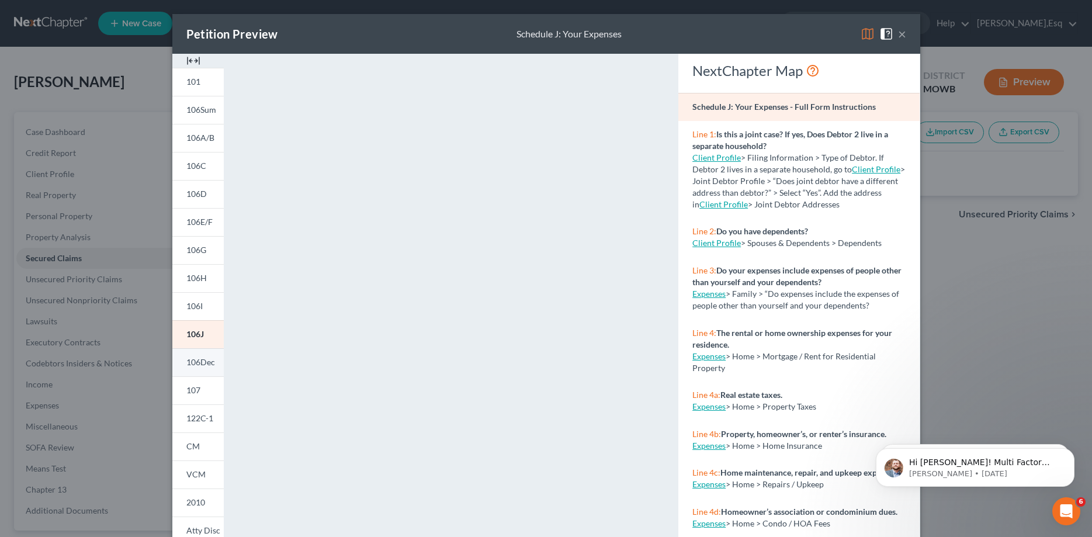
click at [195, 364] on span "106Dec" at bounding box center [200, 362] width 29 height 10
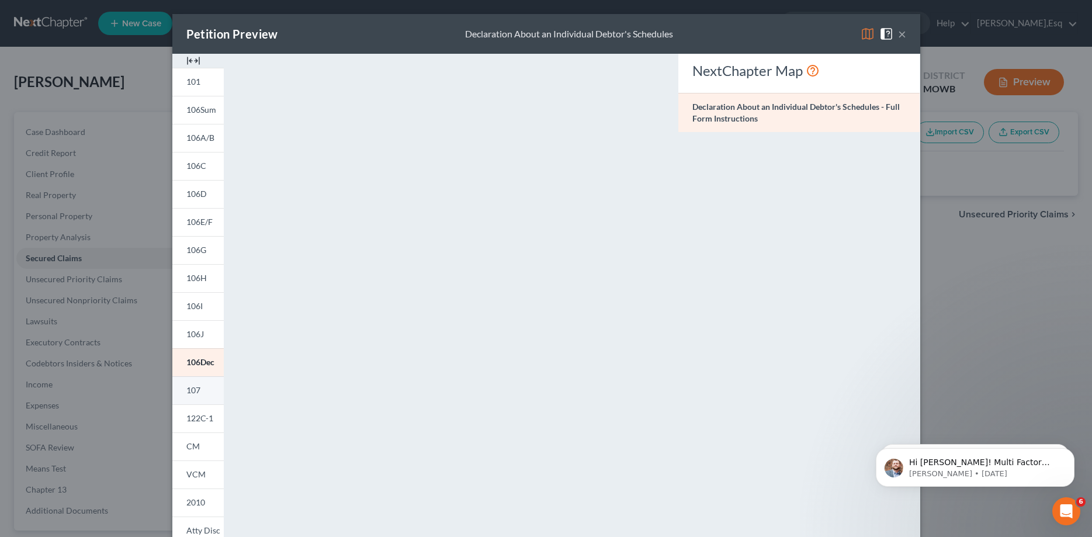
click at [191, 390] on span "107" at bounding box center [193, 390] width 14 height 10
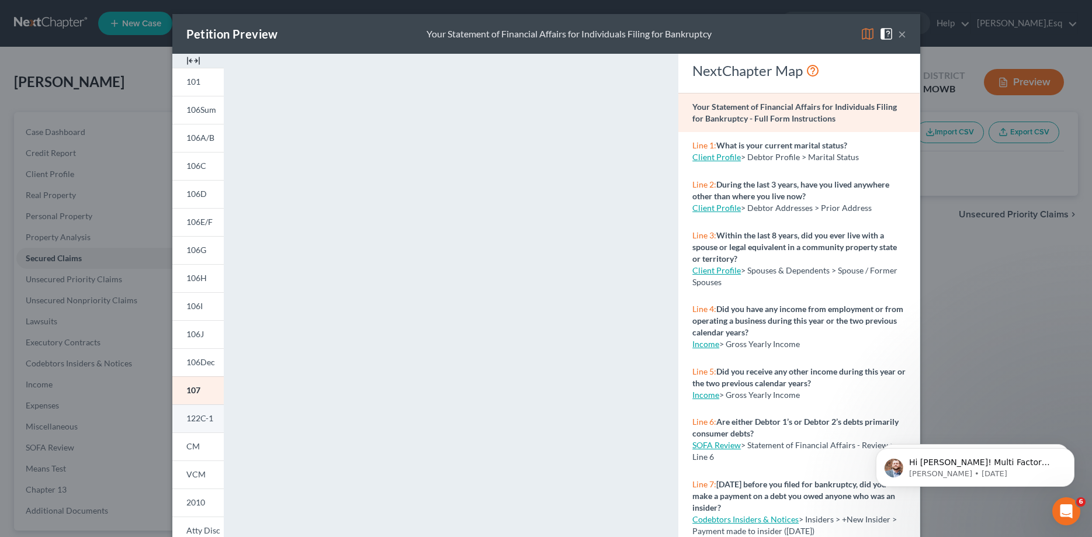
click at [192, 417] on span "122C-1" at bounding box center [199, 418] width 27 height 10
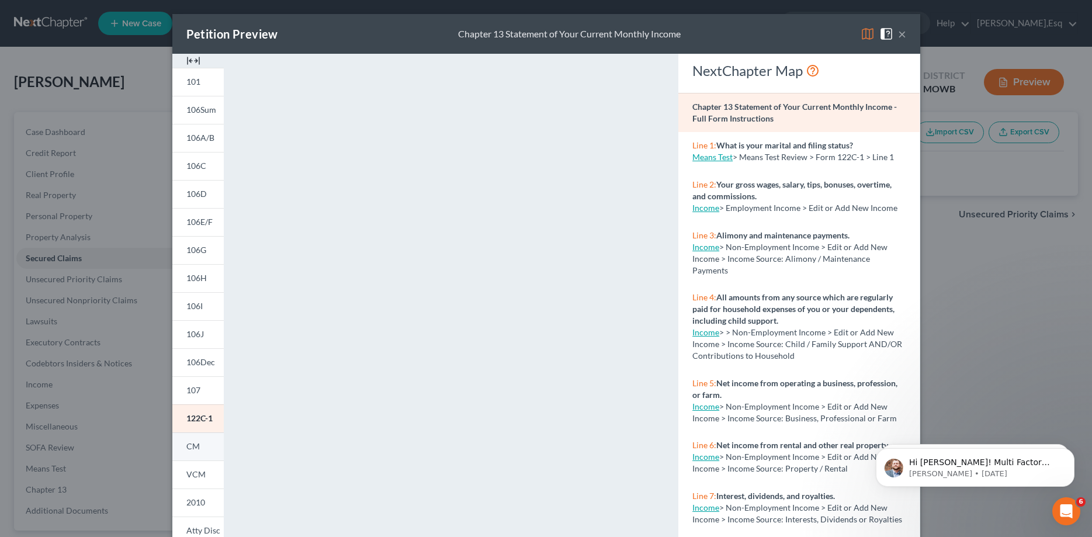
click at [193, 446] on span "CM" at bounding box center [192, 446] width 13 height 10
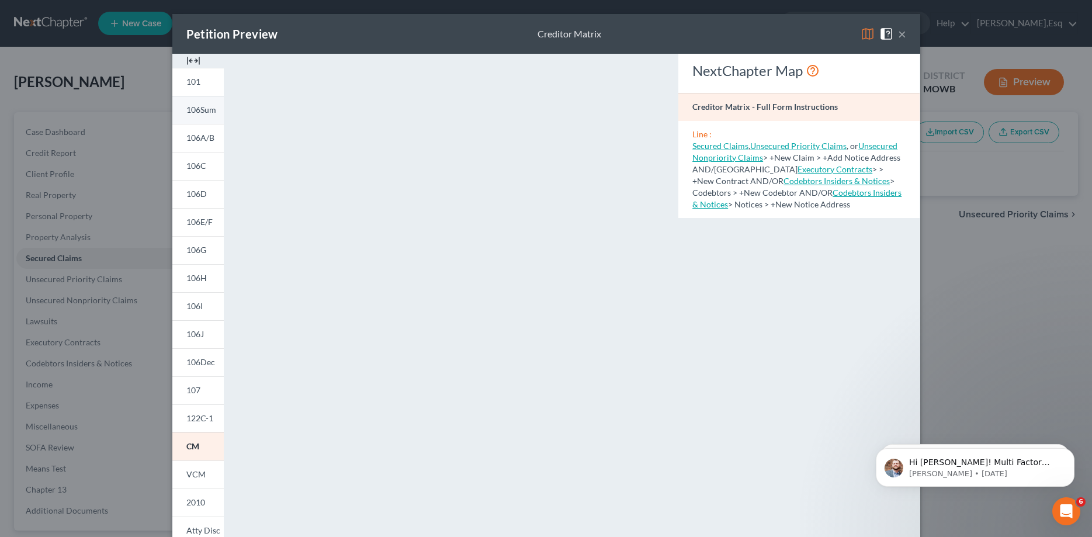
click at [201, 109] on span "106Sum" at bounding box center [201, 110] width 30 height 10
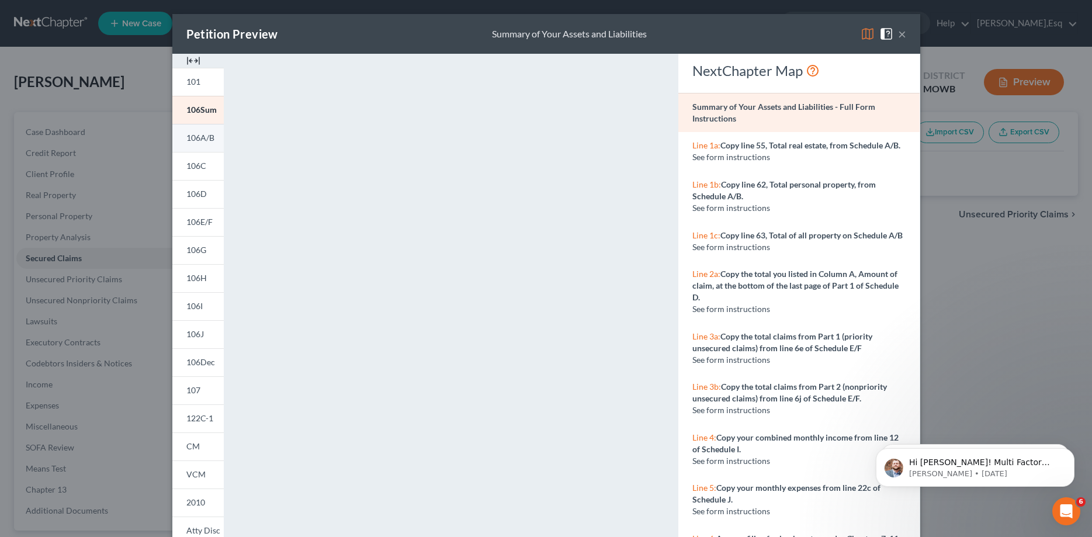
click at [195, 139] on span "106A/B" at bounding box center [200, 138] width 28 height 10
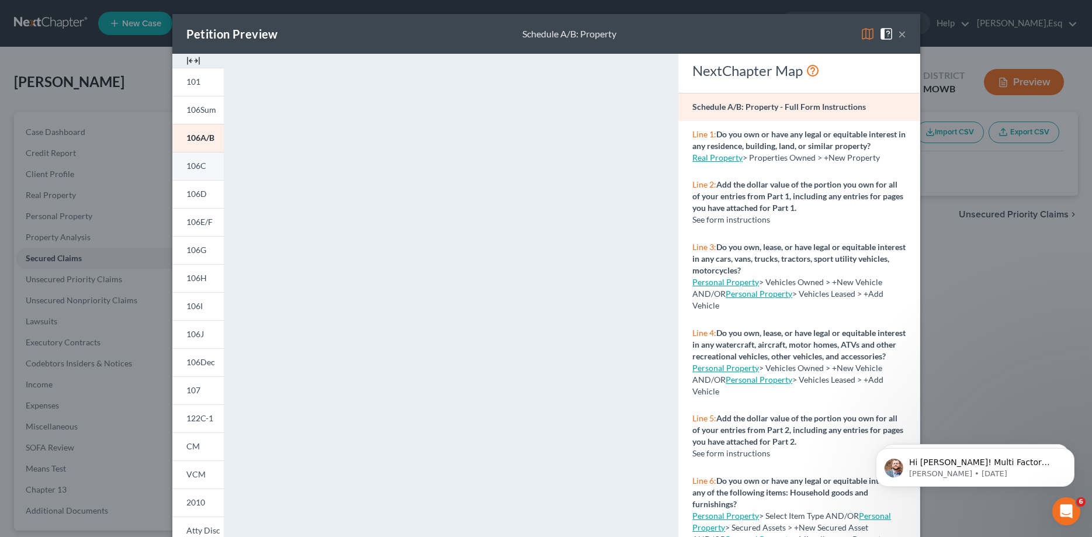
click at [195, 164] on span "106C" at bounding box center [196, 166] width 20 height 10
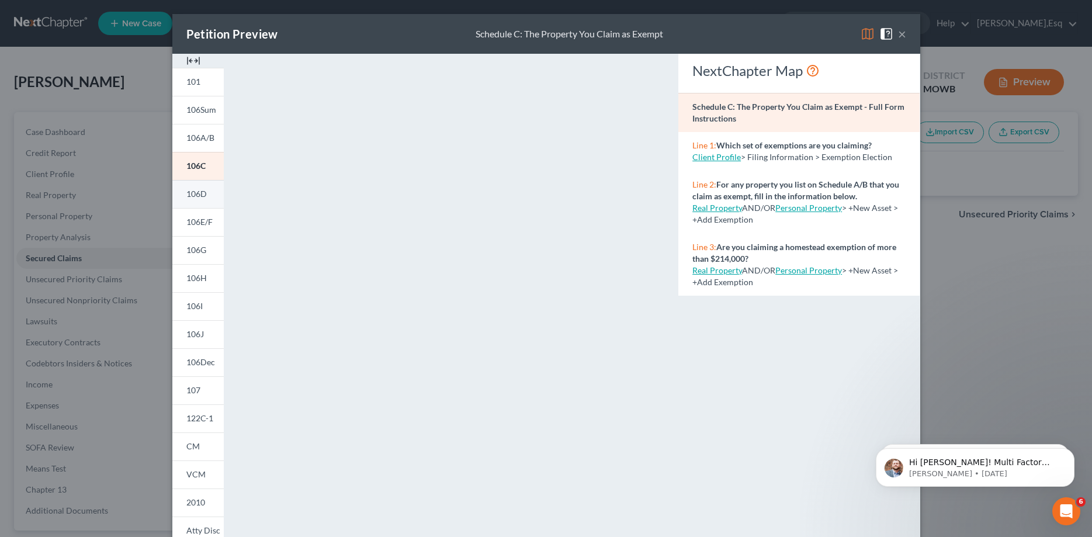
click at [194, 194] on span "106D" at bounding box center [196, 194] width 20 height 10
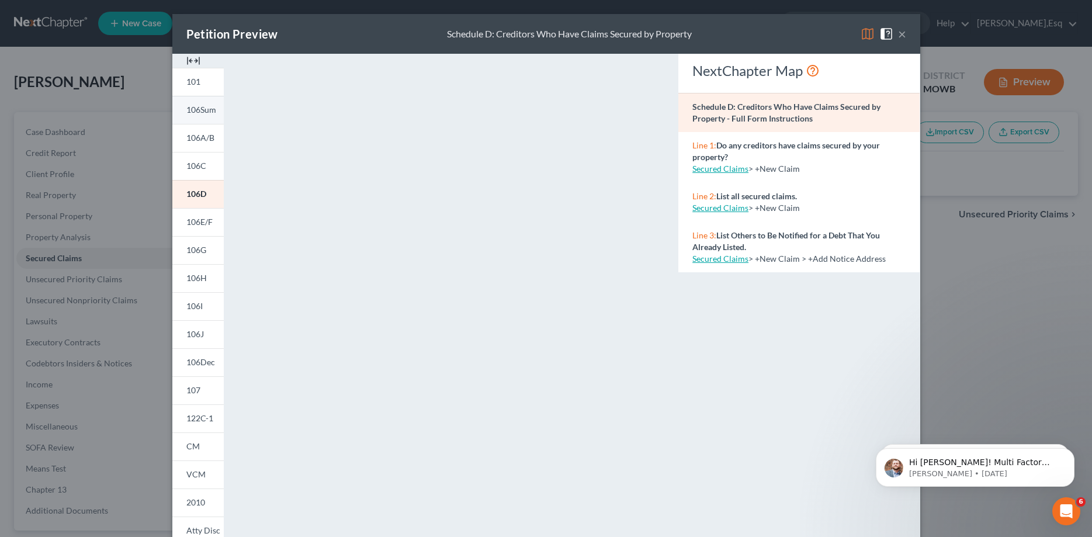
click at [196, 106] on span "106Sum" at bounding box center [201, 110] width 30 height 10
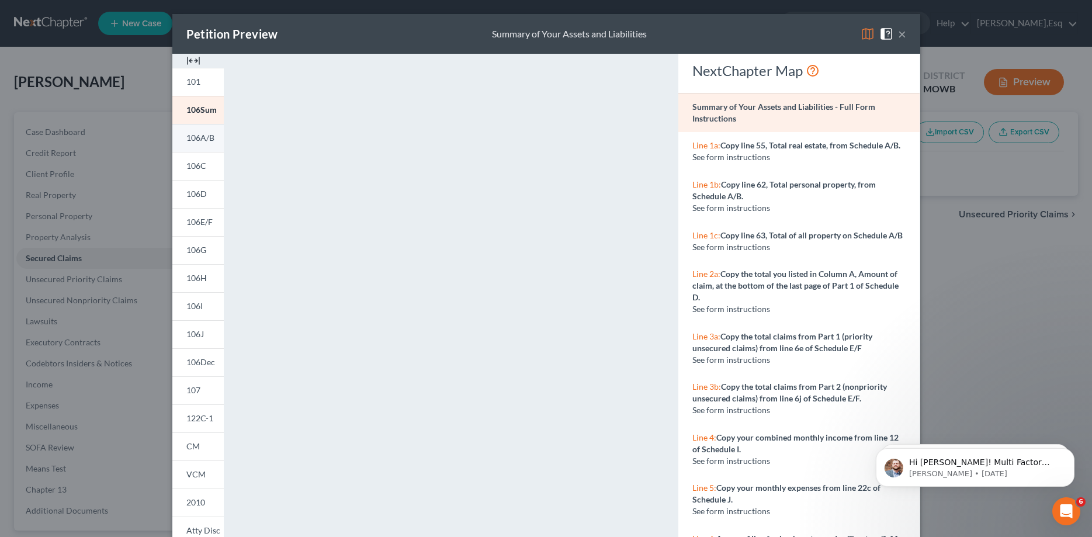
click at [198, 136] on span "106A/B" at bounding box center [200, 138] width 28 height 10
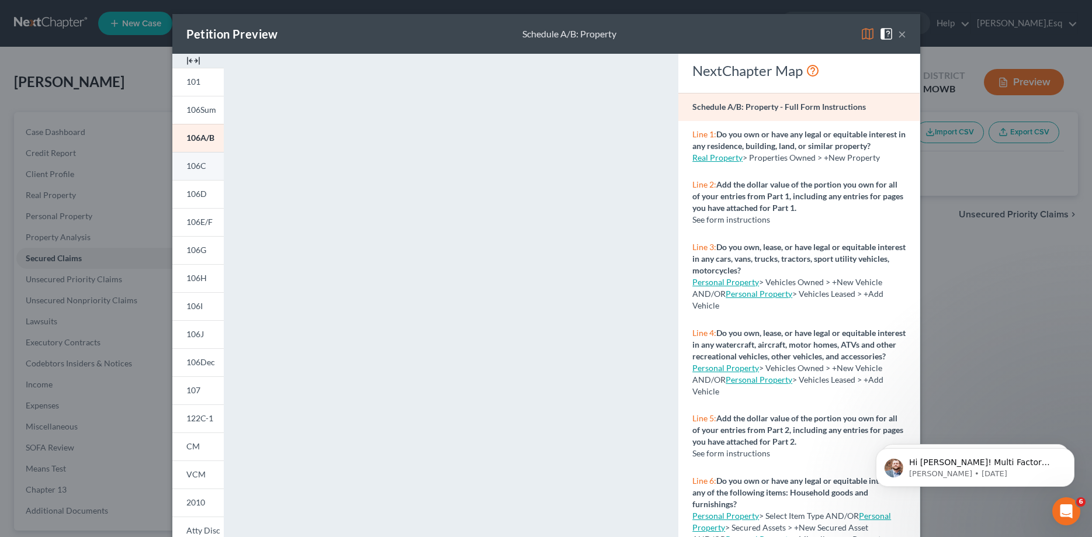
click at [196, 164] on span "106C" at bounding box center [196, 166] width 20 height 10
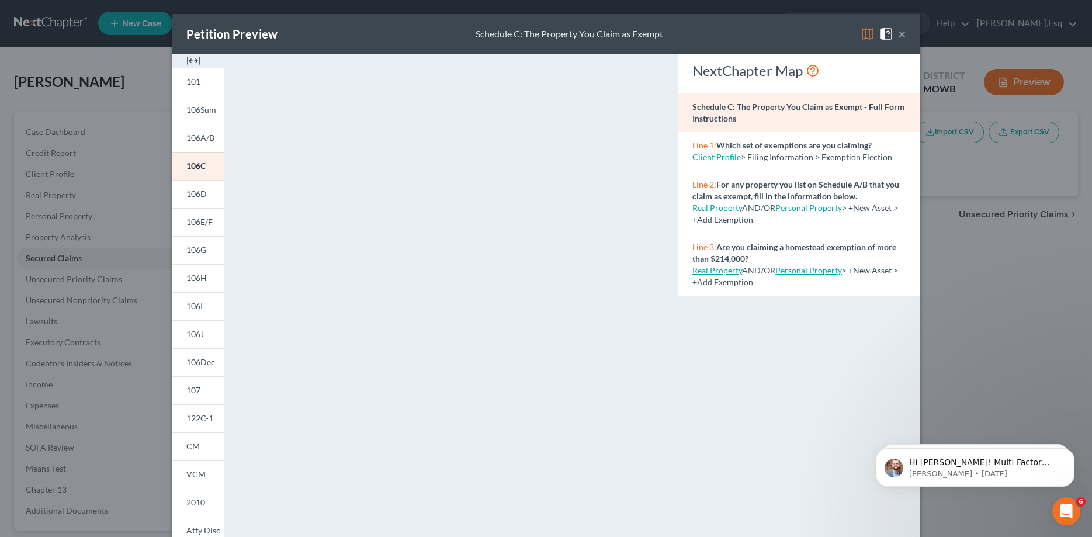
click at [902, 31] on button "×" at bounding box center [902, 34] width 8 height 14
